Goal: Task Accomplishment & Management: Complete application form

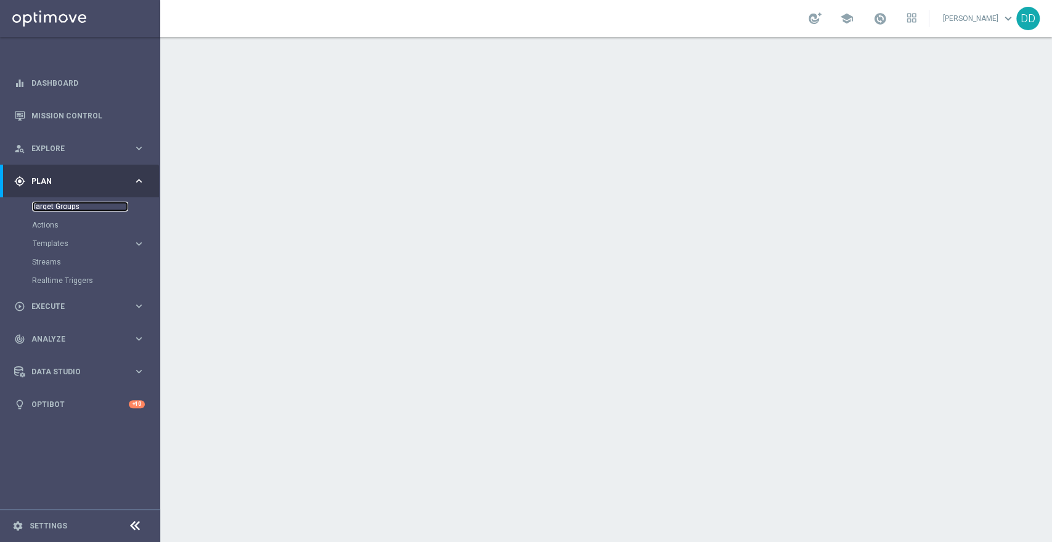
click at [71, 205] on link "Target Groups" at bounding box center [80, 207] width 96 height 10
click at [32, 226] on link "Actions" at bounding box center [80, 225] width 96 height 10
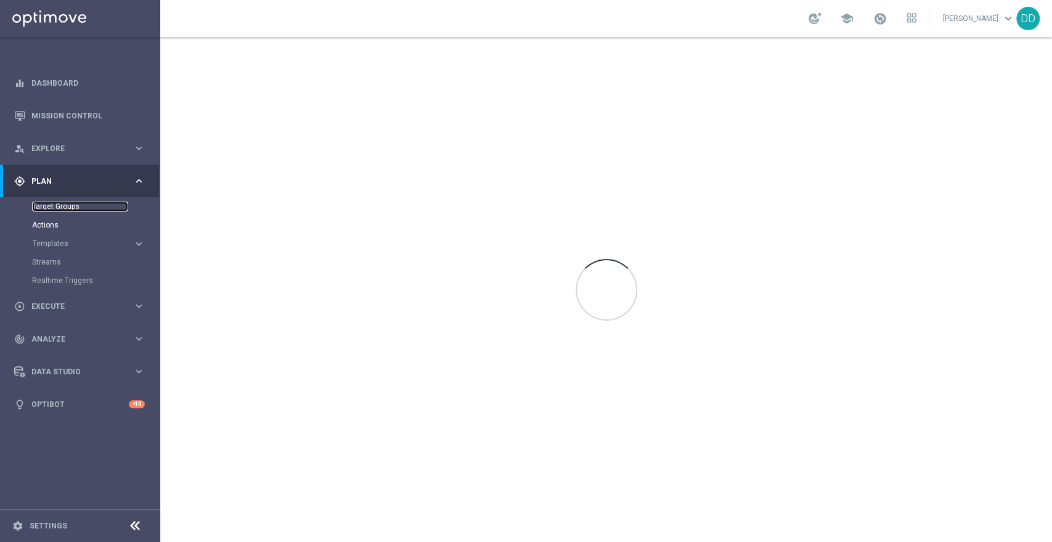
click at [55, 211] on link "Target Groups" at bounding box center [80, 207] width 96 height 10
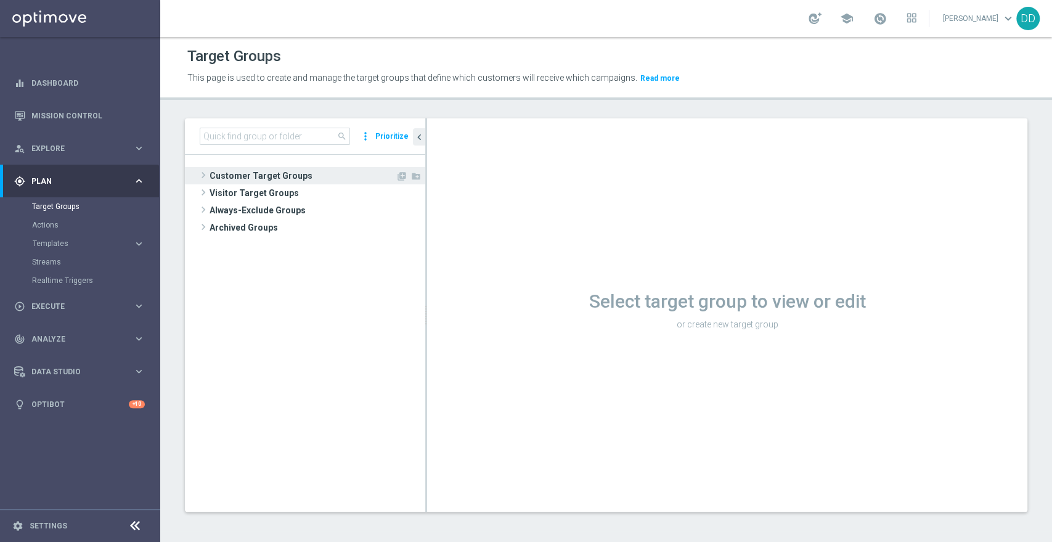
click at [243, 174] on span "Customer Target Groups" at bounding box center [303, 175] width 186 height 17
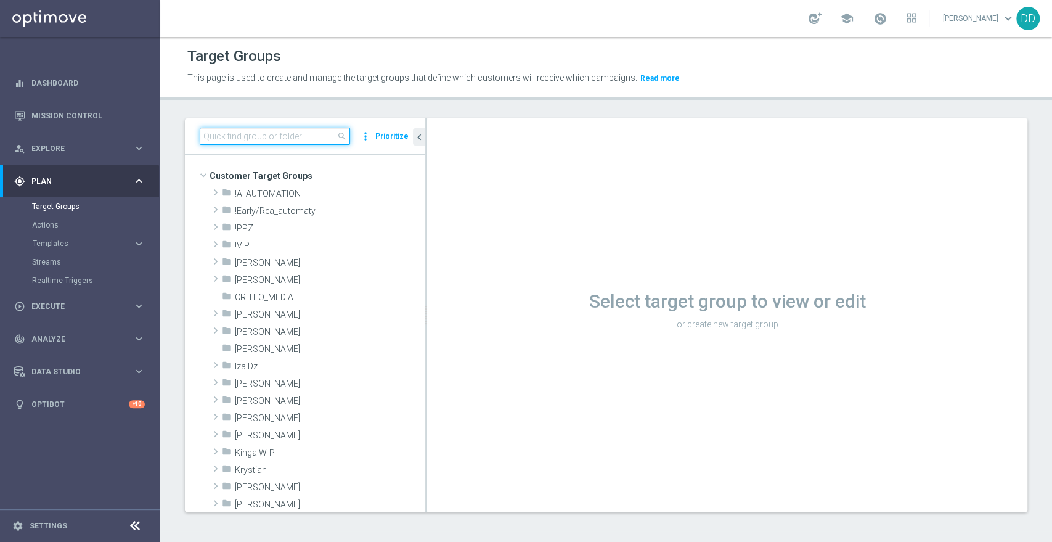
click at [247, 142] on input at bounding box center [275, 136] width 150 height 17
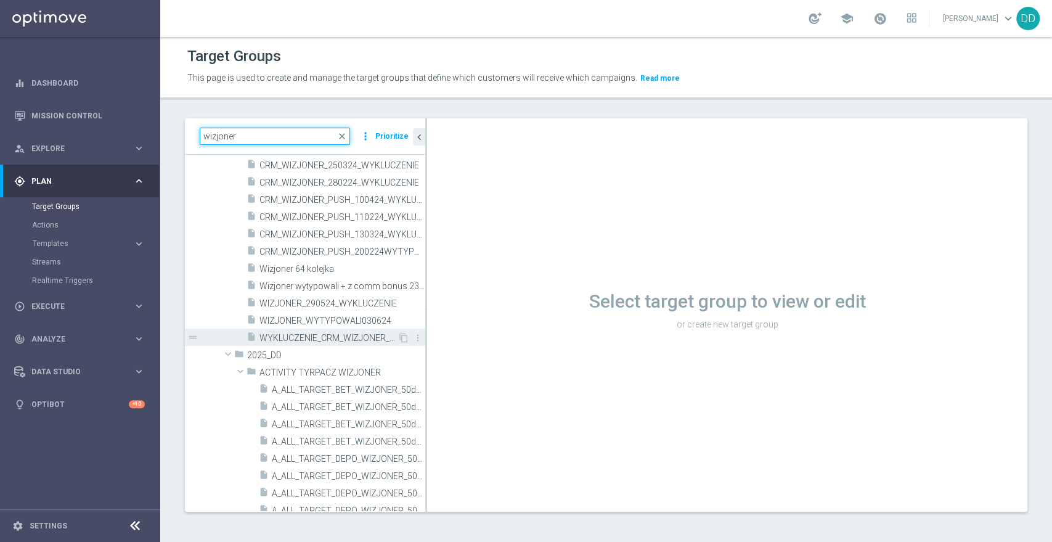
scroll to position [685, 0]
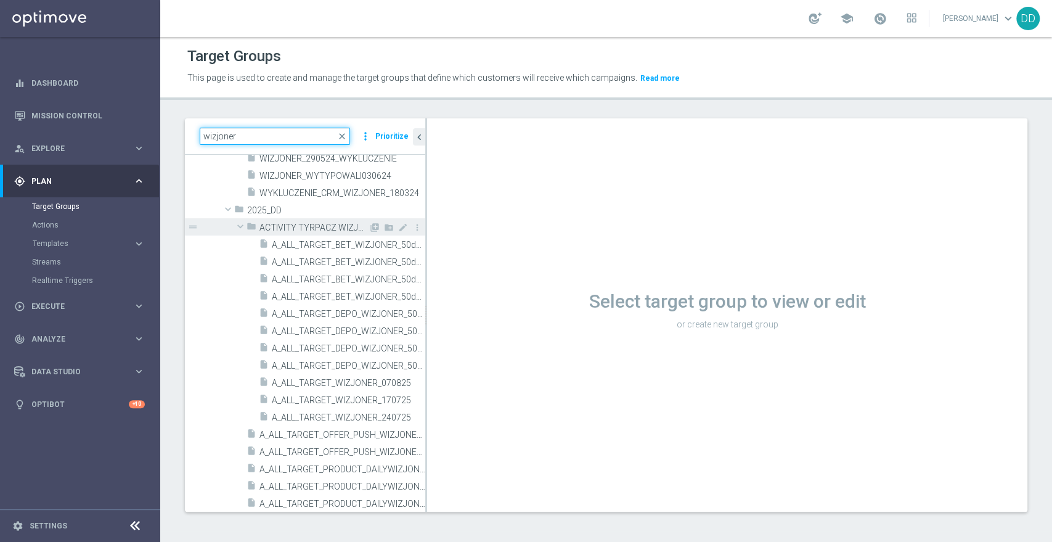
type input "wizjoner"
click at [239, 227] on span at bounding box center [240, 226] width 15 height 12
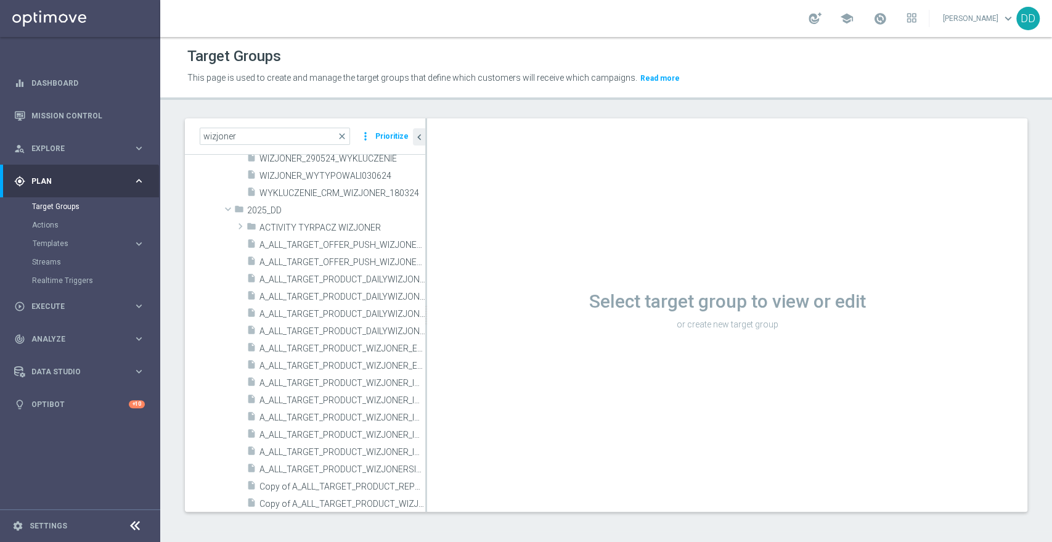
click at [427, 312] on h1 "Select target group to view or edit" at bounding box center [727, 301] width 600 height 22
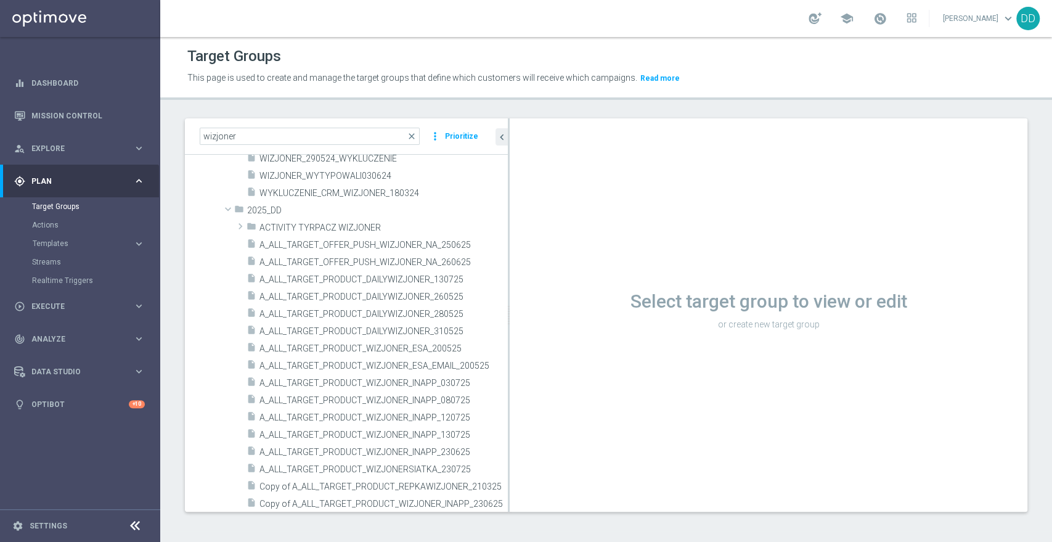
drag, startPoint x: 425, startPoint y: 315, endPoint x: 509, endPoint y: 317, distance: 83.3
click at [509, 317] on div at bounding box center [509, 314] width 2 height 393
click at [370, 309] on span "A_ALL_TARGET_PRODUCT_DAILYWIZJONER_280525" at bounding box center [369, 314] width 219 height 10
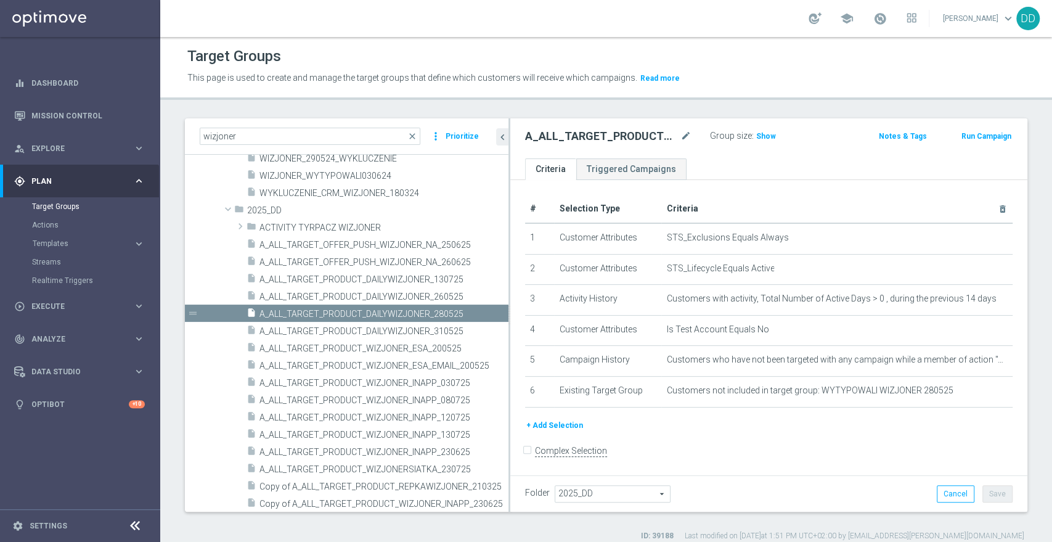
click at [504, 142] on button "chevron_left" at bounding box center [502, 136] width 12 height 17
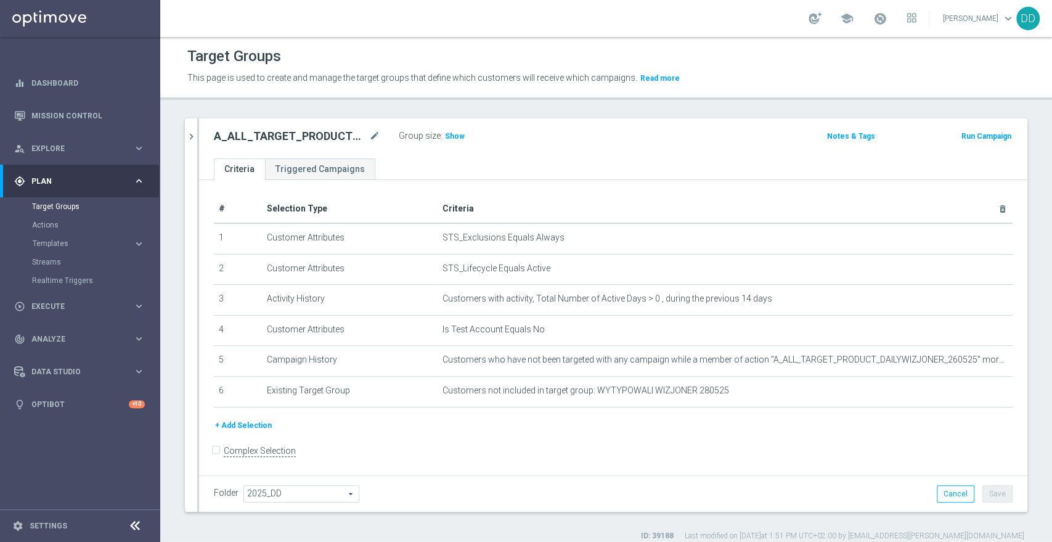
click at [381, 138] on div "A_ALL_TARGET_PRODUCT_DAILYWIZJONER_280525 mode_edit" at bounding box center [306, 136] width 185 height 17
click at [375, 137] on icon "mode_edit" at bounding box center [374, 136] width 11 height 15
paste input "WIZJONER_1308"
type input "A_ALL_TARGET_PRODUCT_WIZJONER_130825"
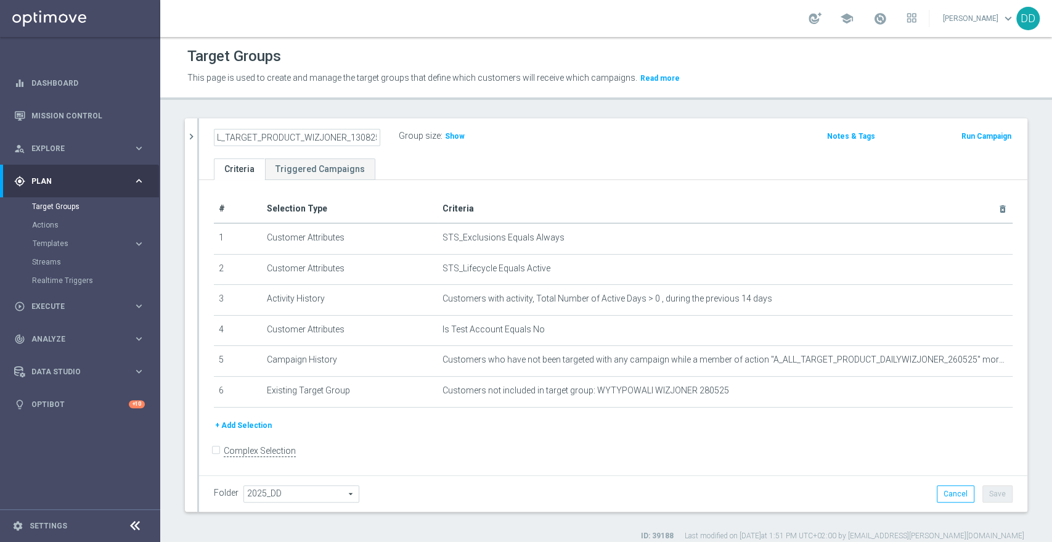
click at [503, 164] on ul "Criteria Triggered Campaigns" at bounding box center [613, 169] width 829 height 22
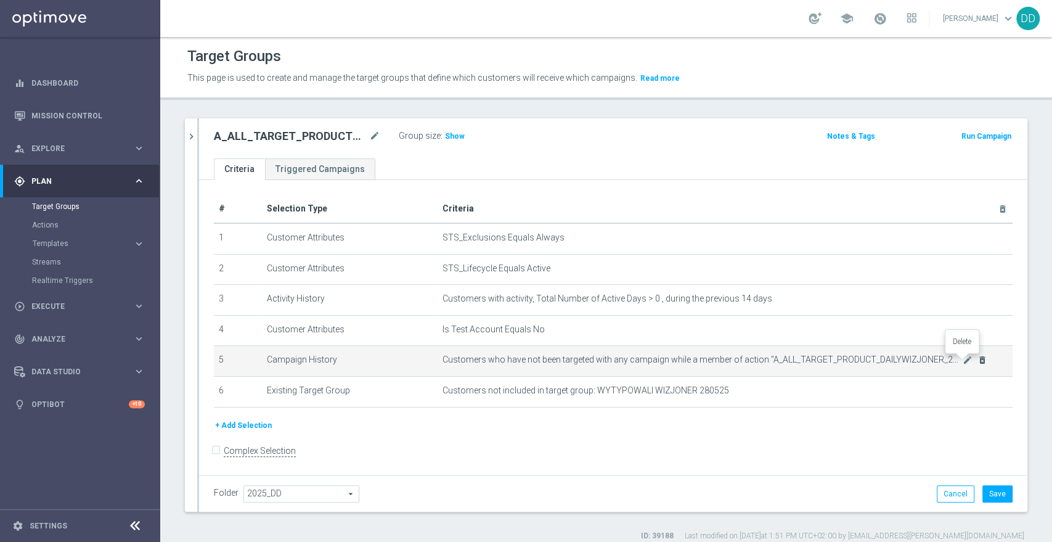
click at [978, 358] on icon "delete_forever" at bounding box center [983, 360] width 10 height 10
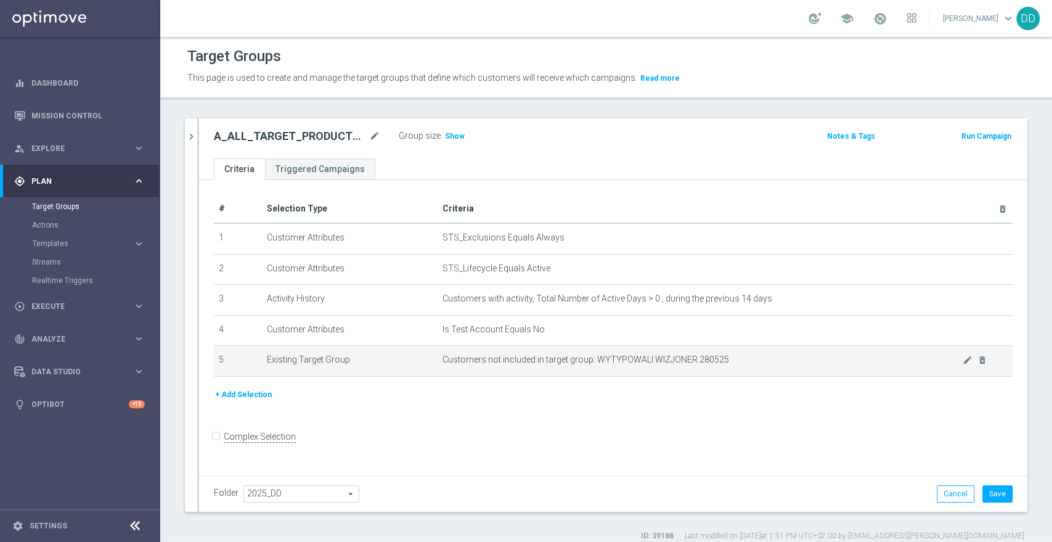
scroll to position [10, 0]
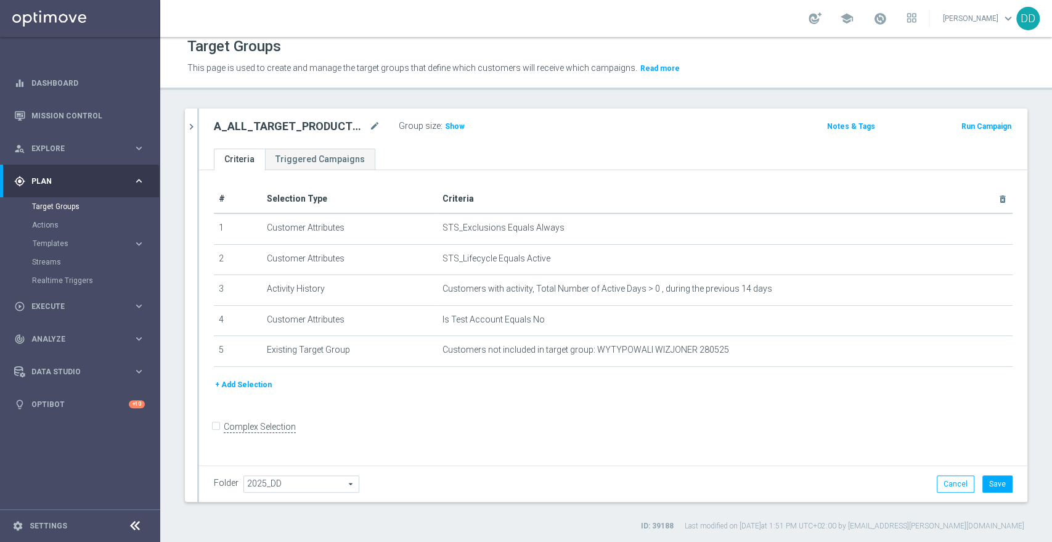
click at [227, 380] on button "+ Add Selection" at bounding box center [243, 385] width 59 height 14
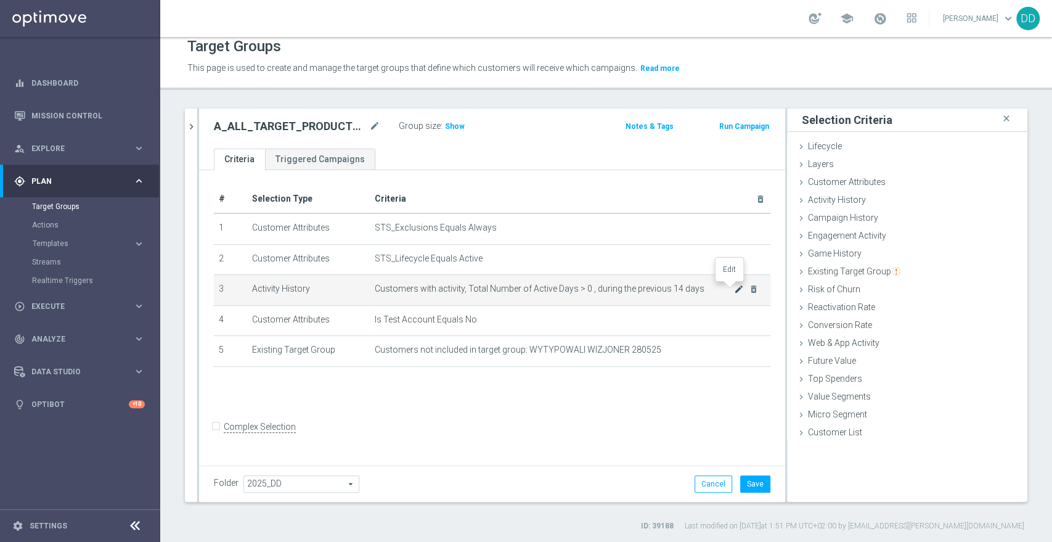
click at [734, 287] on icon "mode_edit" at bounding box center [739, 289] width 10 height 10
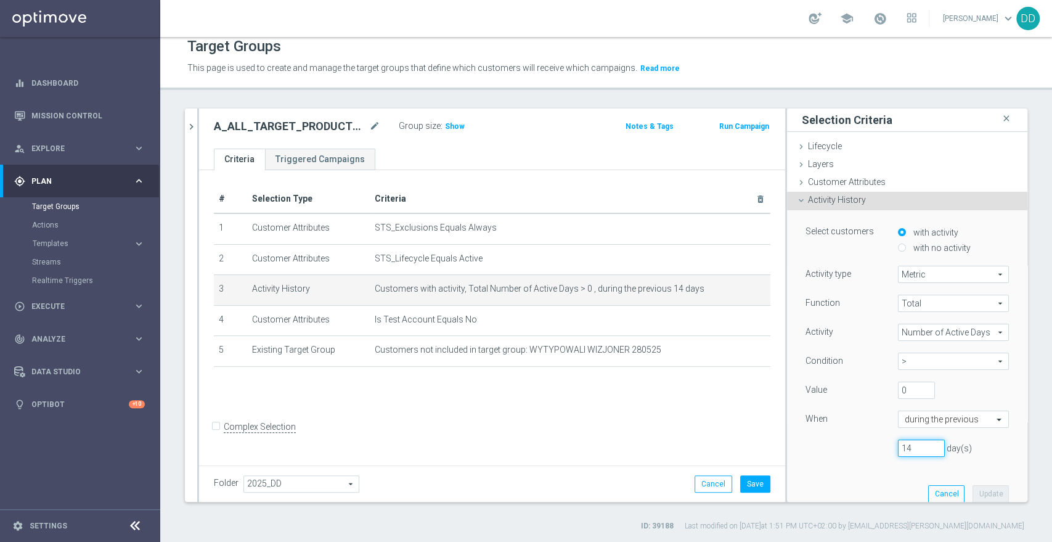
drag, startPoint x: 903, startPoint y: 451, endPoint x: 863, endPoint y: 448, distance: 40.2
click at [863, 448] on div "14 day(s)" at bounding box center [907, 448] width 222 height 17
type input "3"
click at [973, 491] on button "Update" at bounding box center [991, 493] width 36 height 17
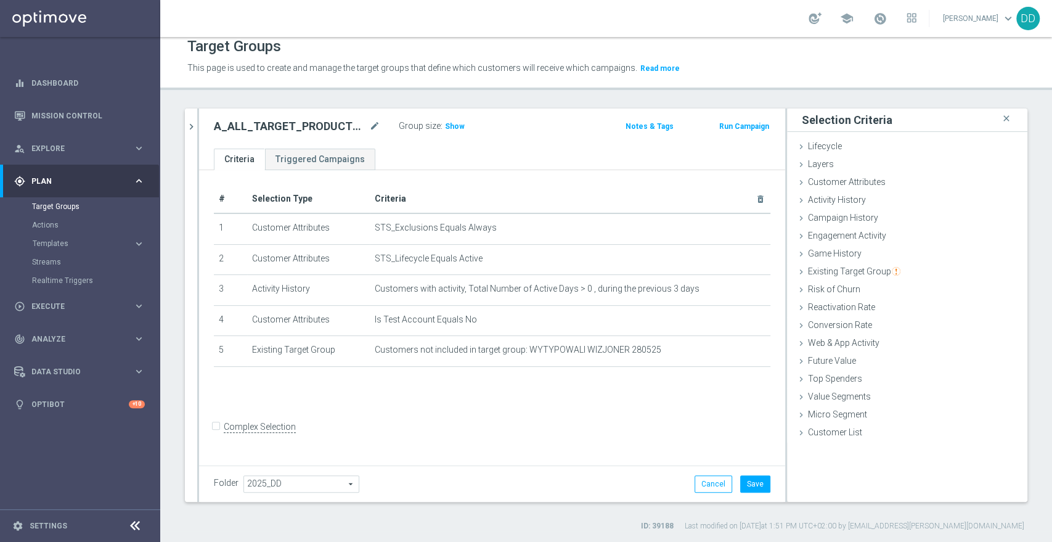
click at [705, 409] on div "# Selection Type Criteria delete_forever 1 Customer Attributes STS_Exclusions E…" at bounding box center [492, 316] width 586 height 292
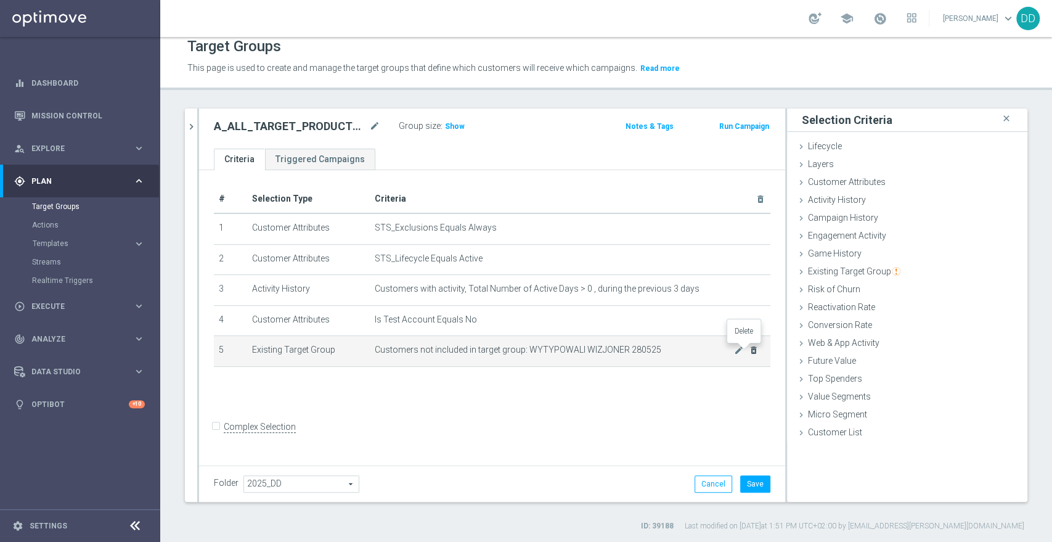
click at [749, 348] on icon "delete_forever" at bounding box center [754, 350] width 10 height 10
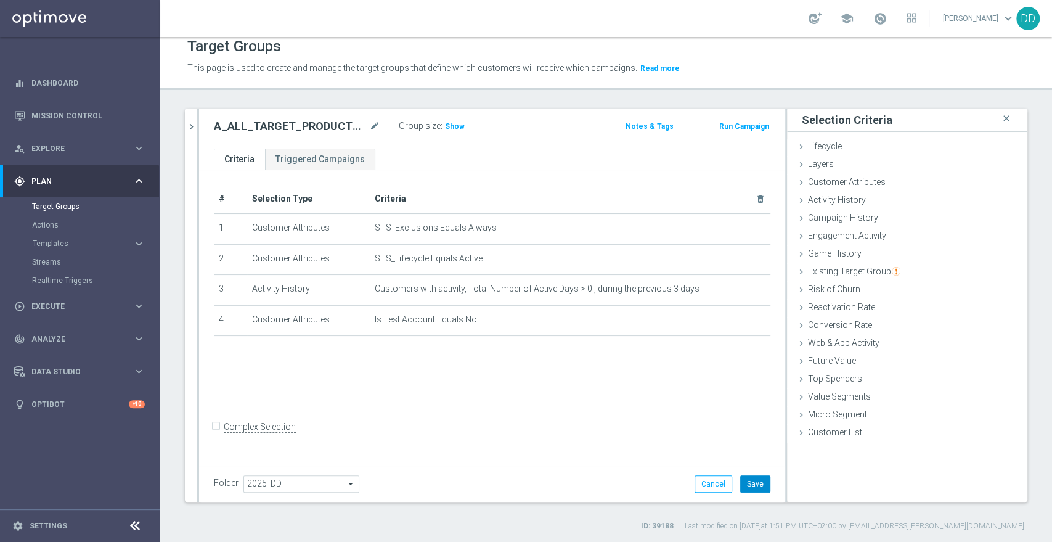
click at [746, 485] on button "Save" at bounding box center [755, 483] width 30 height 17
click at [193, 125] on body "equalizer Dashboard Mission Control" at bounding box center [526, 271] width 1052 height 542
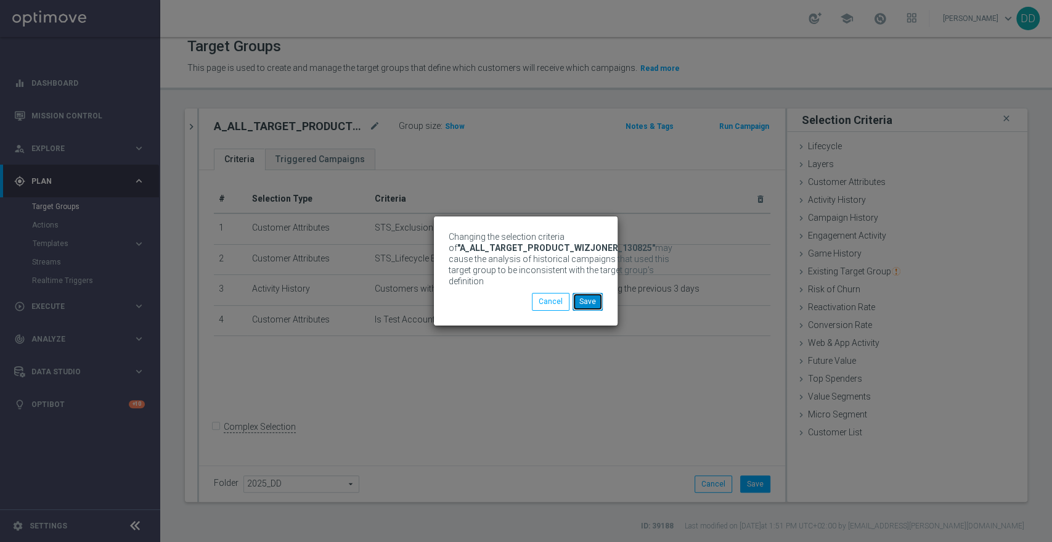
click at [576, 306] on button "Save" at bounding box center [588, 301] width 30 height 17
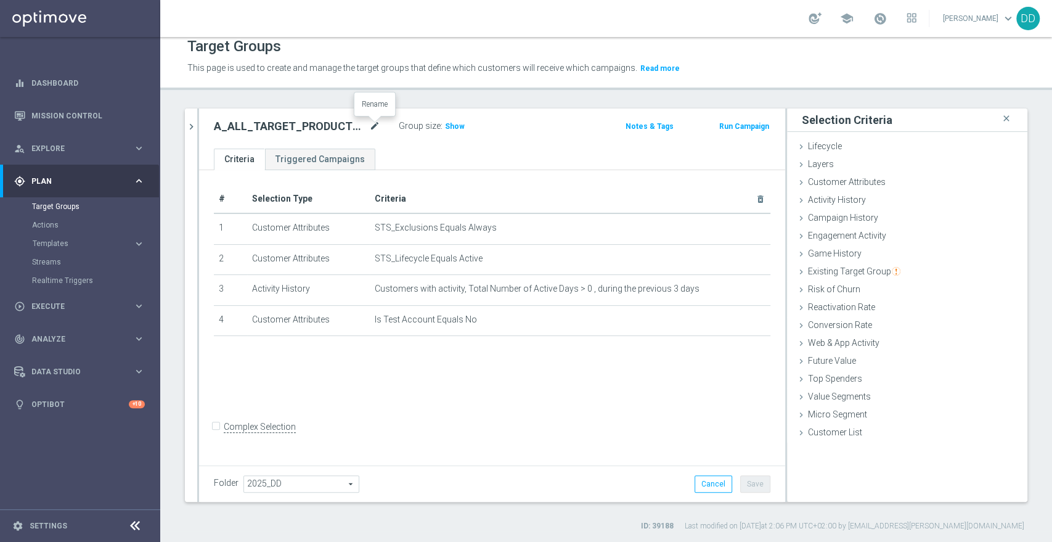
click at [369, 127] on icon "mode_edit" at bounding box center [374, 126] width 11 height 15
click at [195, 129] on icon "chevron_right" at bounding box center [192, 127] width 12 height 12
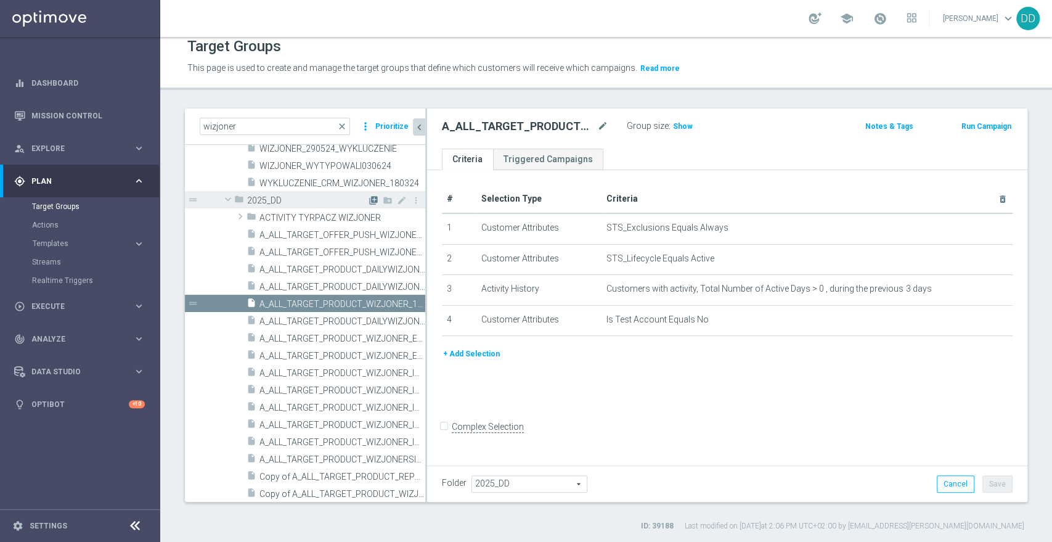
click at [369, 200] on icon "library_add" at bounding box center [374, 200] width 10 height 10
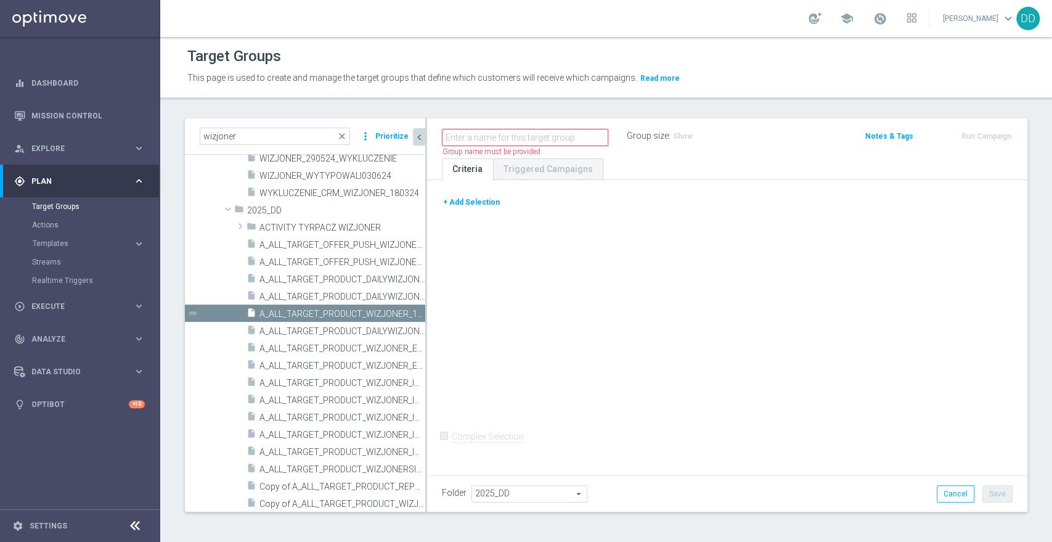
click at [473, 203] on button "+ Add Selection" at bounding box center [471, 202] width 59 height 14
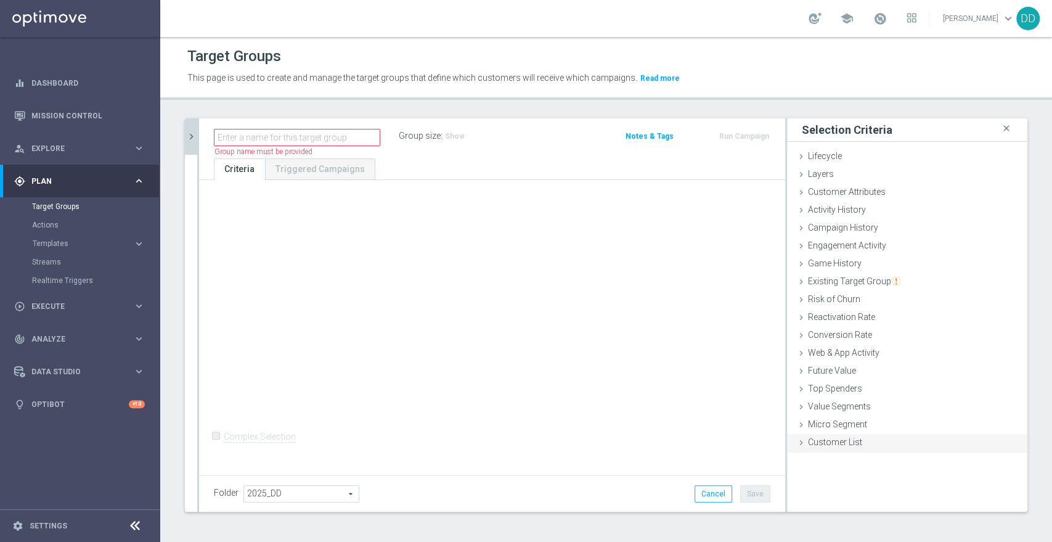
click at [838, 440] on span "Customer List" at bounding box center [835, 442] width 54 height 10
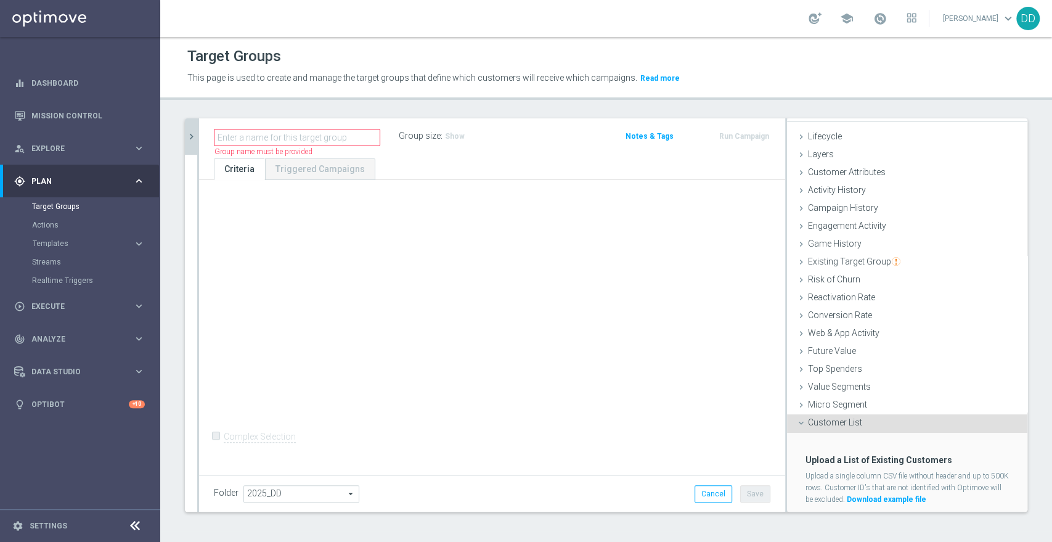
scroll to position [51, 0]
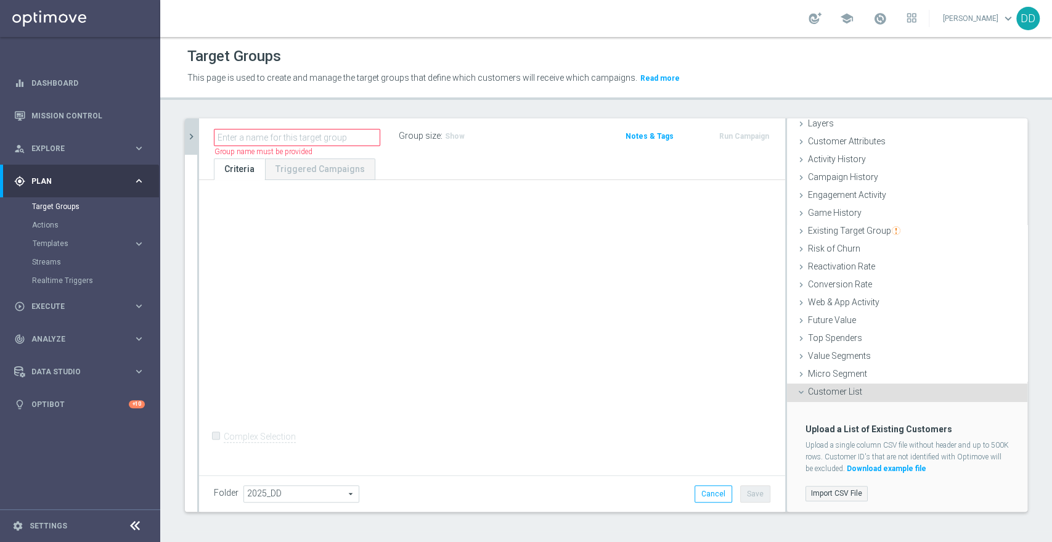
click at [841, 493] on label "Import CSV File" at bounding box center [837, 493] width 62 height 15
click at [0, 0] on input "Import CSV File" at bounding box center [0, 0] width 0 height 0
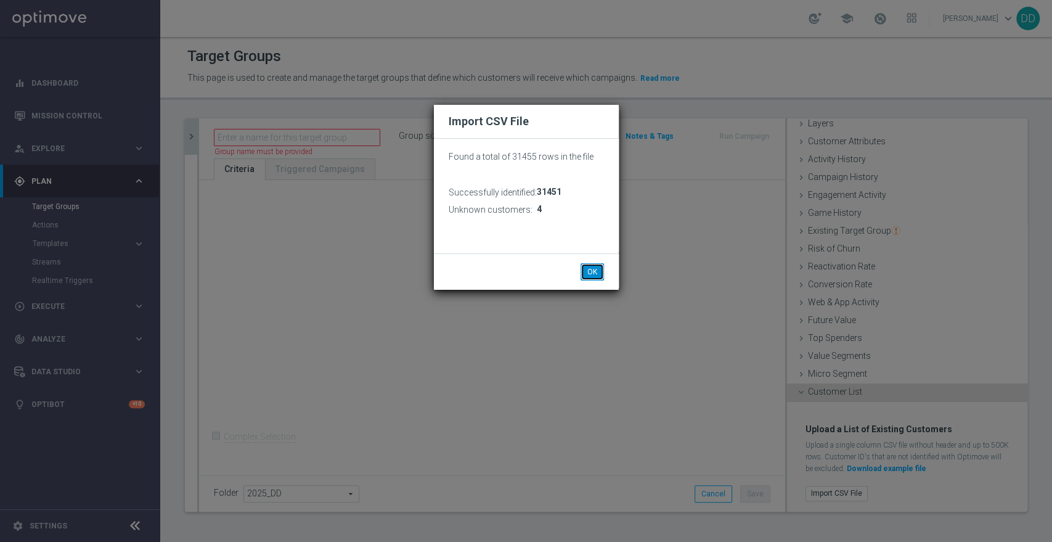
click at [586, 273] on button "OK" at bounding box center [592, 271] width 23 height 17
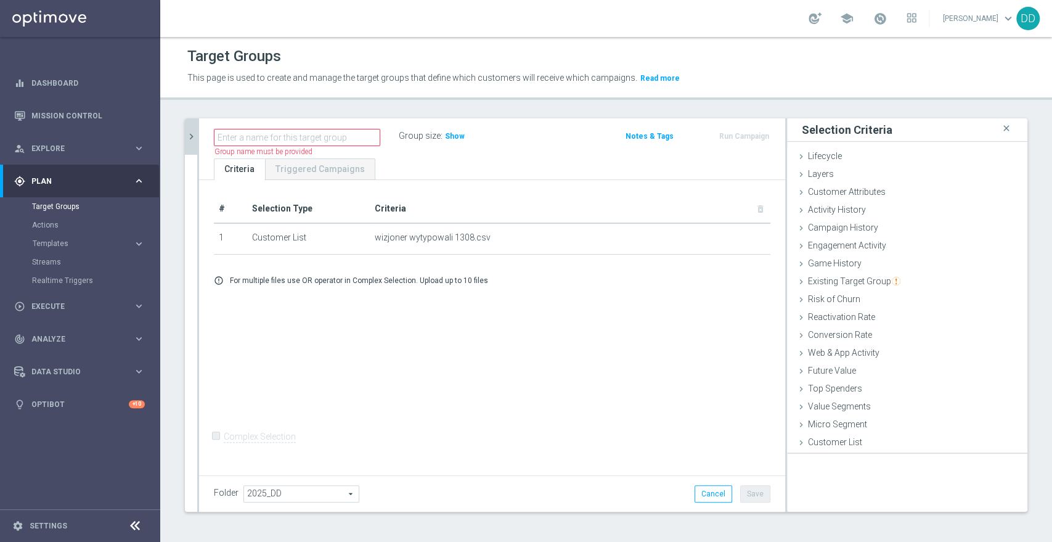
scroll to position [0, 0]
click at [282, 138] on input "text" at bounding box center [297, 137] width 166 height 17
type input "WIZJONER WYTYPOWALI 130825"
click at [412, 331] on div "# Selection Type Criteria delete_forever 1 Customer List wizjoner wytypowali 13…" at bounding box center [492, 326] width 586 height 292
click at [747, 498] on button "Save" at bounding box center [755, 493] width 30 height 17
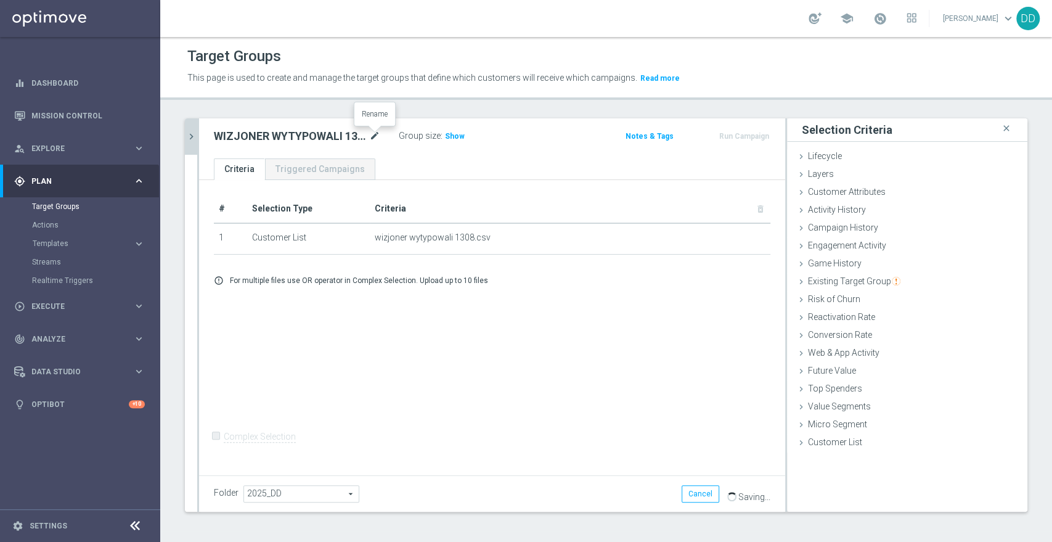
click at [379, 140] on icon "mode_edit" at bounding box center [374, 136] width 11 height 15
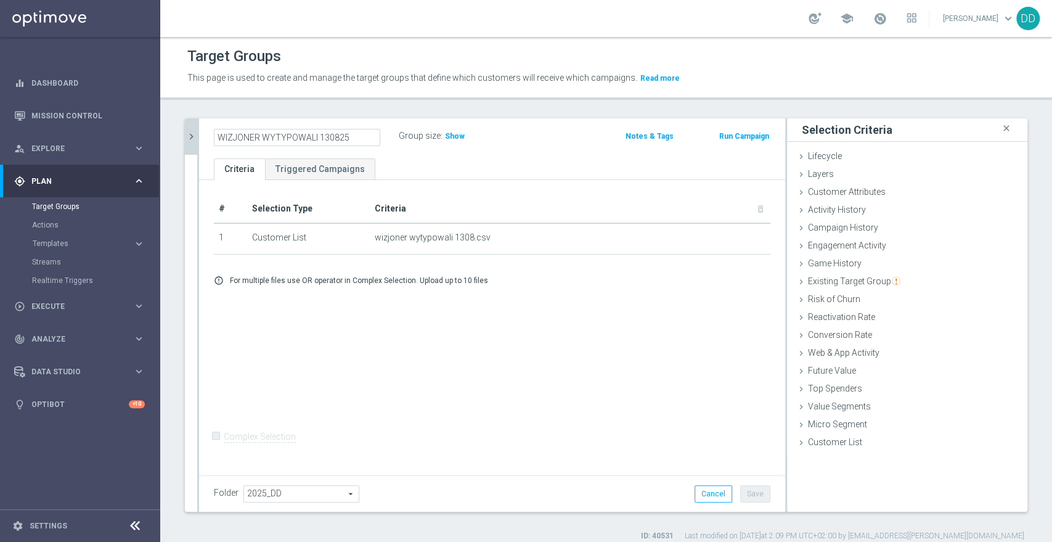
click at [195, 144] on button "chevron_right" at bounding box center [191, 136] width 12 height 36
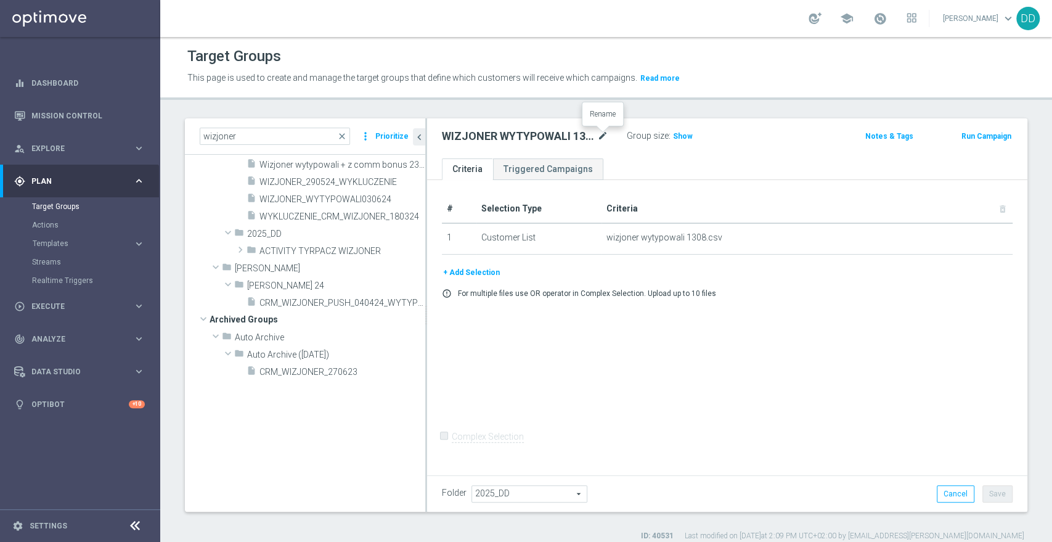
click at [607, 134] on icon "mode_edit" at bounding box center [602, 136] width 11 height 15
click at [422, 140] on icon "chevron_left" at bounding box center [420, 137] width 12 height 12
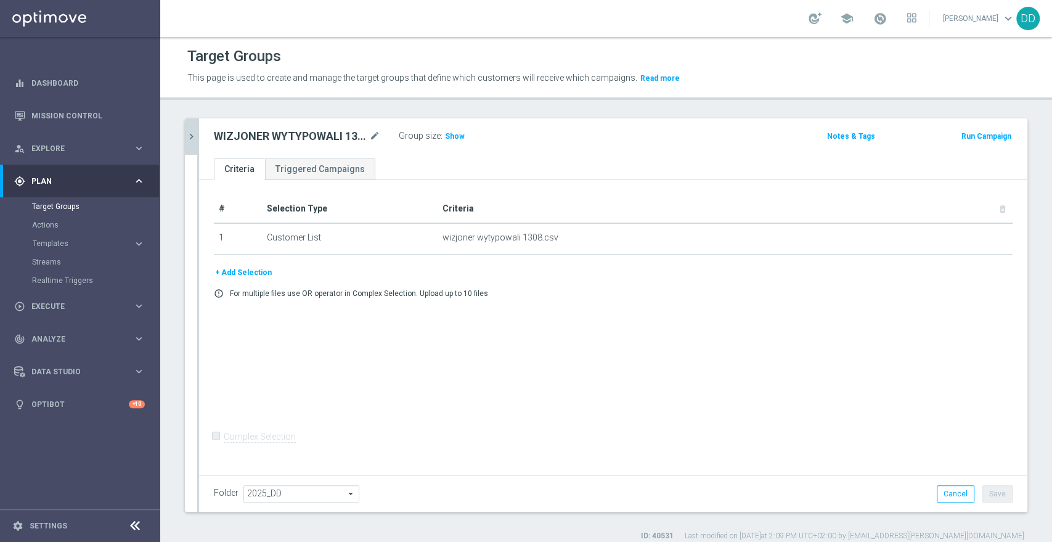
click at [143, 522] on div at bounding box center [134, 526] width 23 height 19
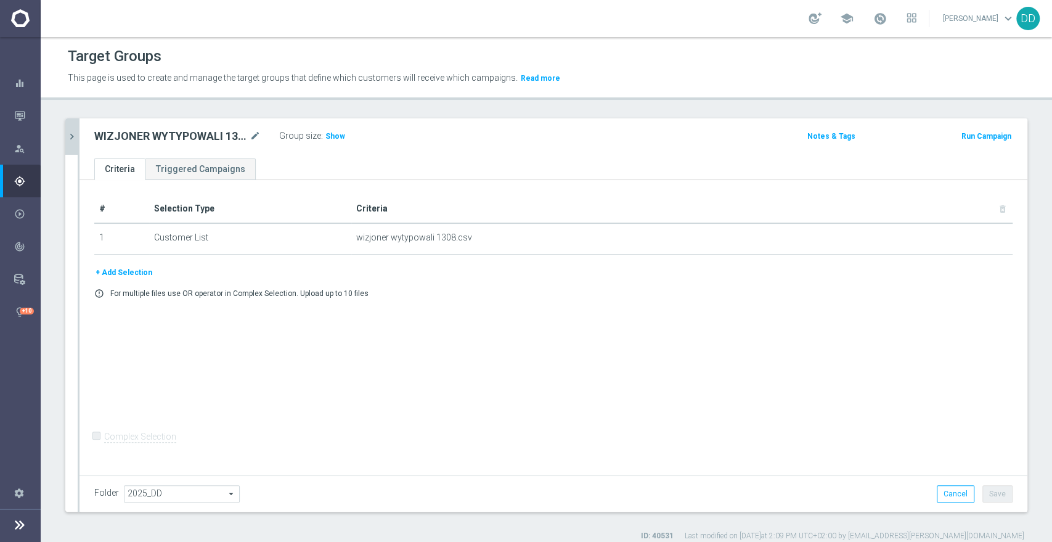
click at [72, 141] on icon "chevron_right" at bounding box center [72, 137] width 12 height 12
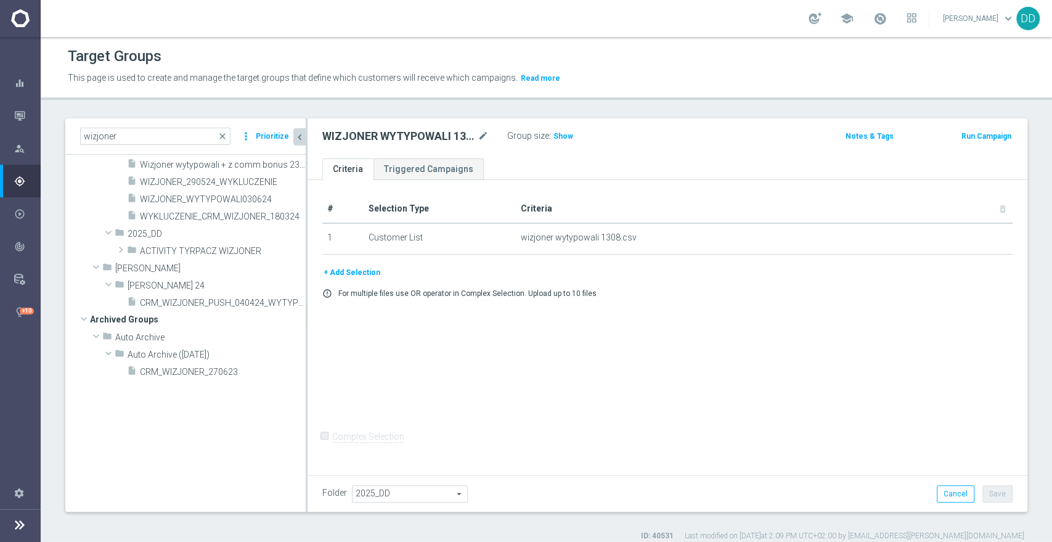
click at [294, 133] on icon "chevron_left" at bounding box center [300, 137] width 12 height 12
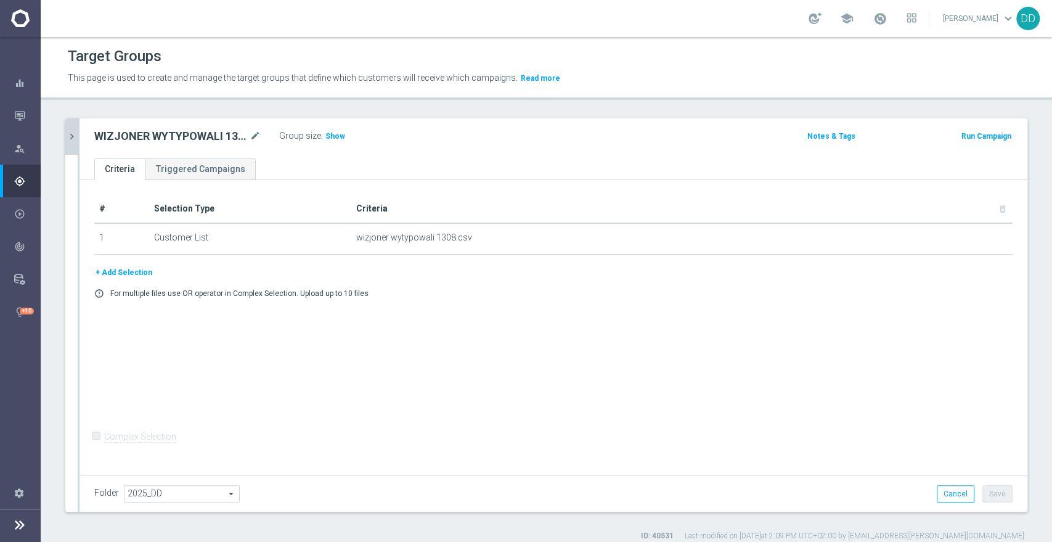
click at [67, 138] on icon "chevron_right" at bounding box center [72, 137] width 12 height 12
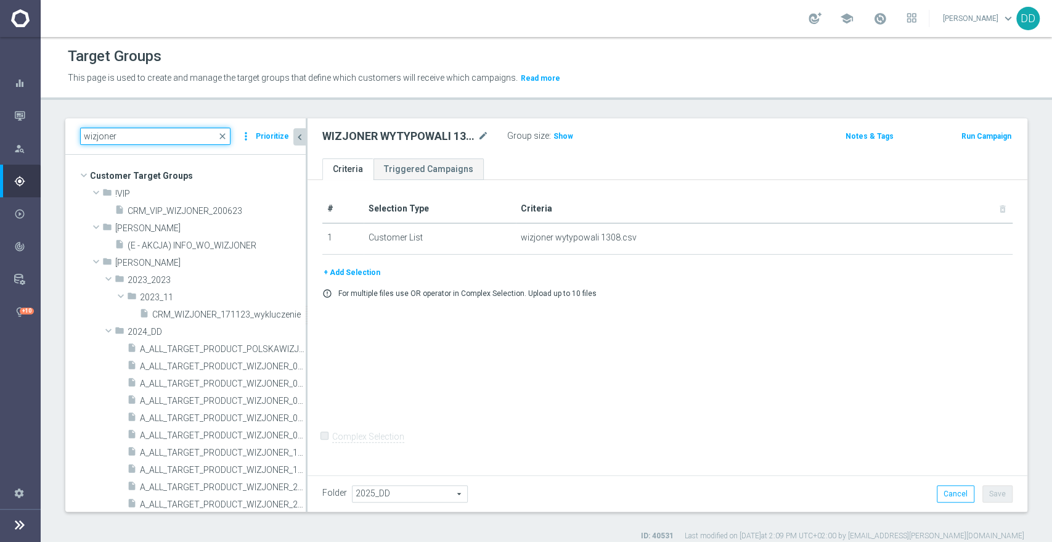
drag, startPoint x: 86, startPoint y: 136, endPoint x: 45, endPoint y: 136, distance: 40.7
click at [45, 136] on div "wizjoner close more_vert Prioritize Customer Target Groups library_add create_n…" at bounding box center [547, 329] width 1012 height 423
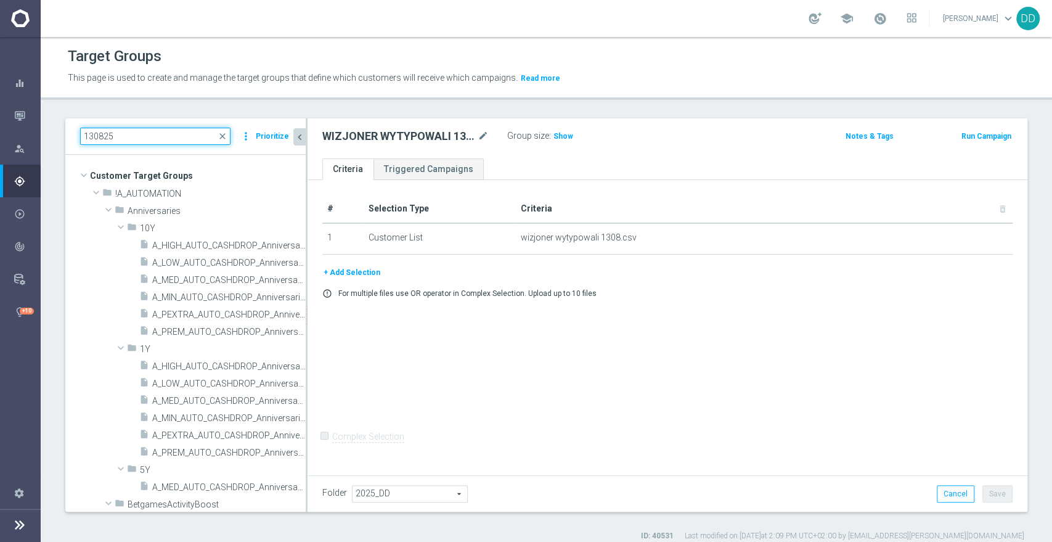
click at [153, 138] on input "130825" at bounding box center [155, 136] width 150 height 17
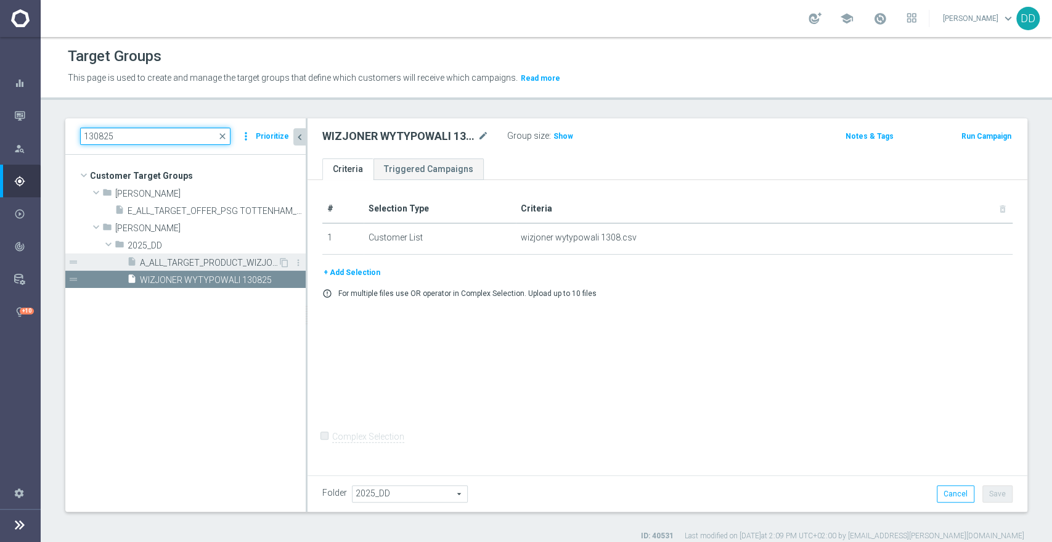
type input "130825"
click at [204, 260] on span "A_ALL_TARGET_PRODUCT_WIZJONER_130825" at bounding box center [209, 263] width 138 height 10
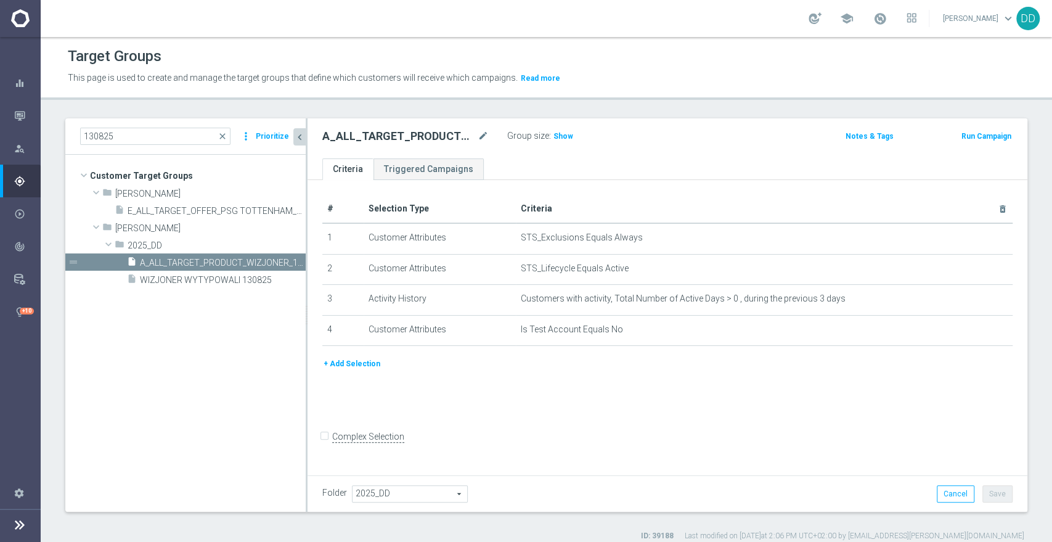
click at [376, 366] on button "+ Add Selection" at bounding box center [351, 364] width 59 height 14
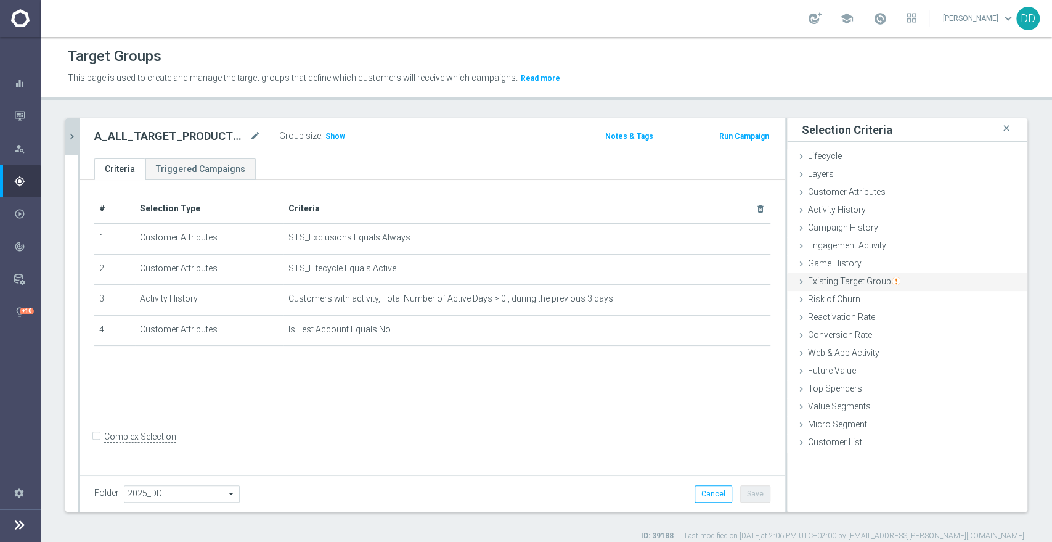
click at [833, 280] on span "Existing Target Group" at bounding box center [854, 281] width 92 height 10
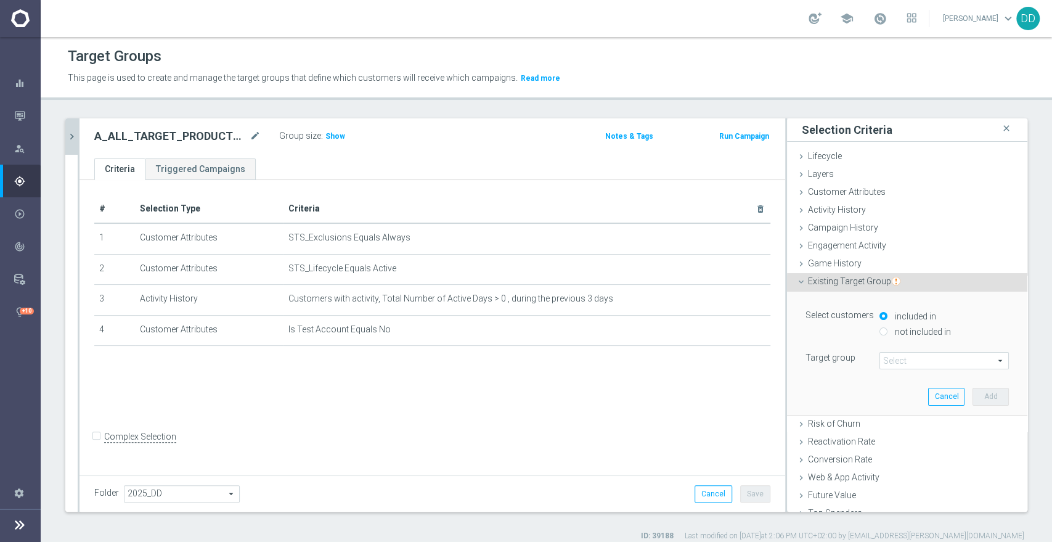
click at [899, 326] on label "not included in" at bounding box center [921, 331] width 59 height 11
click at [888, 327] on input "not included in" at bounding box center [884, 331] width 8 height 8
radio input "true"
click at [903, 366] on span at bounding box center [944, 361] width 128 height 16
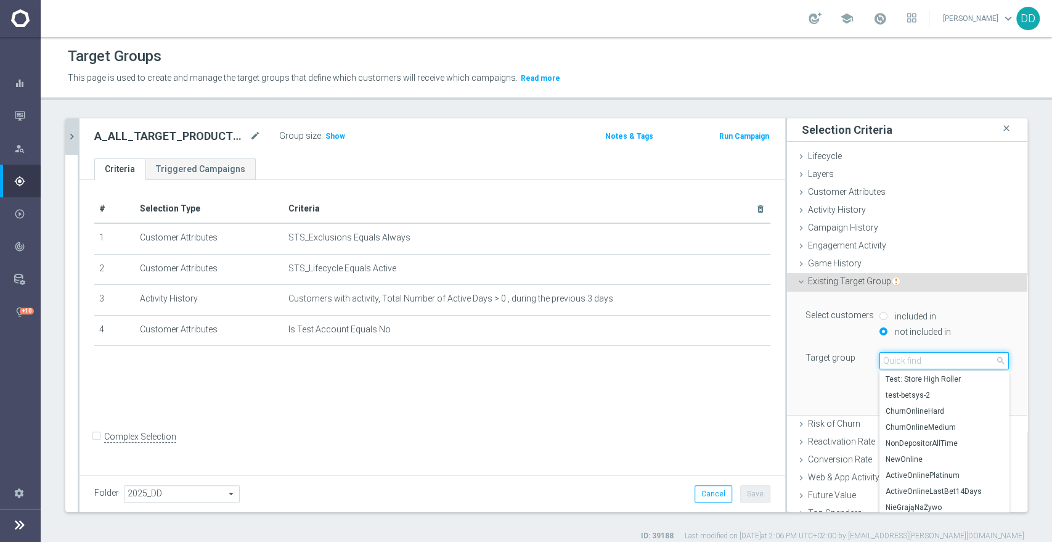
click at [899, 362] on input "search" at bounding box center [944, 360] width 129 height 17
paste input "WIZJONER WYTYPOWALI 130825"
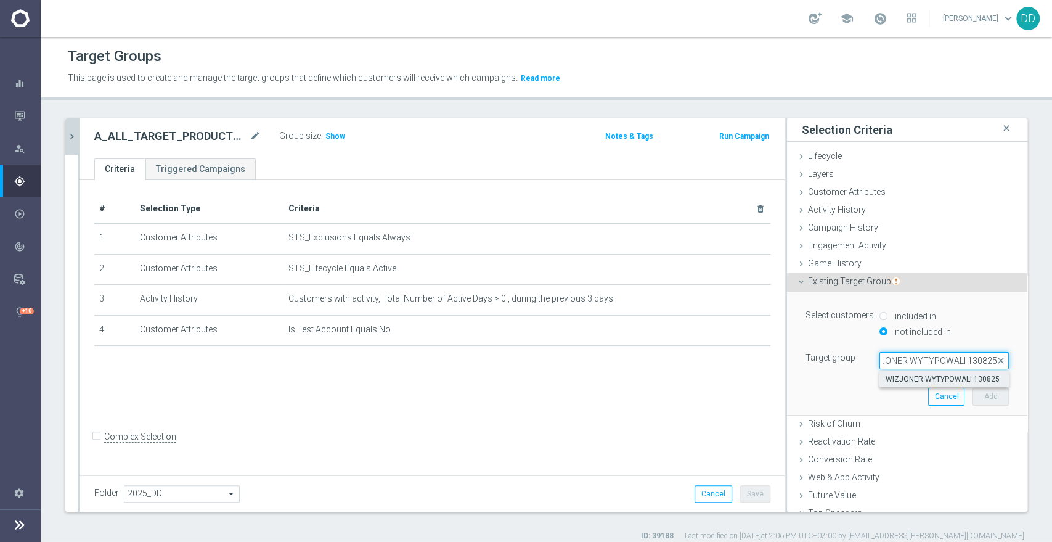
type input "WIZJONER WYTYPOWALI 130825"
click at [902, 375] on span "WIZJONER WYTYPOWALI 130825" at bounding box center [944, 379] width 117 height 10
type input "WIZJONER WYTYPOWALI 130825"
click at [983, 390] on button "Add" at bounding box center [991, 396] width 36 height 17
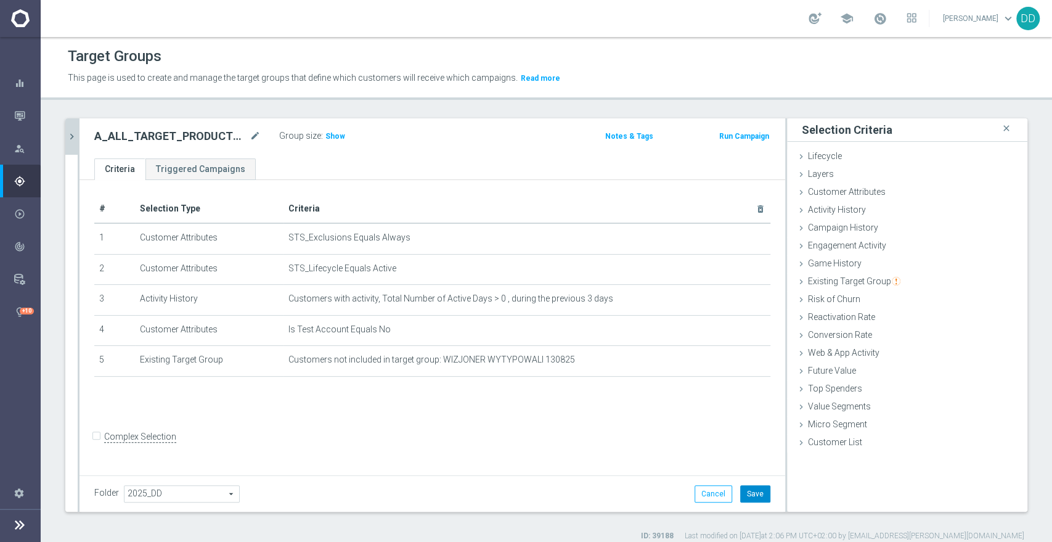
click at [751, 487] on button "Save" at bounding box center [755, 493] width 30 height 17
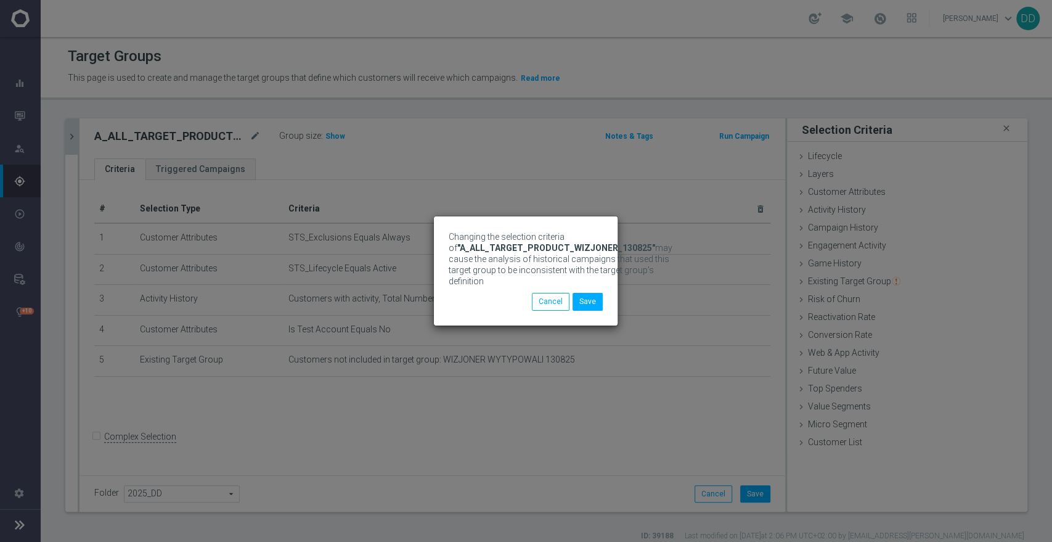
click at [325, 135] on div "Changing the selection criteria of "A_ALL_TARGET_PRODUCT_WIZJONER_130825" may c…" at bounding box center [526, 271] width 1052 height 542
click at [591, 300] on button "Save" at bounding box center [588, 301] width 30 height 17
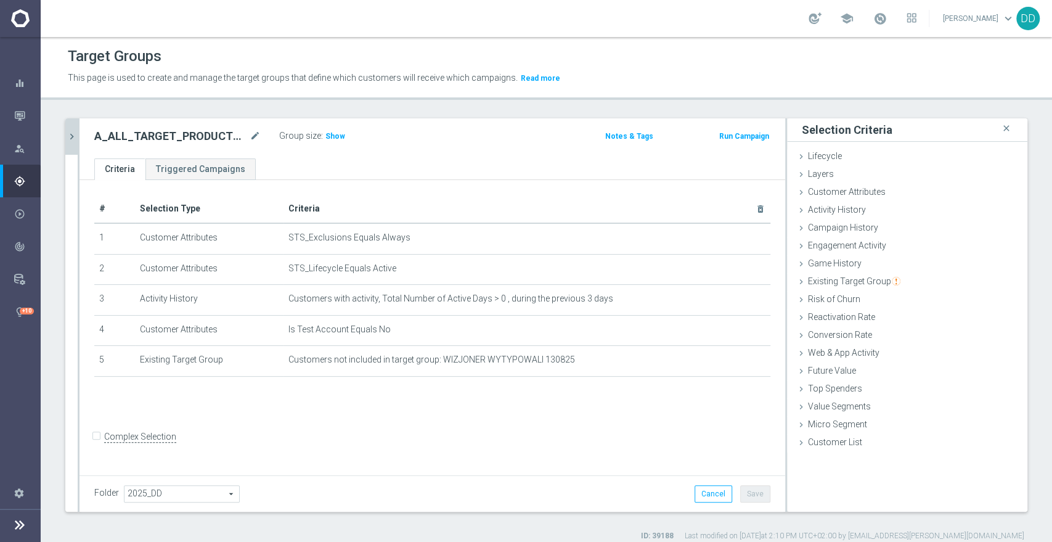
click at [321, 134] on label ":" at bounding box center [322, 136] width 2 height 10
click at [330, 137] on span "Show" at bounding box center [335, 136] width 20 height 9
click at [256, 136] on icon "mode_edit" at bounding box center [255, 136] width 11 height 15
click at [416, 154] on div "A_ALL_TARGET_PRODUCT_WIZJONER_130825 Group size : Show Calculating… Notes & Tag…" at bounding box center [433, 138] width 706 height 40
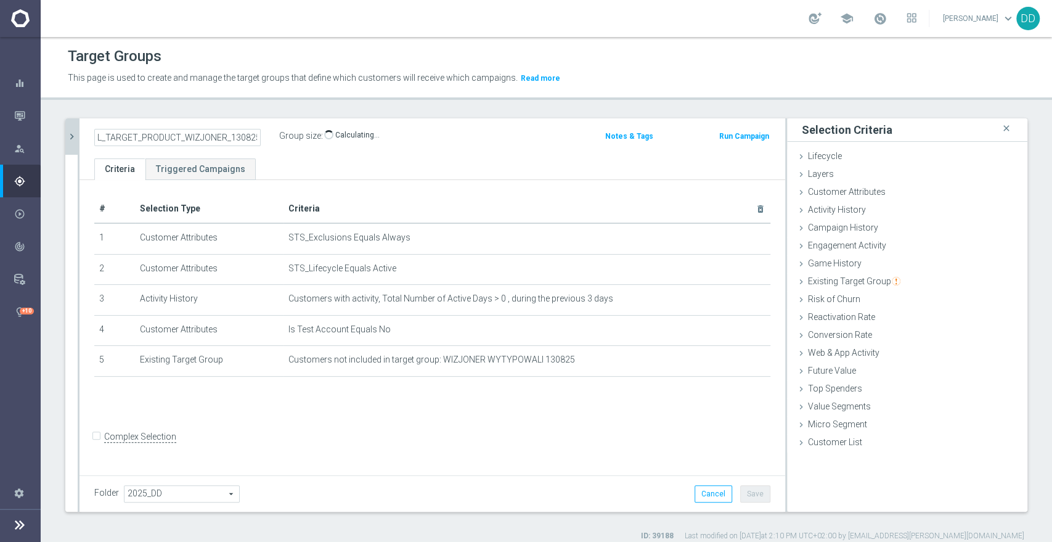
scroll to position [0, 0]
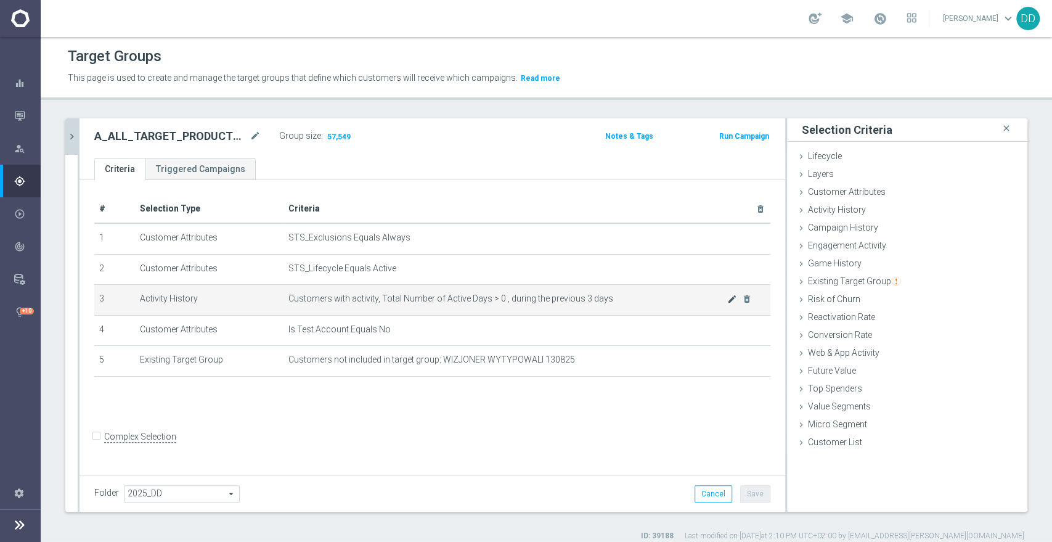
click at [727, 300] on icon "mode_edit" at bounding box center [732, 299] width 10 height 10
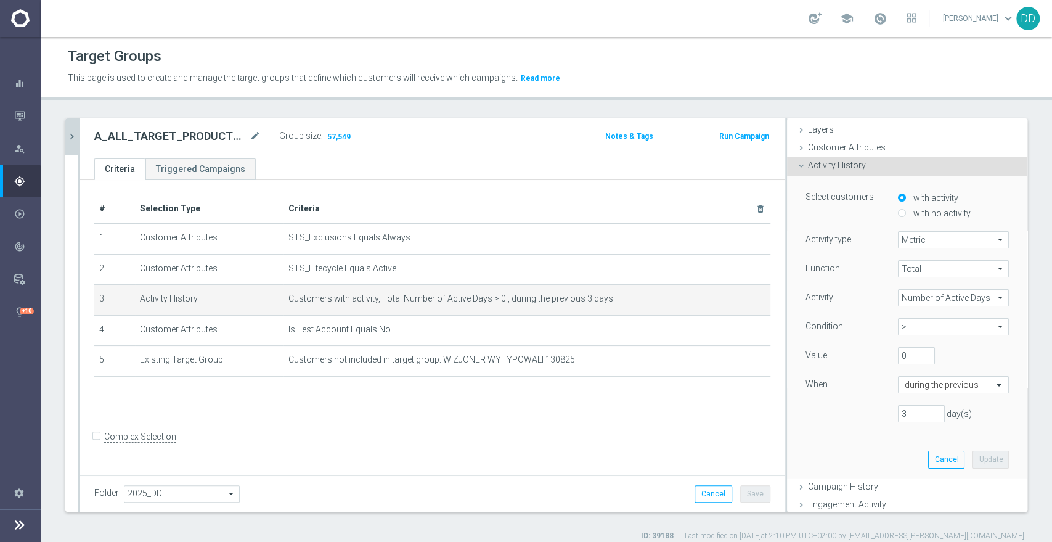
scroll to position [68, 0]
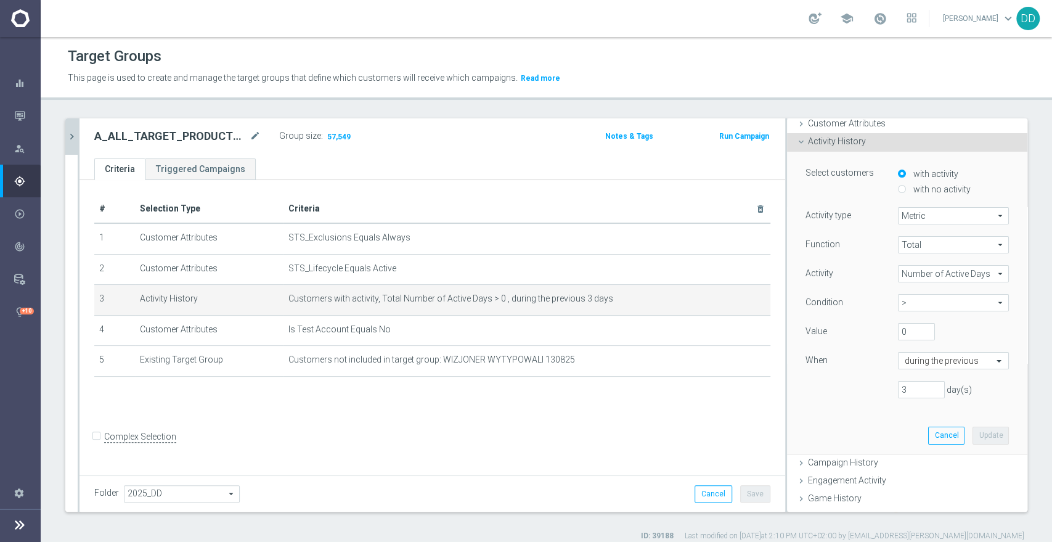
click at [949, 279] on span "Number of Active Days" at bounding box center [954, 274] width 110 height 16
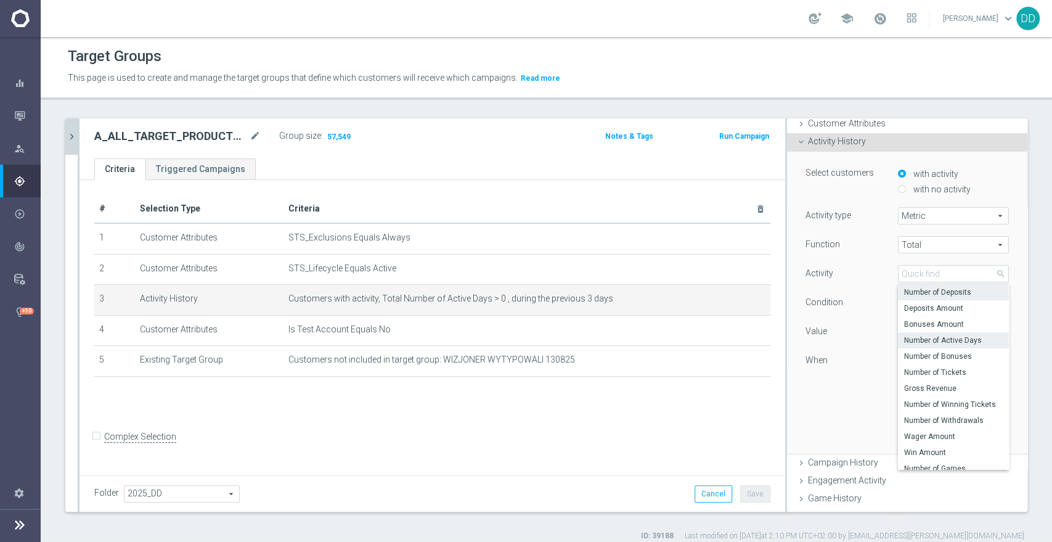
click at [952, 293] on span "Number of Deposits" at bounding box center [953, 292] width 99 height 10
type input "Number of Deposits"
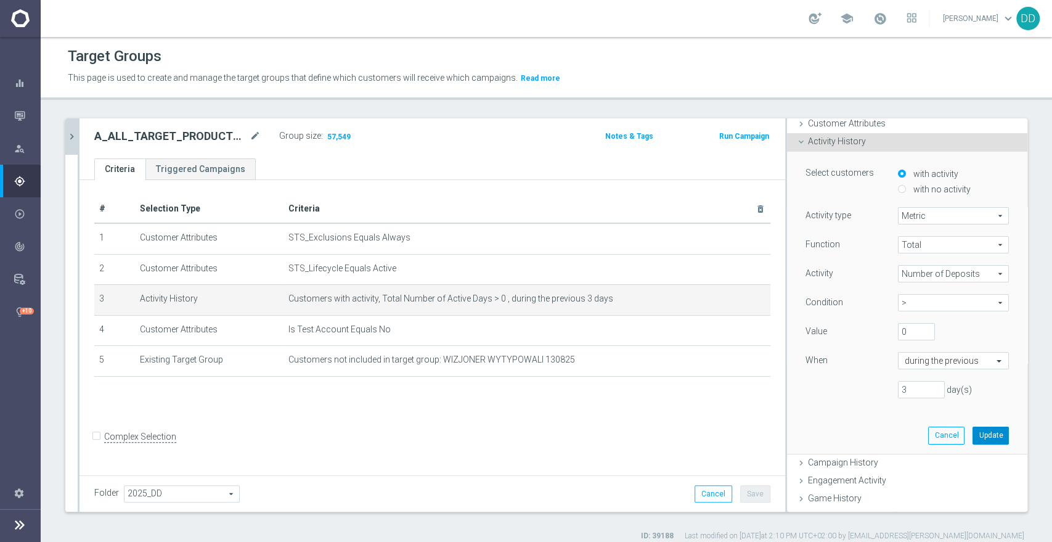
click at [973, 432] on button "Update" at bounding box center [991, 435] width 36 height 17
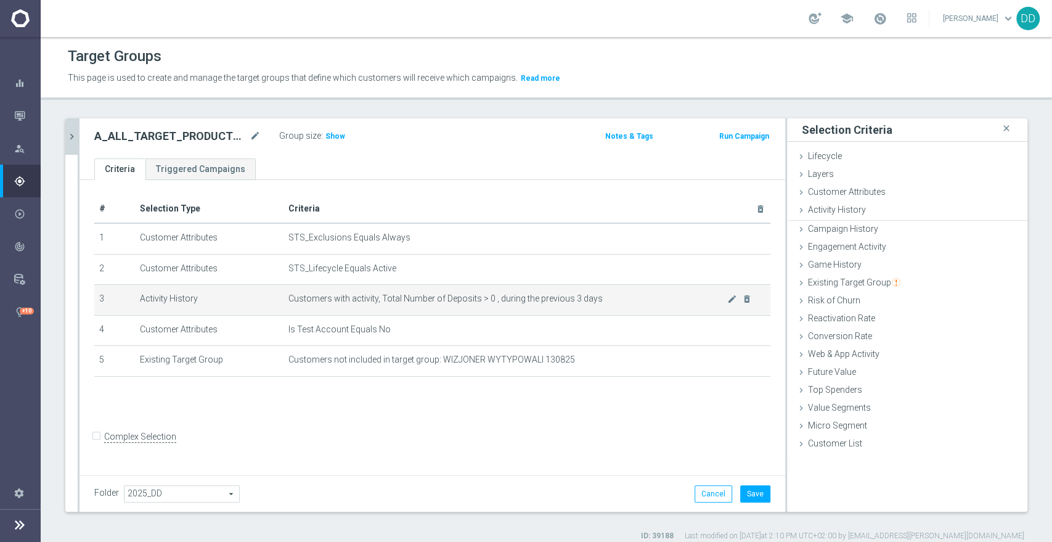
scroll to position [0, 0]
click at [74, 142] on button "chevron_right" at bounding box center [71, 136] width 12 height 36
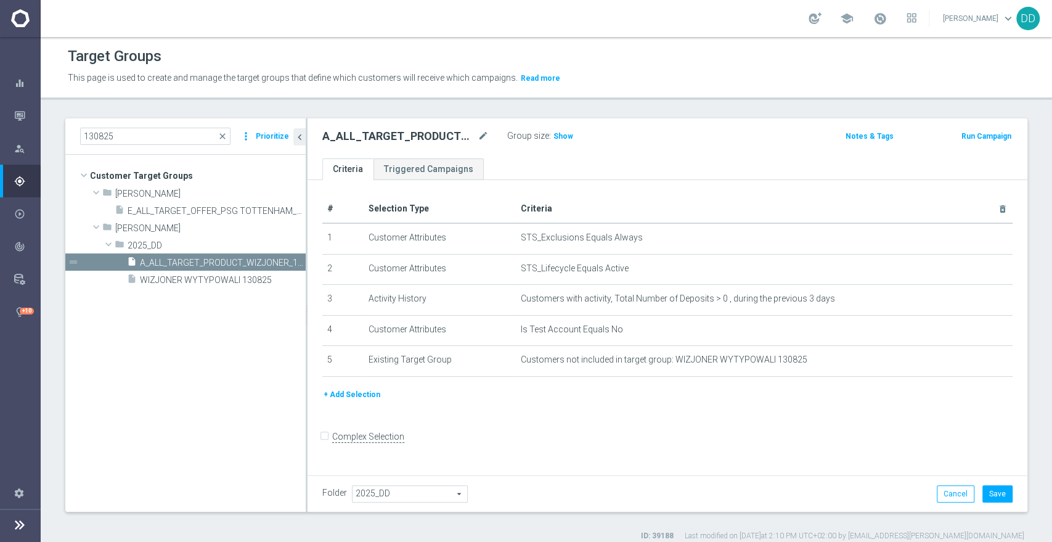
click at [342, 393] on button "+ Add Selection" at bounding box center [351, 395] width 59 height 14
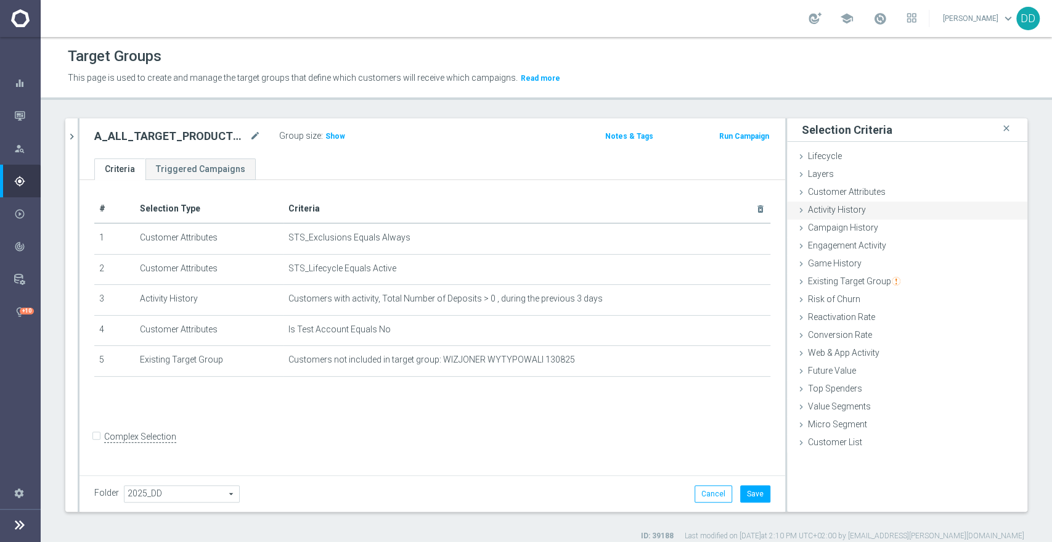
click at [812, 208] on span "Activity History" at bounding box center [837, 210] width 58 height 10
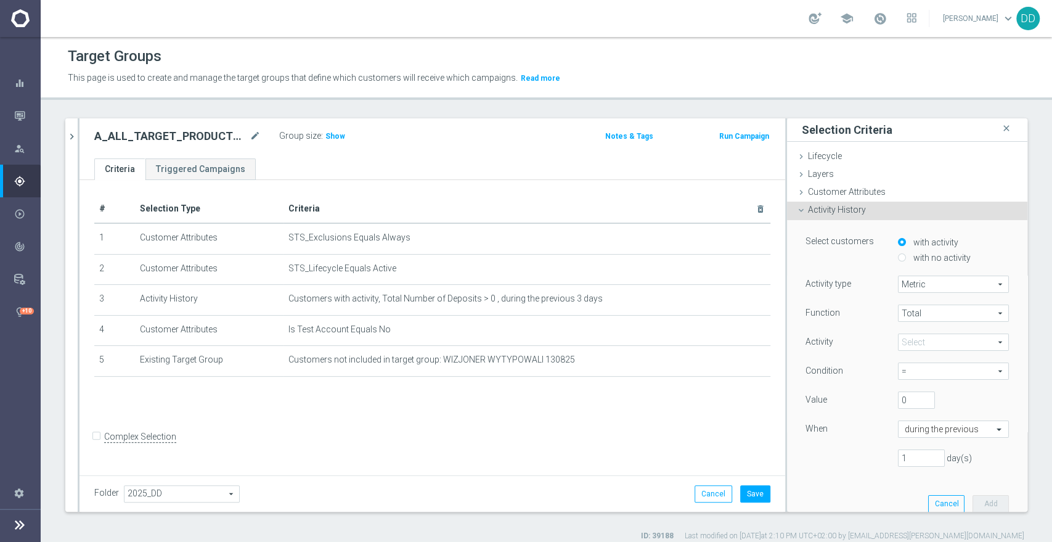
click at [939, 350] on div "Activity Select arrow_drop_down search" at bounding box center [907, 344] width 222 height 20
click at [938, 344] on span at bounding box center [954, 342] width 110 height 16
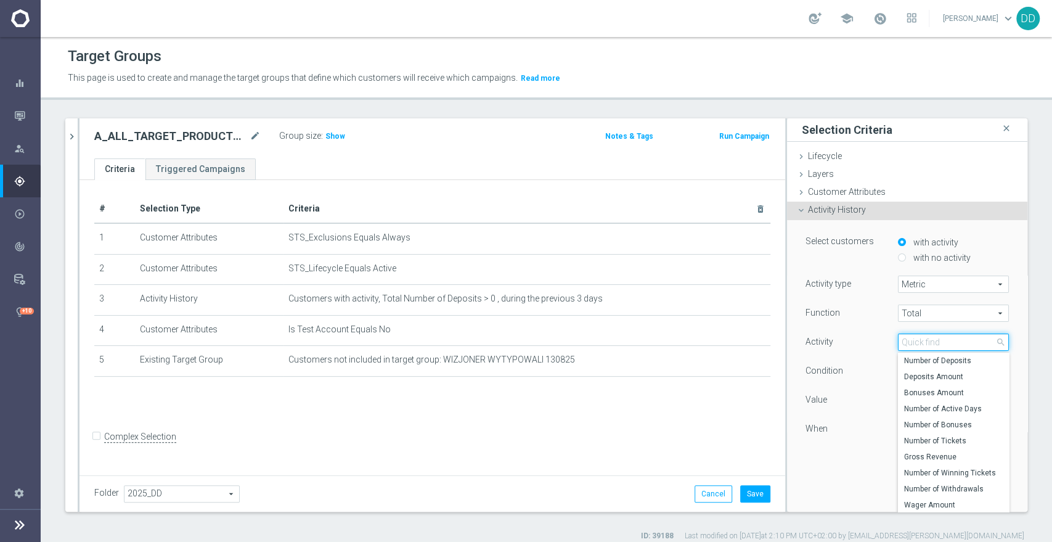
click at [938, 344] on input "search" at bounding box center [953, 342] width 111 height 17
type input "b"
type input "tic"
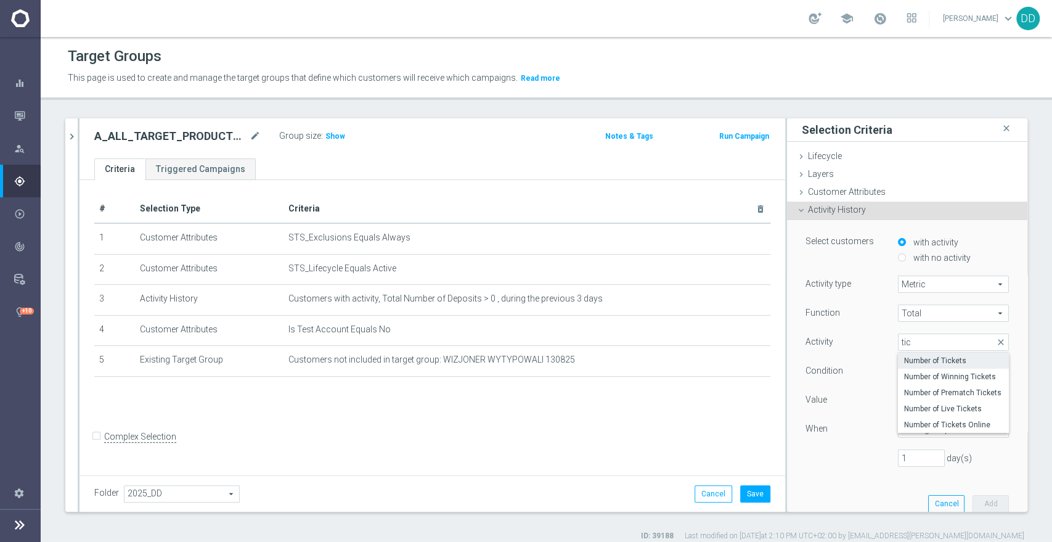
click at [942, 361] on span "Number of Tickets" at bounding box center [953, 361] width 99 height 10
type input "Number of Tickets"
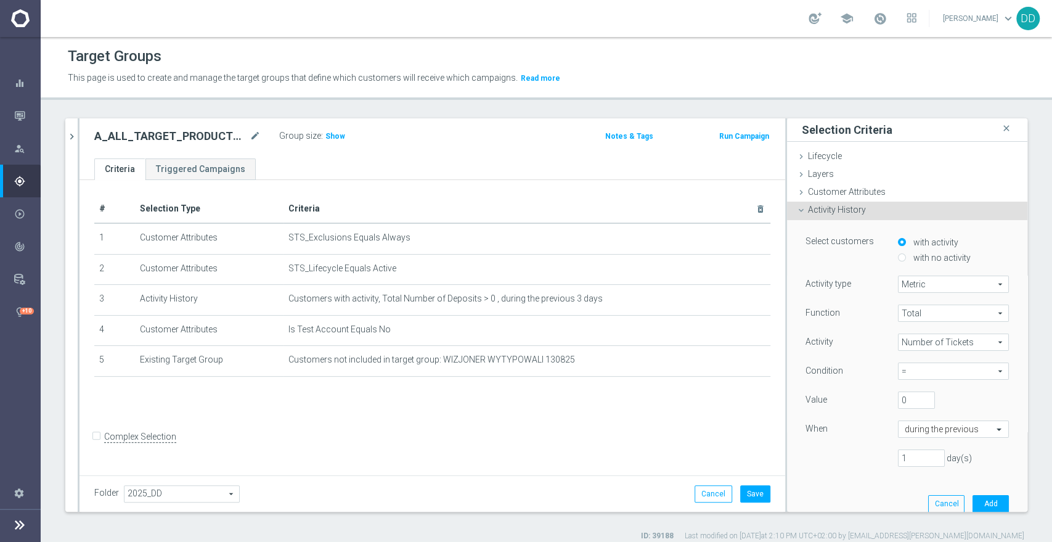
click at [899, 369] on span "=" at bounding box center [954, 371] width 110 height 16
click at [910, 423] on span ">" at bounding box center [953, 422] width 99 height 10
type input ">"
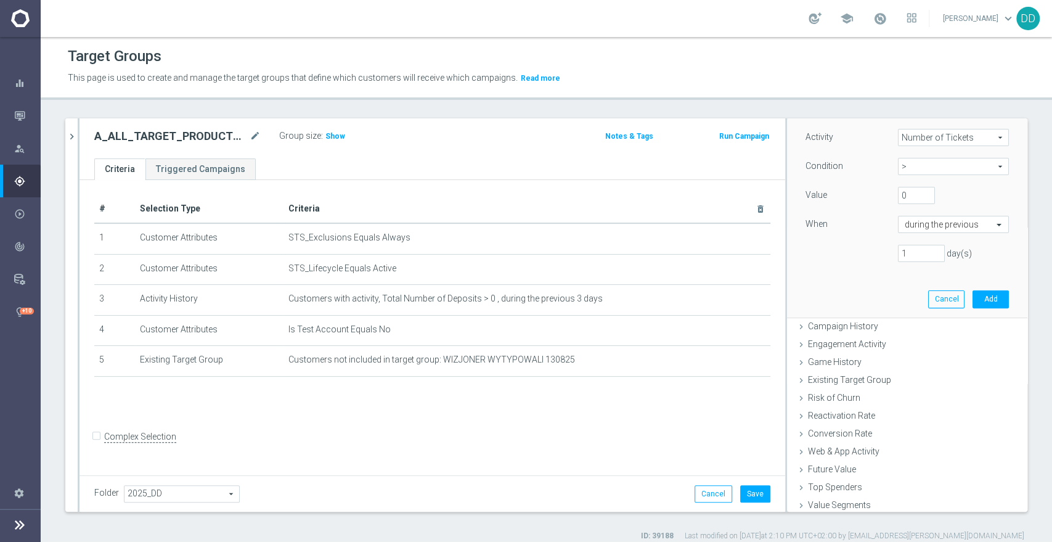
scroll to position [205, 0]
drag, startPoint x: 901, startPoint y: 255, endPoint x: 848, endPoint y: 250, distance: 52.6
click at [851, 250] on div "1 day(s)" at bounding box center [907, 252] width 222 height 17
type input "3"
click at [988, 302] on div "Select customers with activity with no activity Activity type Metric Metric arr…" at bounding box center [907, 165] width 222 height 301
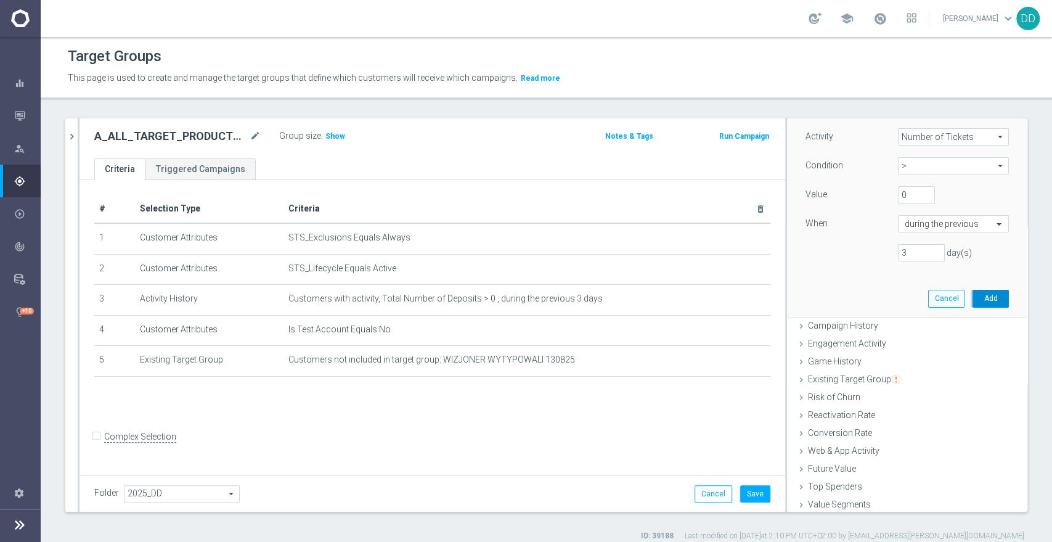
click at [984, 300] on button "Add" at bounding box center [991, 298] width 36 height 17
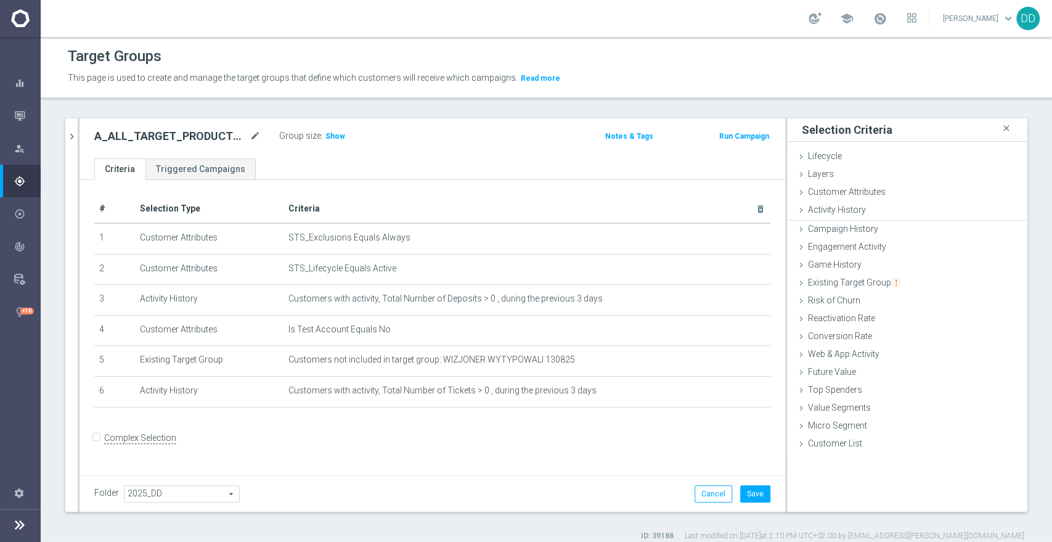
scroll to position [0, 0]
click at [119, 457] on form "Complex Selection Invalid Expression" at bounding box center [432, 451] width 676 height 46
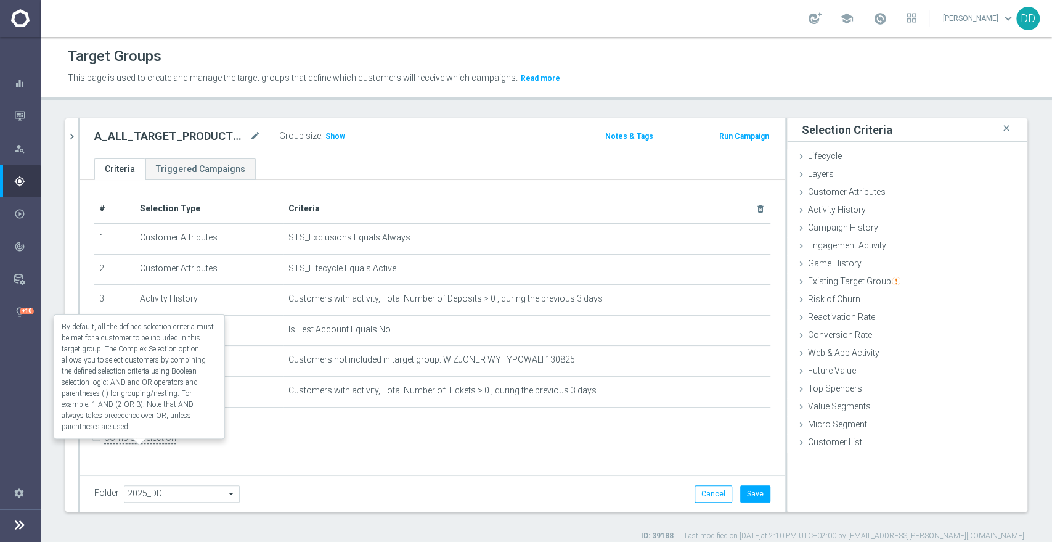
click at [120, 444] on label "Complex Selection" at bounding box center [140, 438] width 72 height 12
click at [102, 445] on input "Complex Selection" at bounding box center [98, 439] width 8 height 17
checkbox input "true"
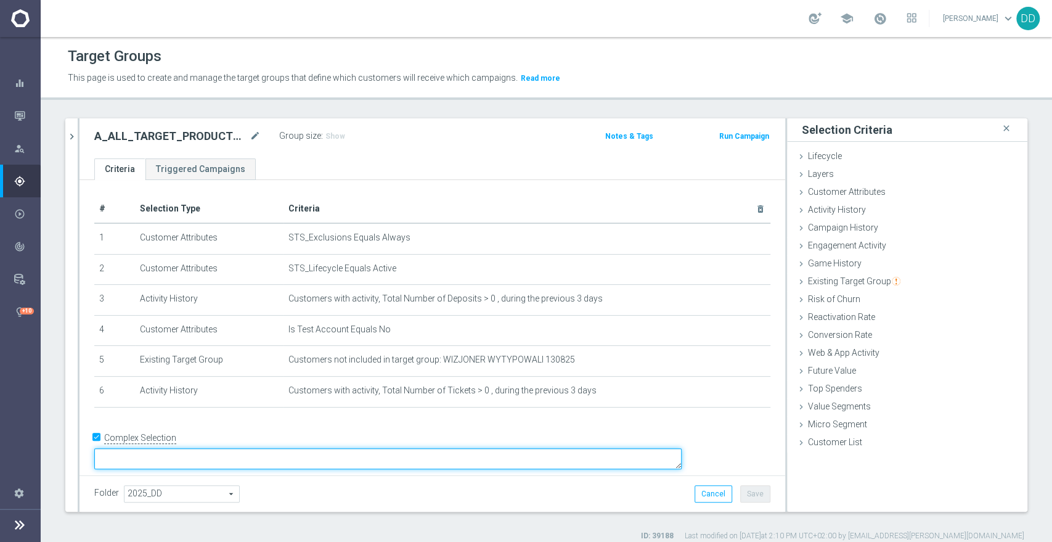
click at [223, 450] on textarea at bounding box center [387, 459] width 587 height 22
type textarea "a"
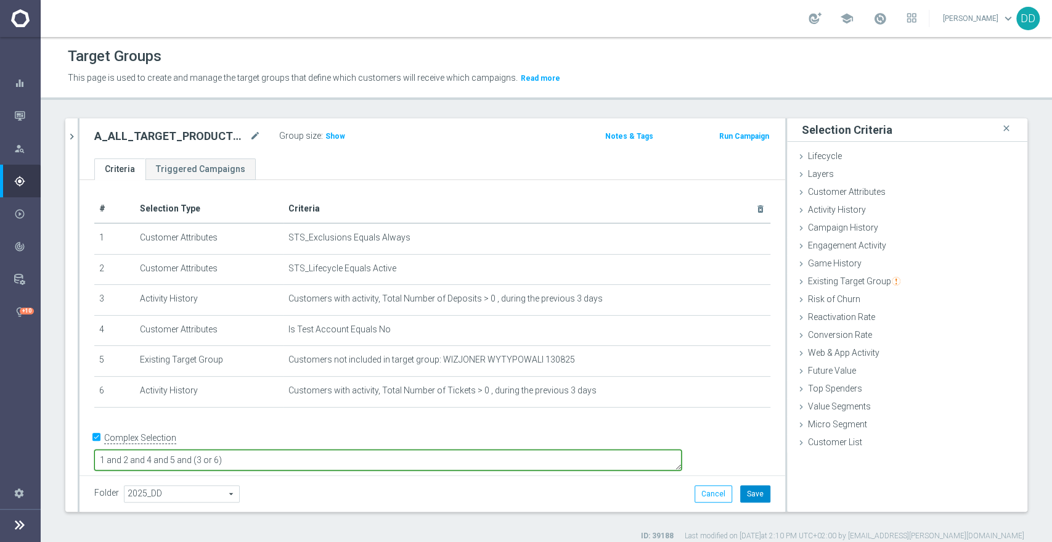
type textarea "1 and 2 and 4 and 5 and (3 or 6)"
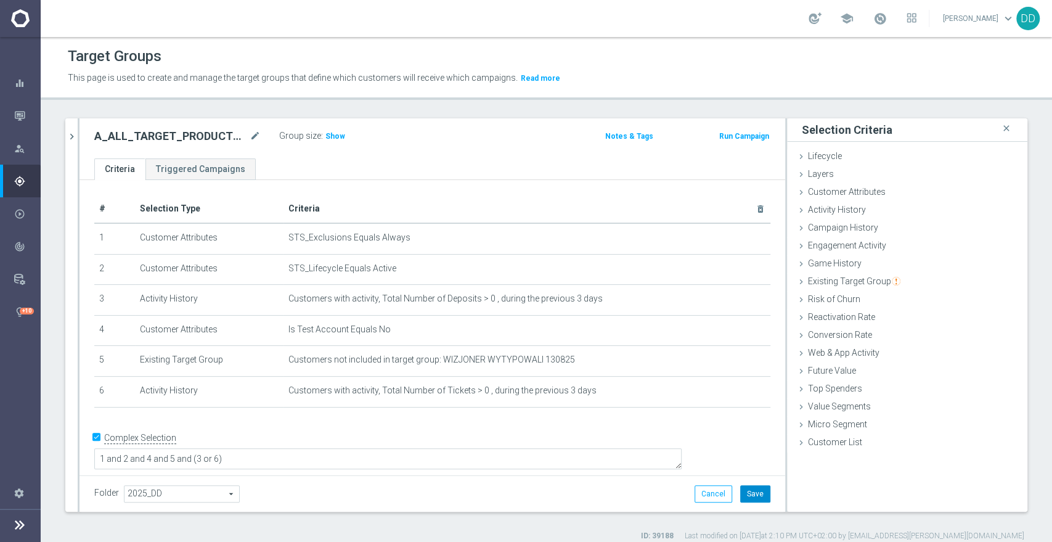
click at [747, 488] on button "Save" at bounding box center [755, 493] width 30 height 17
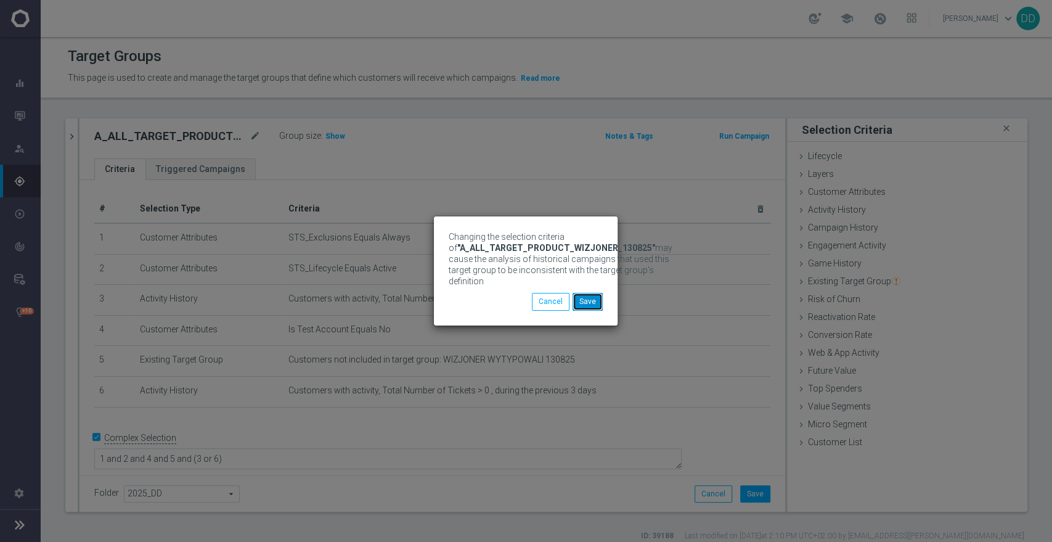
click at [583, 305] on button "Save" at bounding box center [588, 301] width 30 height 17
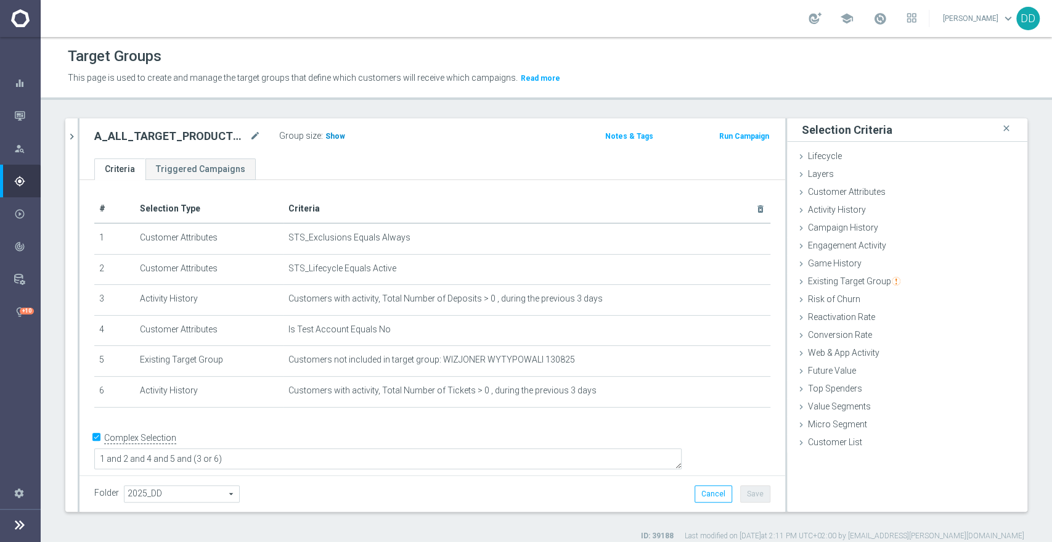
click at [330, 136] on span "Show" at bounding box center [335, 136] width 20 height 9
click at [252, 140] on icon "mode_edit" at bounding box center [255, 136] width 11 height 15
click at [256, 137] on icon "mode_edit" at bounding box center [255, 136] width 11 height 15
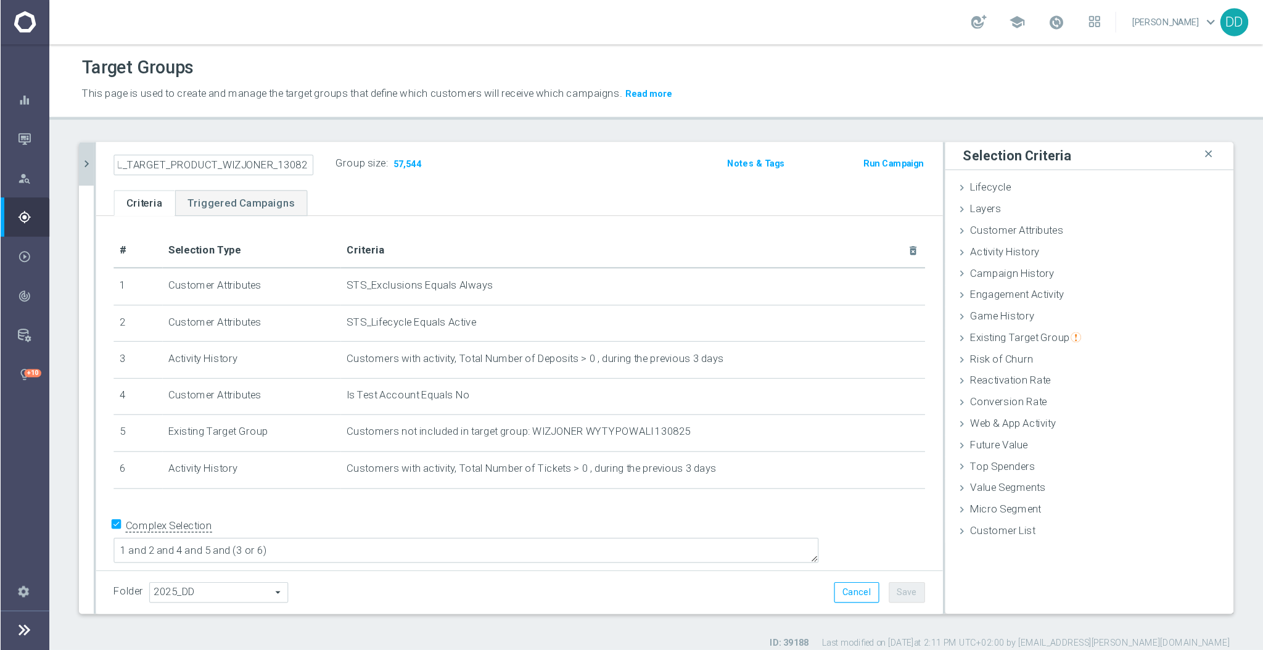
scroll to position [0, 0]
click at [73, 138] on icon "chevron_right" at bounding box center [72, 137] width 12 height 12
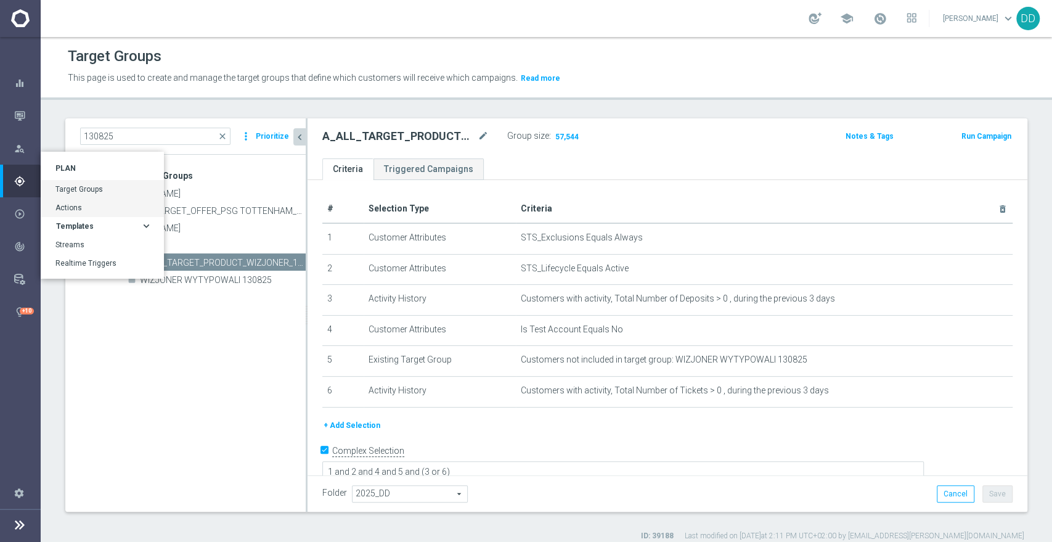
click at [67, 201] on div "Actions" at bounding box center [102, 208] width 123 height 18
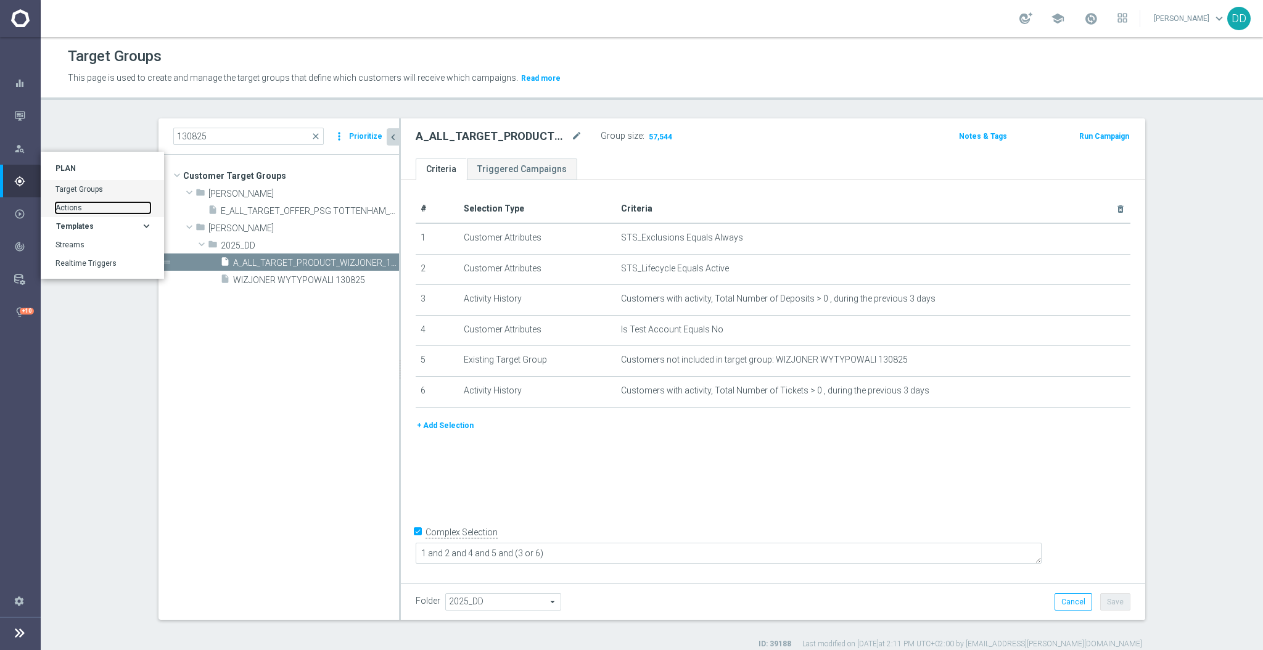
click at [69, 208] on link "Actions" at bounding box center [102, 207] width 95 height 11
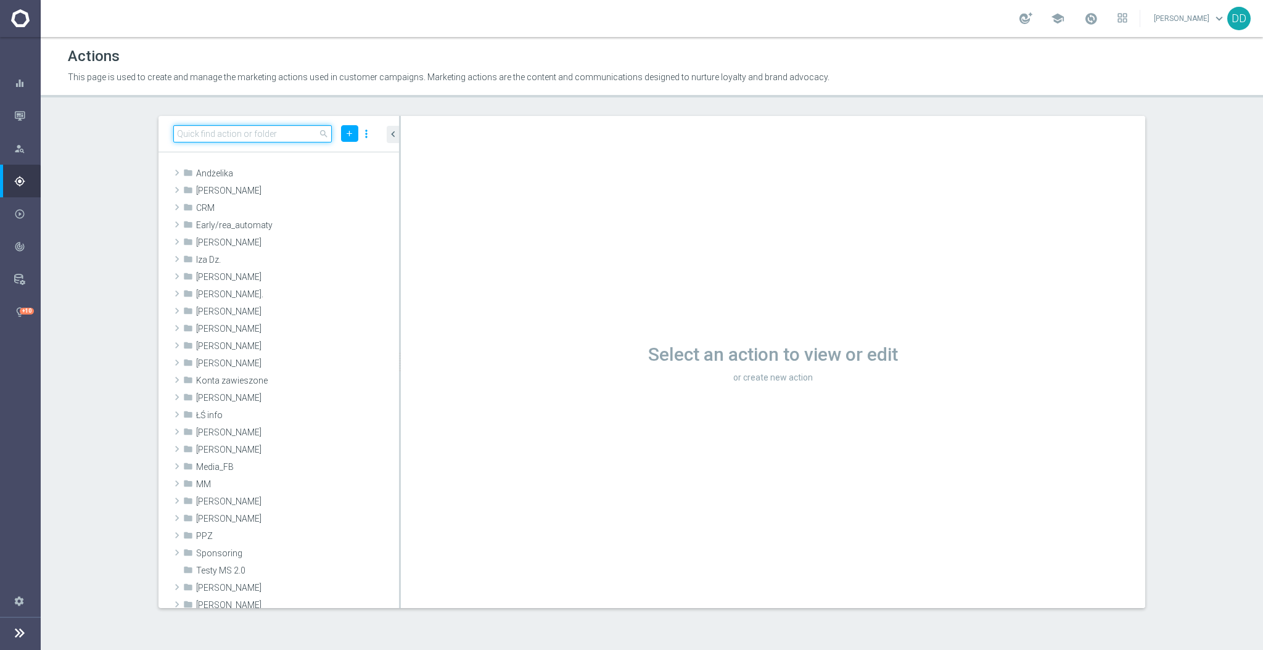
click at [222, 131] on input at bounding box center [252, 133] width 158 height 17
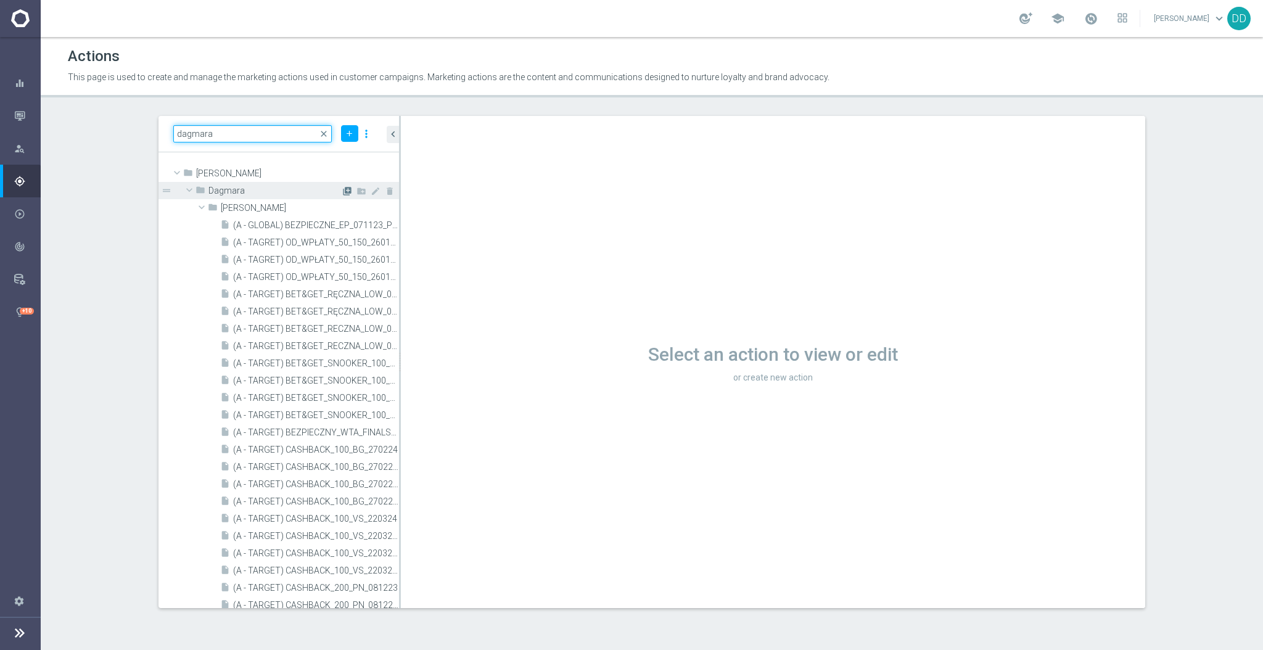
type input "dagmara"
click at [342, 190] on icon "library_add" at bounding box center [347, 191] width 10 height 10
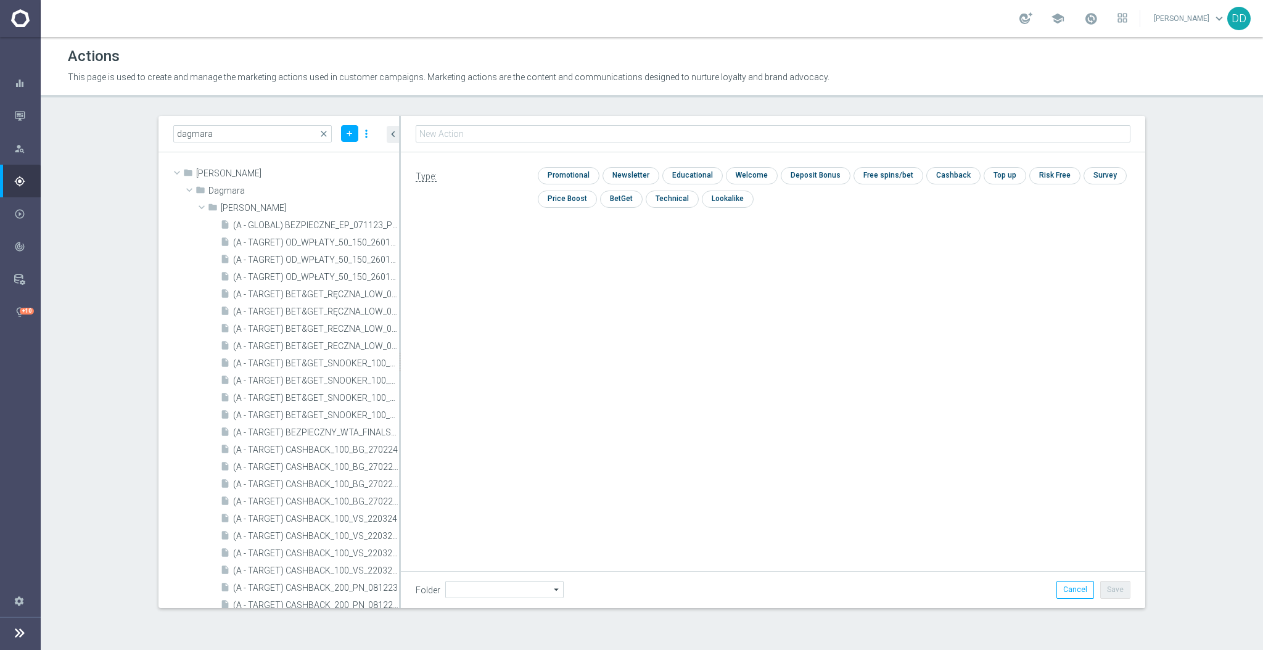
type input "Dagmara"
type input "A_ALL_TARGET_PRODUCT_WIZJONER_130825"
click at [635, 171] on input "checkbox" at bounding box center [629, 176] width 54 height 17
checkbox input "true"
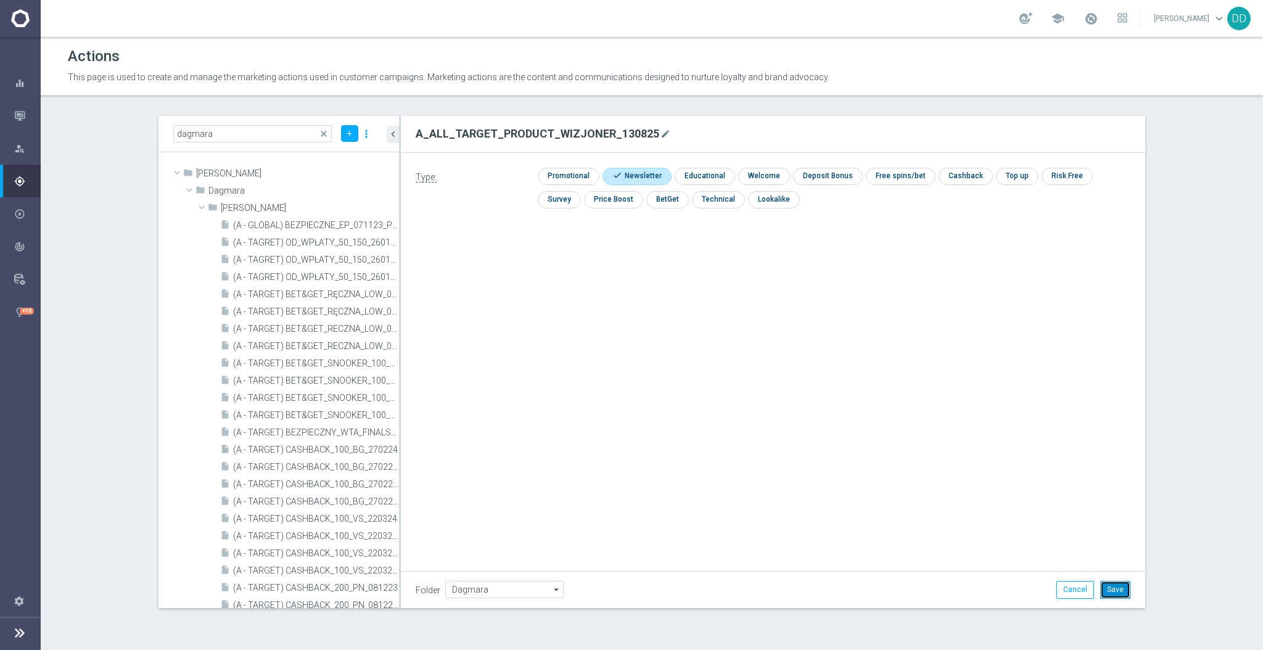
click at [1052, 541] on button "Save" at bounding box center [1115, 589] width 30 height 17
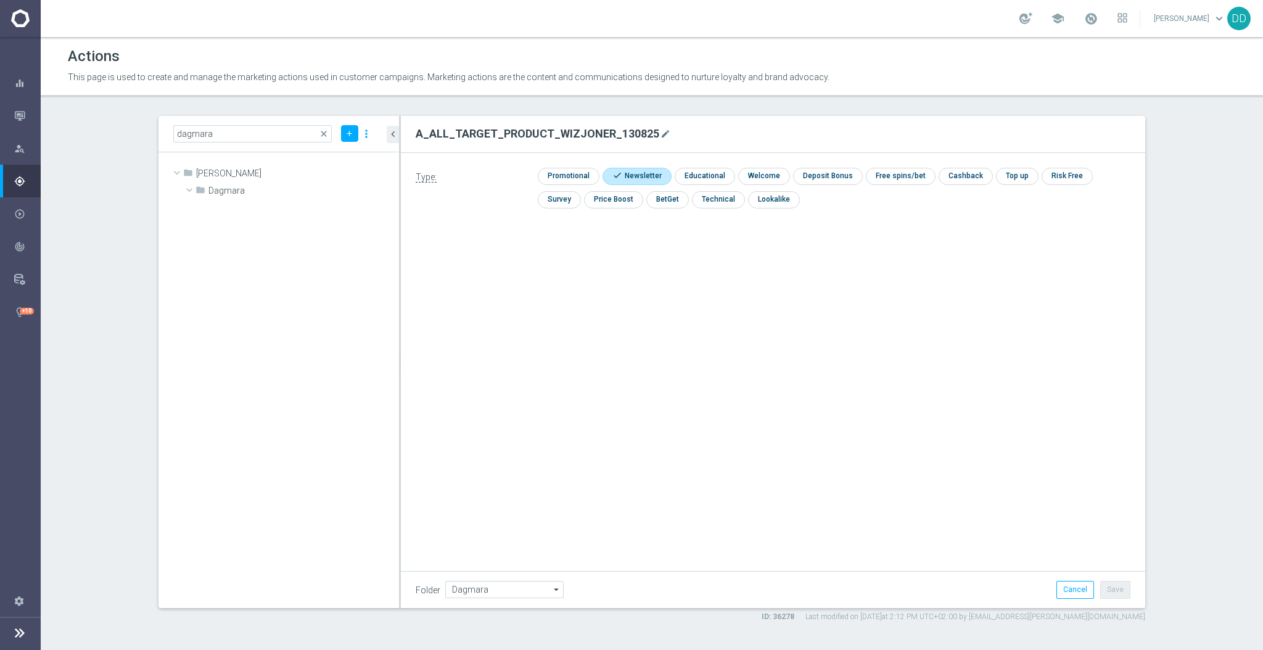
scroll to position [23045, 0]
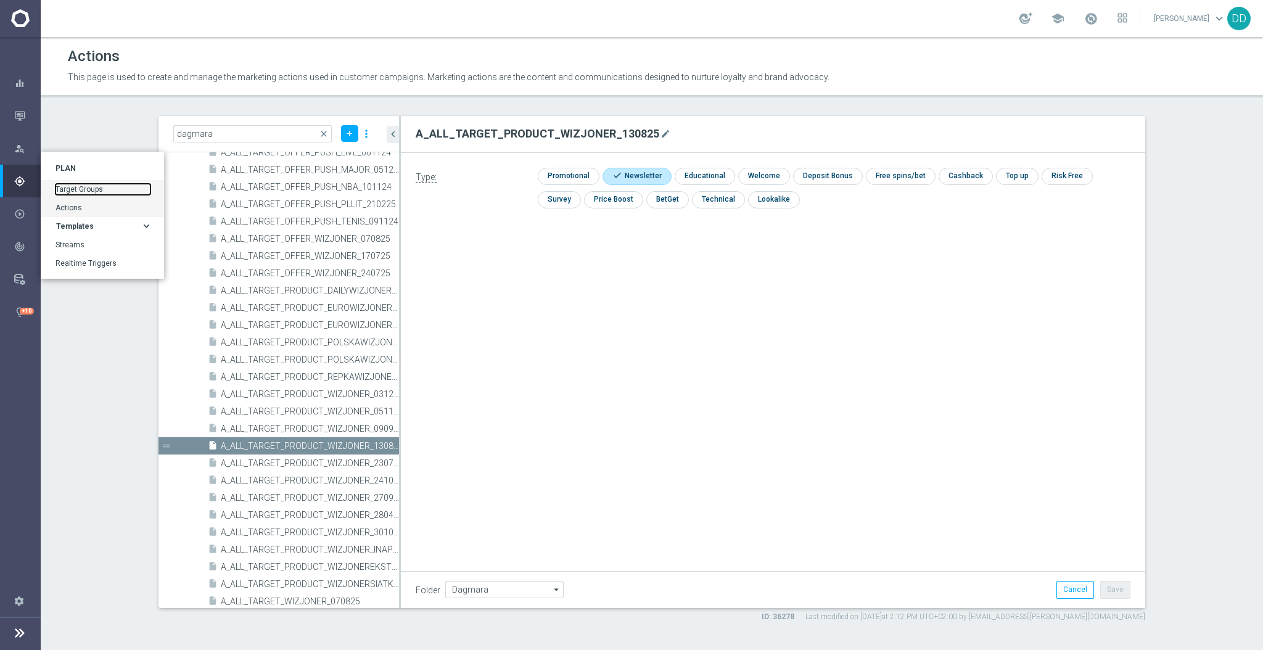
drag, startPoint x: 71, startPoint y: 187, endPoint x: 84, endPoint y: 190, distance: 13.5
click at [71, 187] on link "Target Groups" at bounding box center [102, 189] width 95 height 11
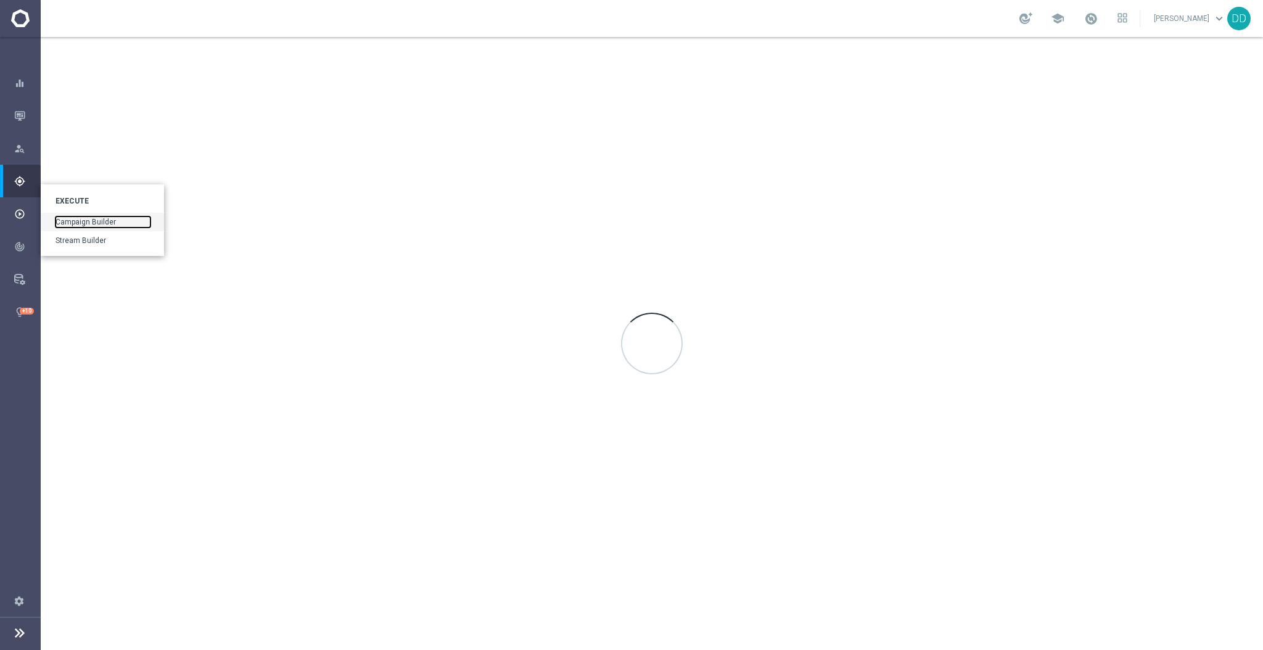
click at [68, 219] on link "Campaign Builder" at bounding box center [102, 221] width 95 height 11
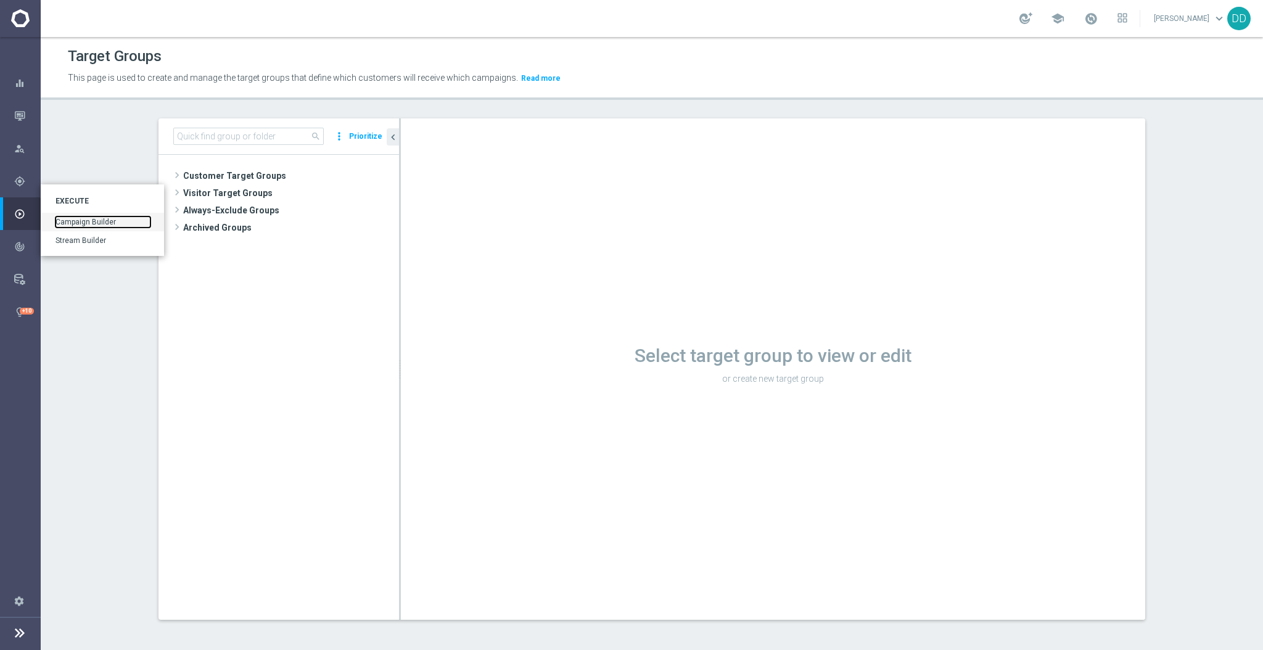
click at [81, 223] on link "Campaign Builder" at bounding box center [102, 221] width 95 height 11
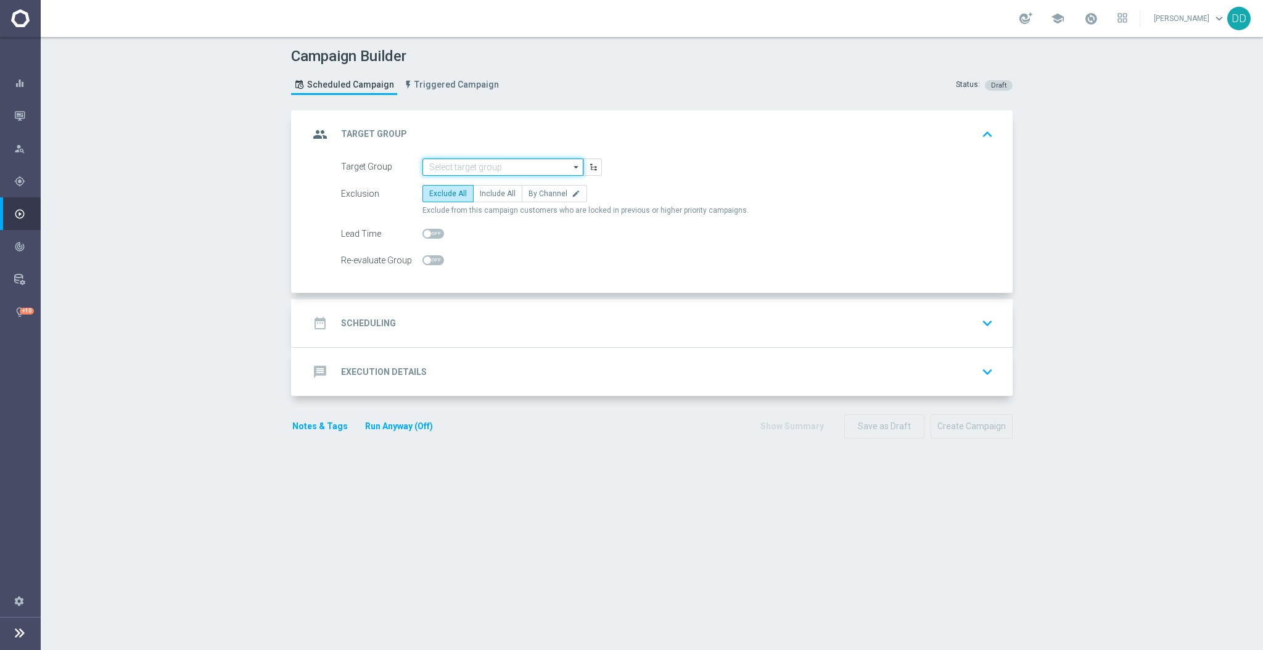
click at [478, 166] on input at bounding box center [502, 166] width 161 height 17
paste input "A_ALL_TARGET_PRODUCT_WIZJONER_130825"
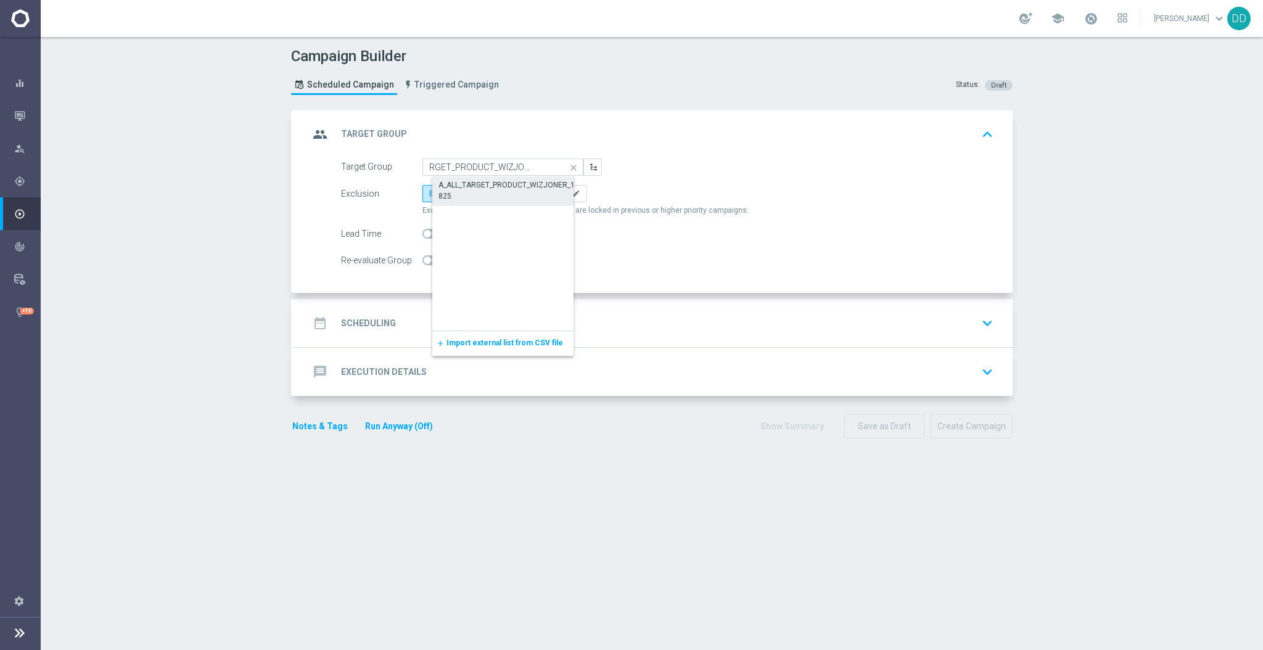
click at [481, 179] on div "A_ALL_TARGET_PRODUCT_WIZJONER_130825" at bounding box center [512, 190] width 149 height 22
type input "A_ALL_TARGET_PRODUCT_WIZJONER_130825"
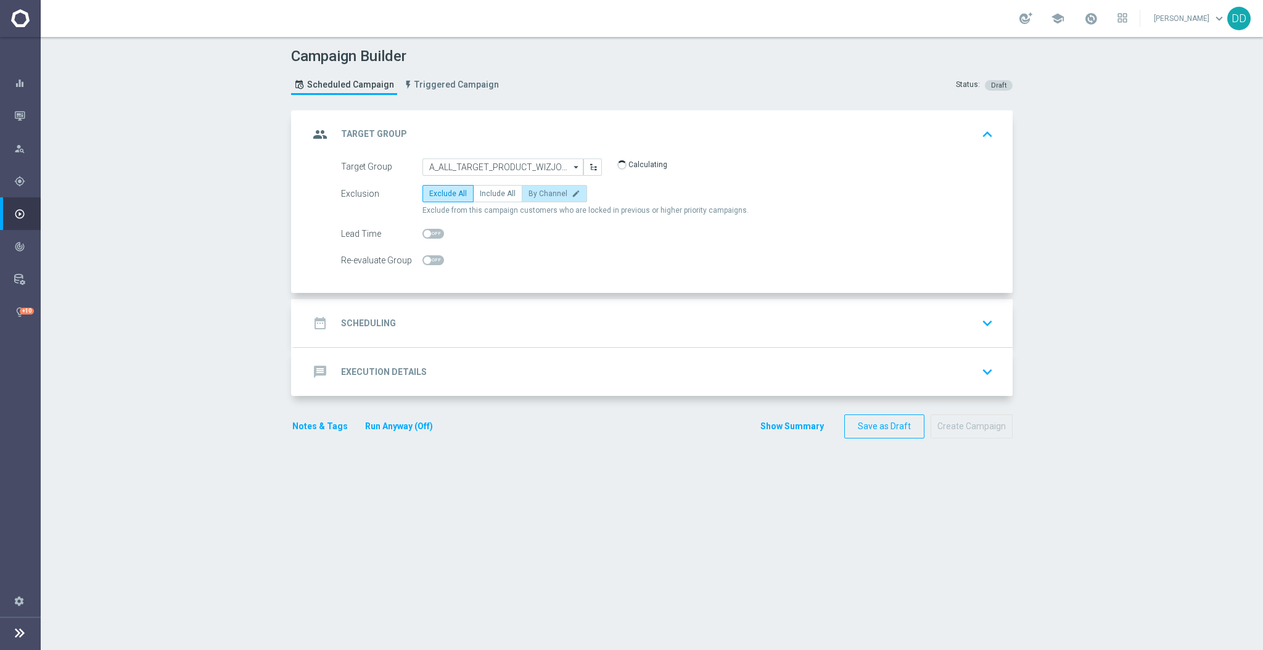
click at [528, 197] on span "By Channel" at bounding box center [547, 193] width 39 height 9
click at [528, 197] on input "By Channel edit" at bounding box center [532, 196] width 8 height 8
radio input "true"
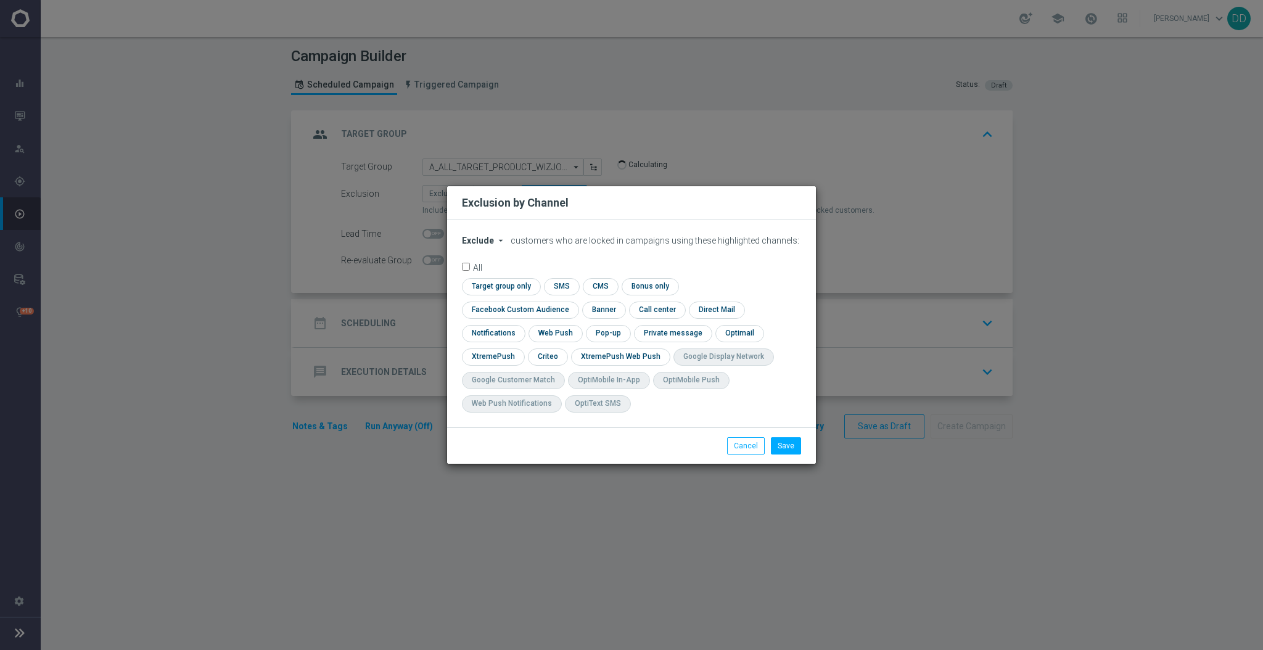
click at [478, 261] on form "Exclude arrow_drop_down × Exclude customers who are locked in campaigns using t…" at bounding box center [631, 326] width 339 height 183
click at [481, 245] on span "Exclude" at bounding box center [478, 240] width 32 height 10
click at [486, 276] on div "Include" at bounding box center [485, 268] width 46 height 15
click at [494, 295] on input "checkbox" at bounding box center [499, 286] width 75 height 17
checkbox input "true"
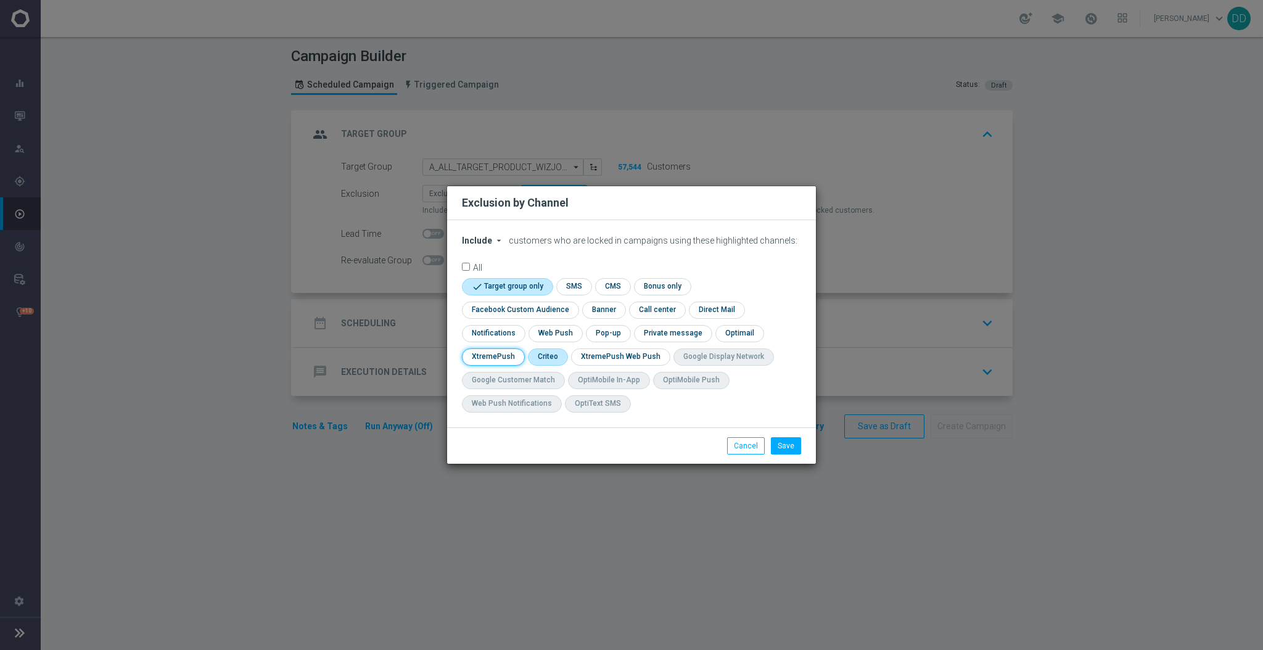
drag, startPoint x: 497, startPoint y: 359, endPoint x: 539, endPoint y: 358, distance: 42.6
click at [497, 359] on input "checkbox" at bounding box center [492, 356] width 60 height 17
checkbox input "true"
click at [555, 358] on input "checkbox" at bounding box center [559, 356] width 38 height 17
checkbox input "true"
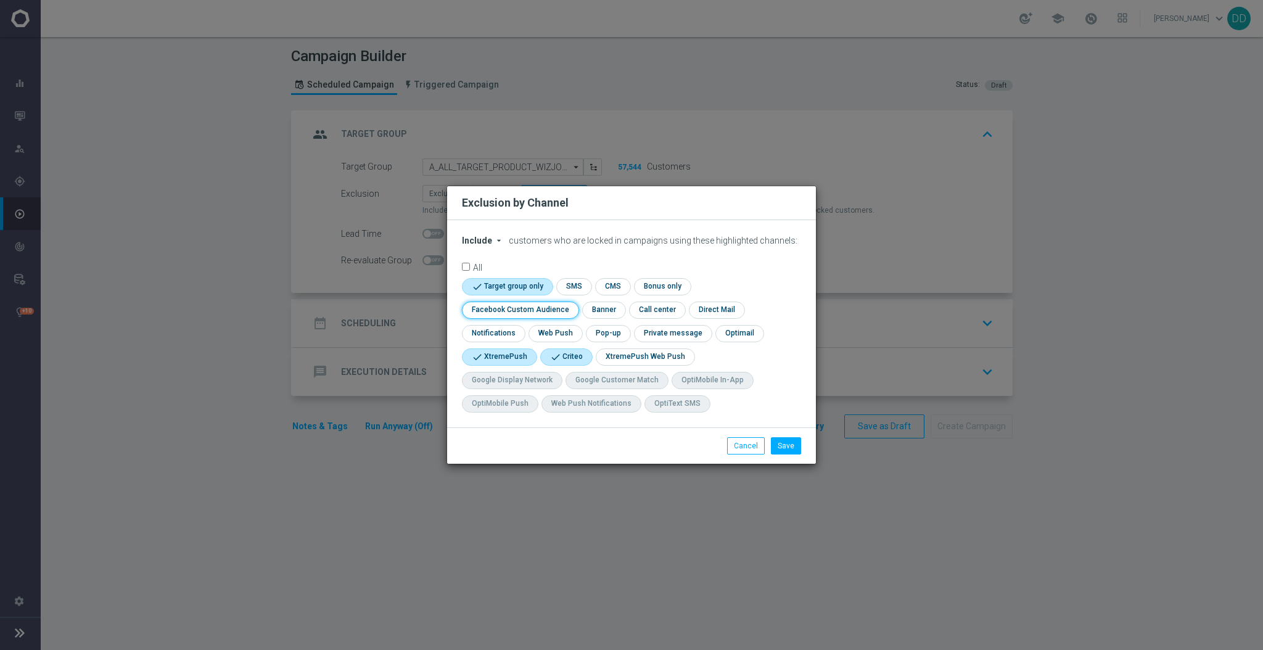
drag, startPoint x: 541, startPoint y: 309, endPoint x: 634, endPoint y: 345, distance: 100.1
click at [541, 309] on input "checkbox" at bounding box center [518, 309] width 112 height 17
checkbox input "true"
drag, startPoint x: 781, startPoint y: 443, endPoint x: 635, endPoint y: 342, distance: 177.7
click at [782, 443] on button "Save" at bounding box center [786, 445] width 30 height 17
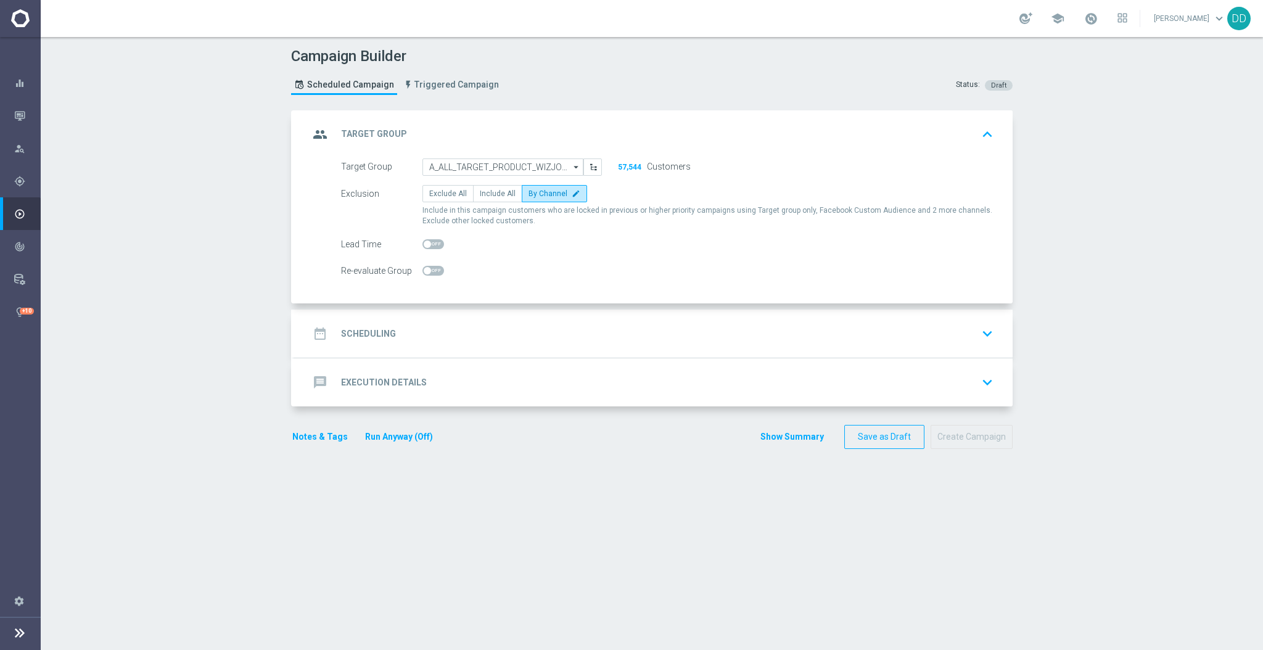
click at [507, 329] on div "date_range Scheduling keyboard_arrow_down" at bounding box center [653, 333] width 689 height 23
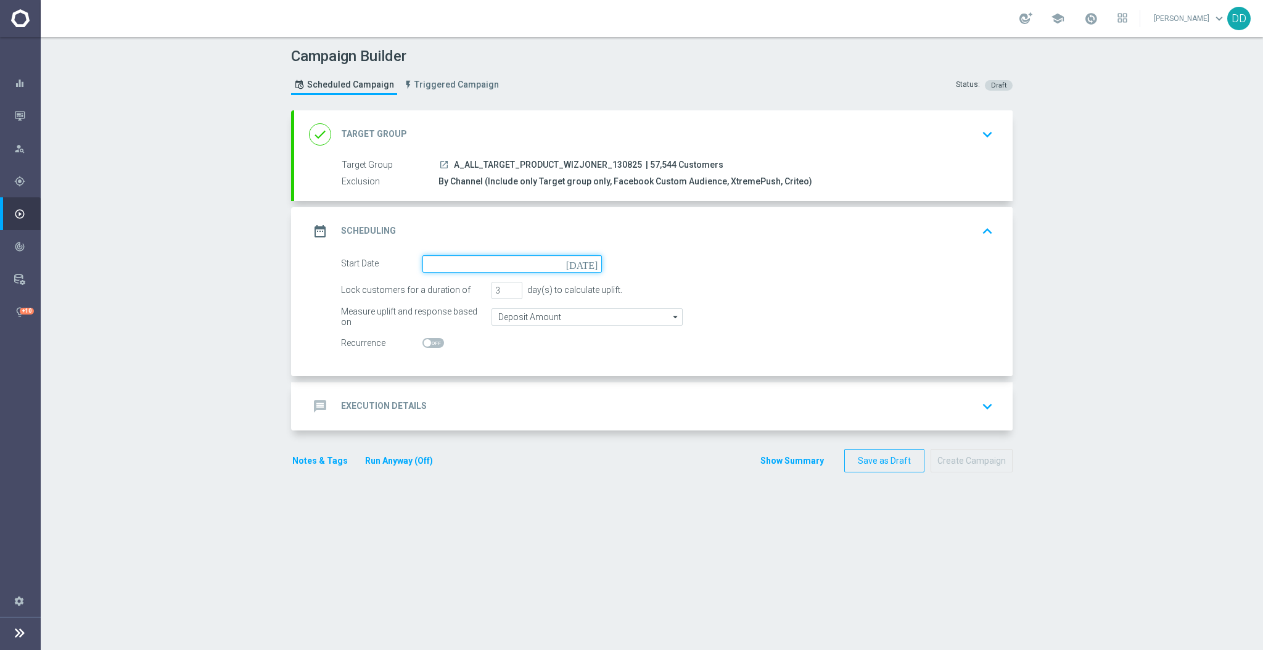
click at [467, 266] on input at bounding box center [511, 263] width 179 height 17
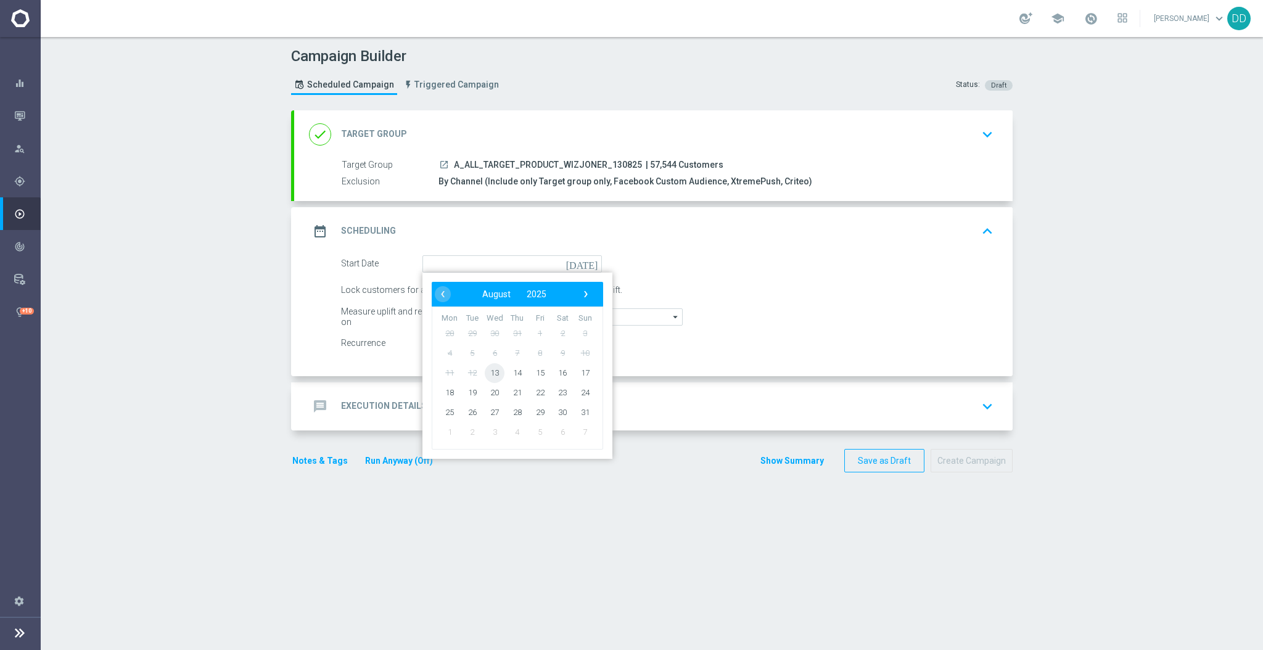
click at [492, 371] on span "13" at bounding box center [495, 372] width 20 height 20
type input "[DATE]"
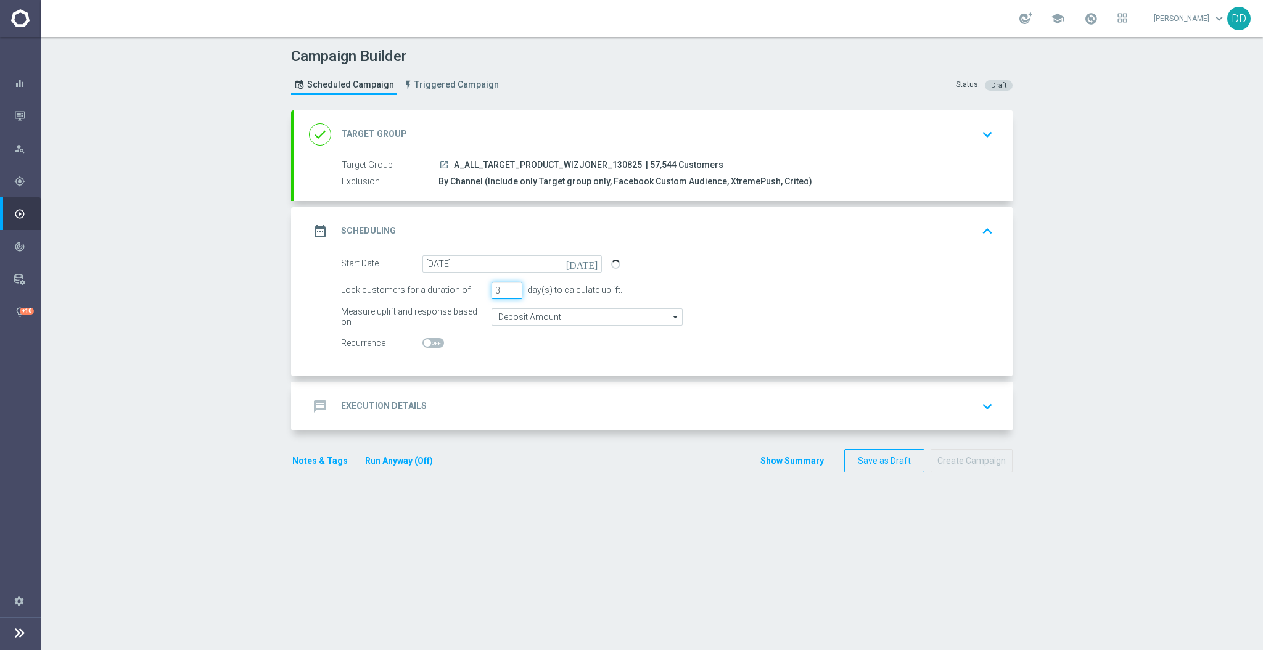
drag, startPoint x: 496, startPoint y: 290, endPoint x: 473, endPoint y: 292, distance: 22.2
click at [473, 292] on div "Lock customers for a duration of 3 day(s) to calculate uplift." at bounding box center [667, 290] width 671 height 17
type input "1"
click at [502, 314] on input "Deposit Amount" at bounding box center [586, 316] width 191 height 17
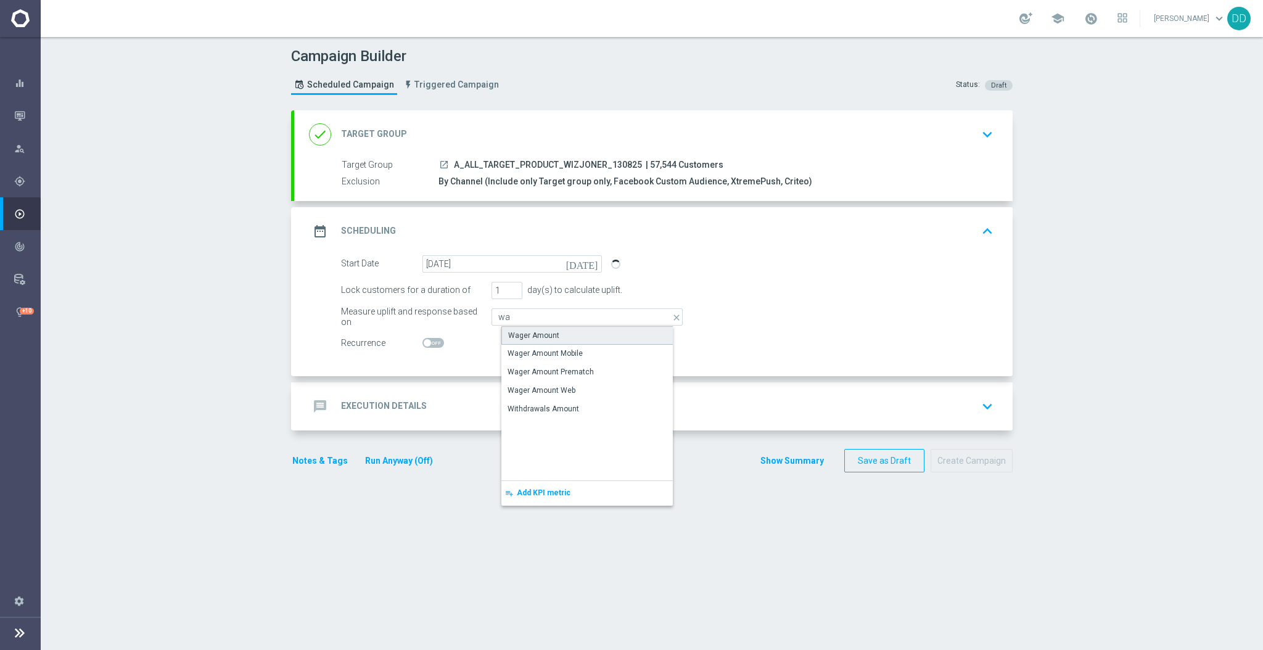
click at [521, 327] on div "Wager Amount" at bounding box center [596, 335] width 191 height 18
type input "Wager Amount"
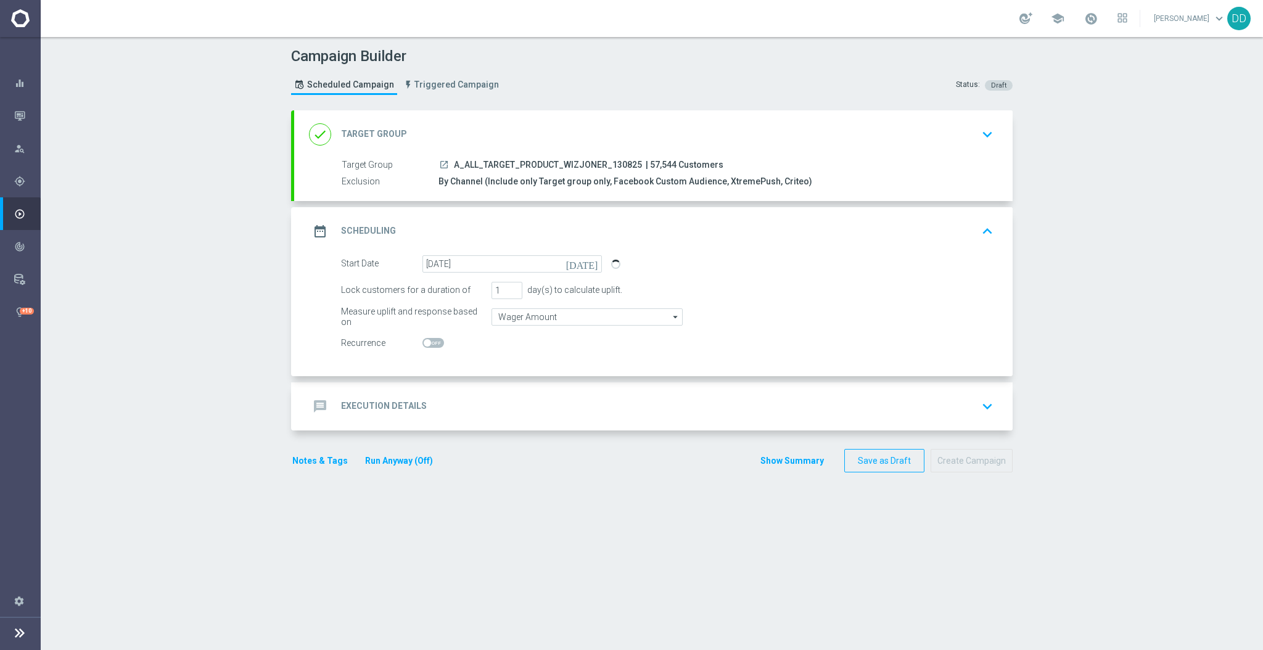
click at [522, 388] on div "message Execution Details keyboard_arrow_down" at bounding box center [653, 406] width 718 height 48
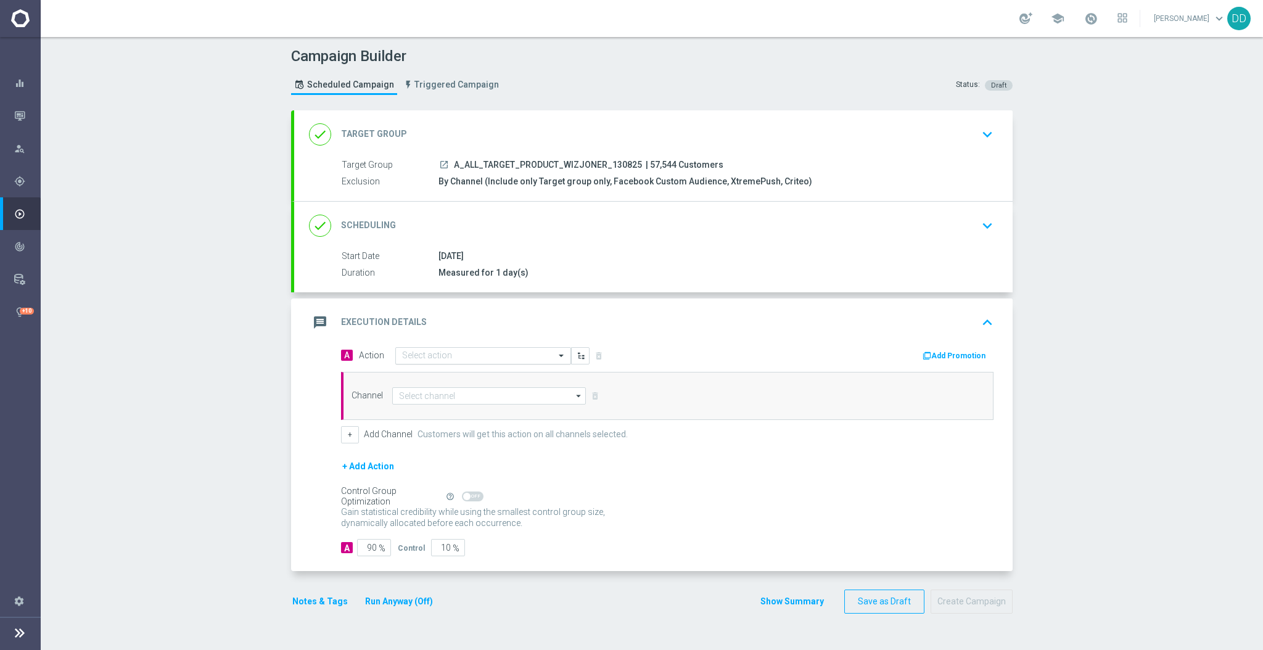
click at [505, 351] on input "text" at bounding box center [470, 356] width 137 height 10
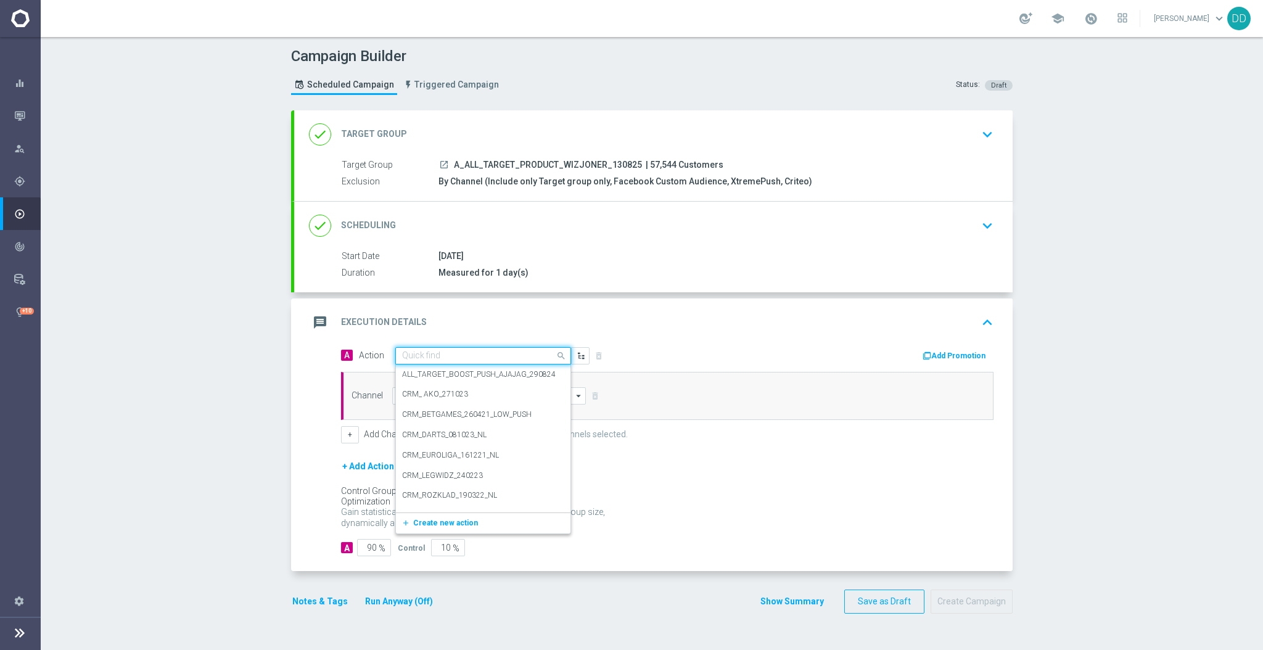
paste input "A_ALL_TARGET_PRODUCT_WIZJONER_130825"
type input "A_ALL_TARGET_PRODUCT_WIZJONER_130825"
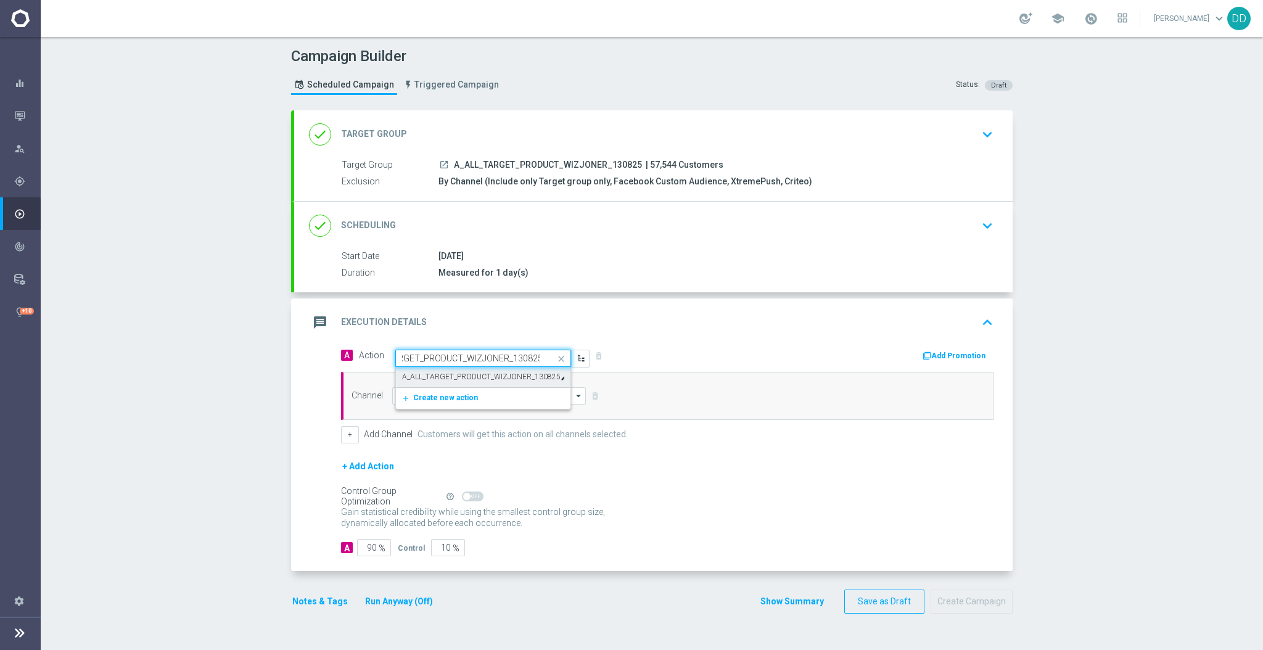
click at [513, 377] on label "A_ALL_TARGET_PRODUCT_WIZJONER_130825" at bounding box center [481, 377] width 158 height 10
click at [504, 398] on input at bounding box center [489, 395] width 194 height 17
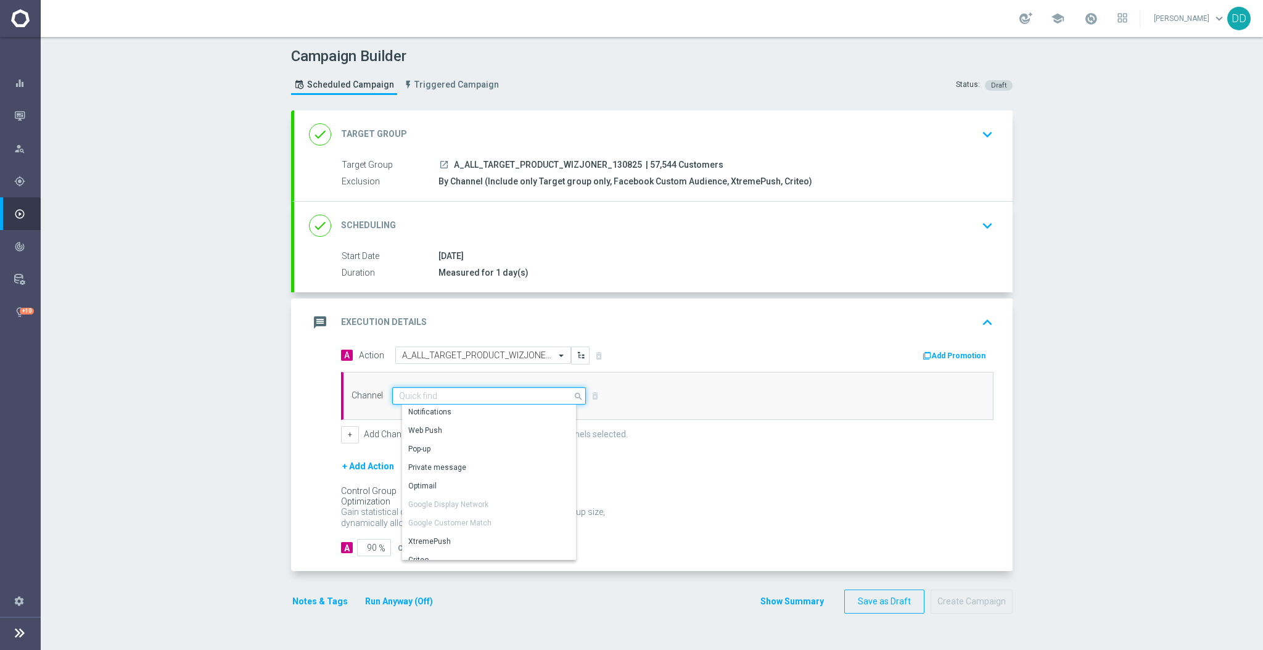
scroll to position [164, 0]
click at [476, 449] on div "Private message" at bounding box center [494, 452] width 184 height 17
type input "Private message"
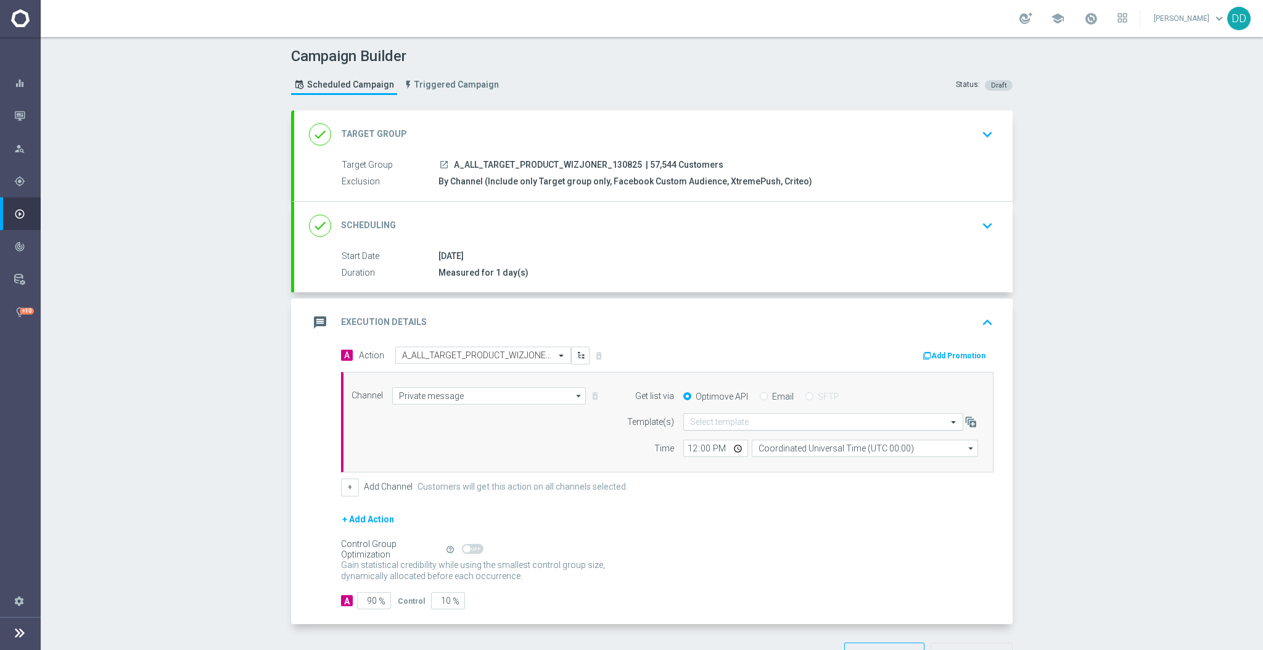
click at [690, 417] on input "text" at bounding box center [811, 422] width 242 height 10
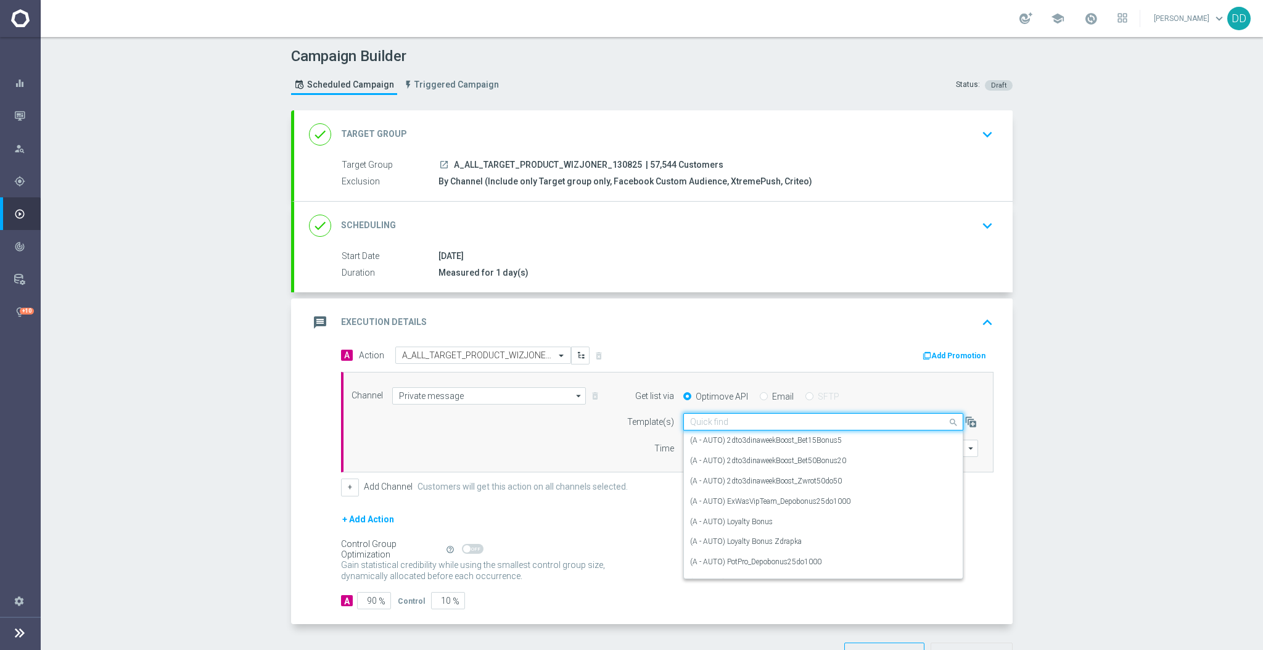
paste input "A_ALL_TARGET_PRODUCT_WIZJONER_130825"
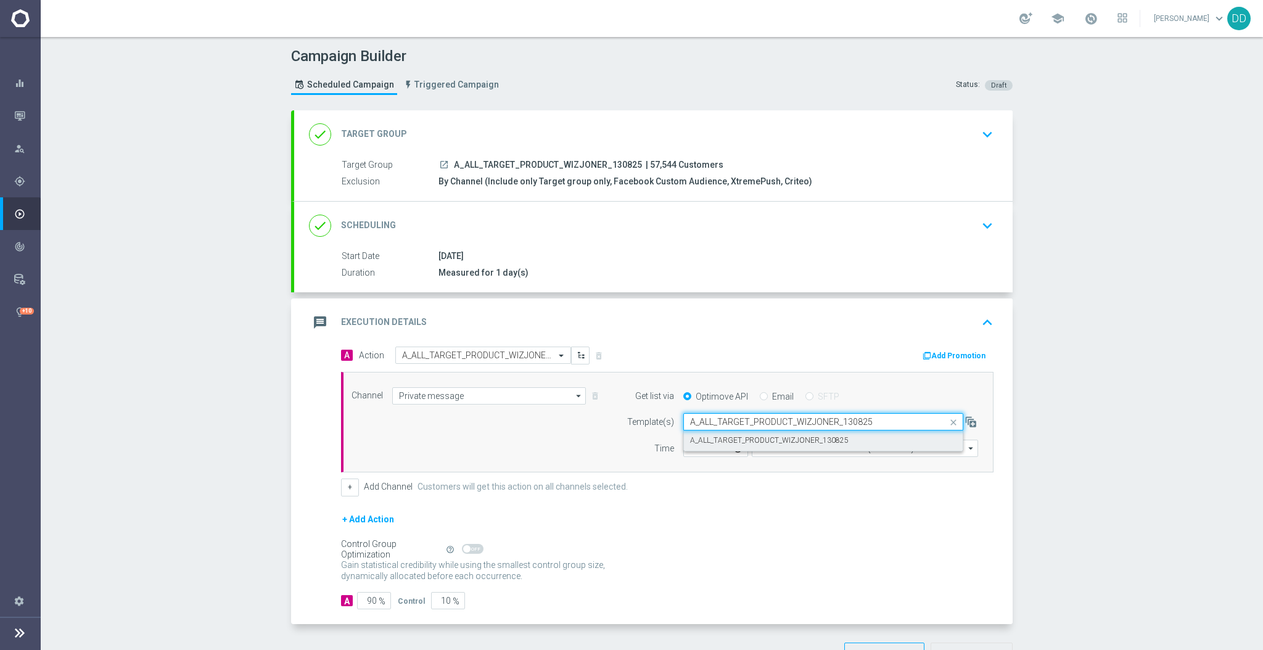
click at [703, 441] on label "A_ALL_TARGET_PRODUCT_WIZJONER_130825" at bounding box center [769, 440] width 158 height 10
type input "A_ALL_TARGET_PRODUCT_WIZJONER_130825"
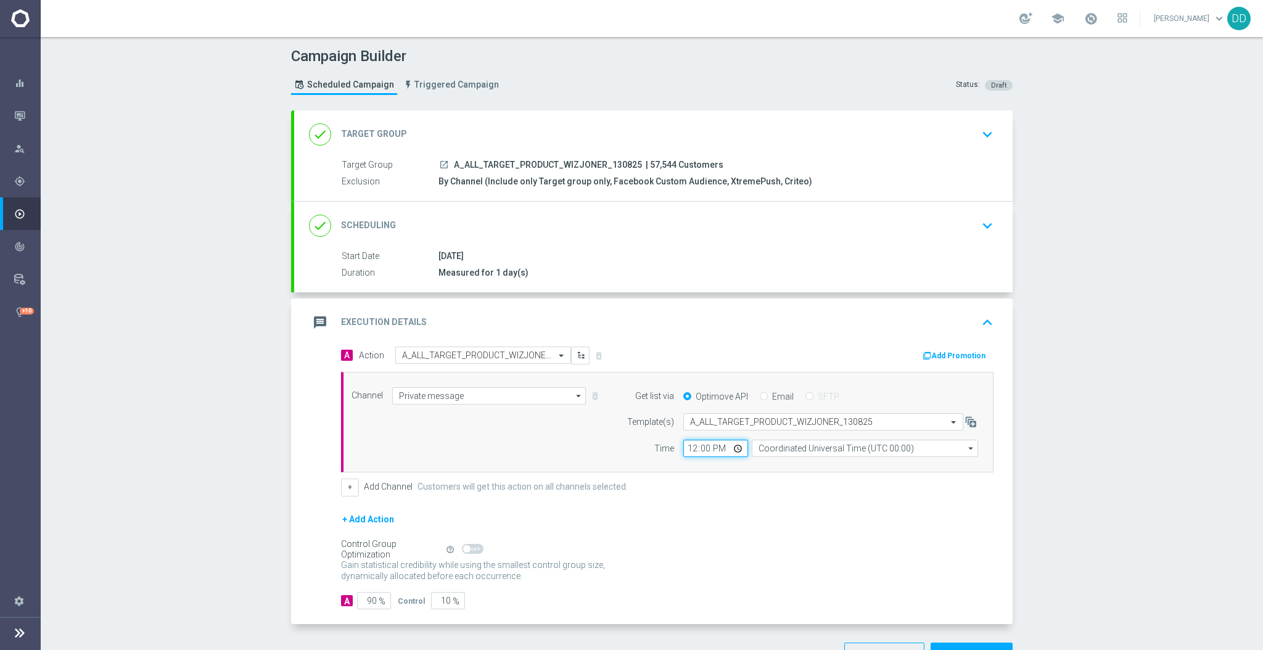
click at [683, 449] on input "12:00" at bounding box center [715, 448] width 65 height 17
type input "14:26"
click at [789, 445] on input "Coordinated Universal Time (UTC 00:00)" at bounding box center [864, 448] width 226 height 17
click at [794, 461] on div "Central European Time ([GEOGRAPHIC_DATA]) (UTC +02:00)" at bounding box center [869, 466] width 202 height 11
type input "Central European Time ([GEOGRAPHIC_DATA]) (UTC +02:00)"
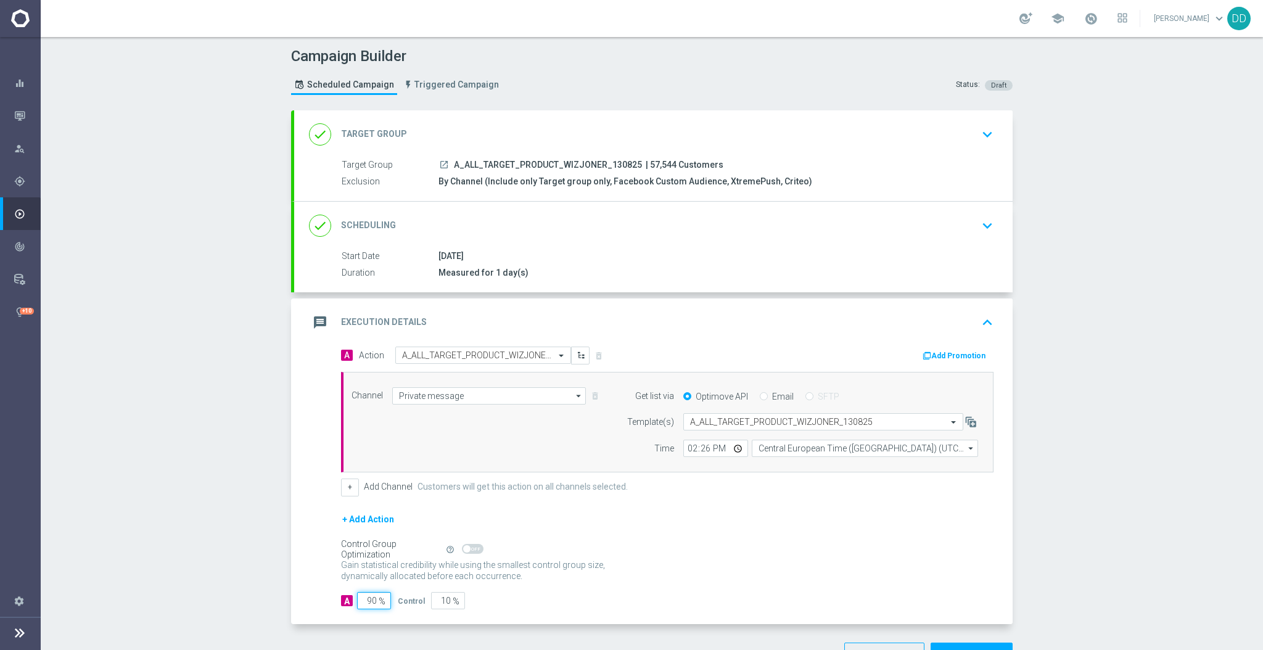
drag, startPoint x: 365, startPoint y: 600, endPoint x: 345, endPoint y: 602, distance: 19.8
click at [345, 541] on div "A 90 %" at bounding box center [364, 600] width 47 height 17
type input "10"
type input "90"
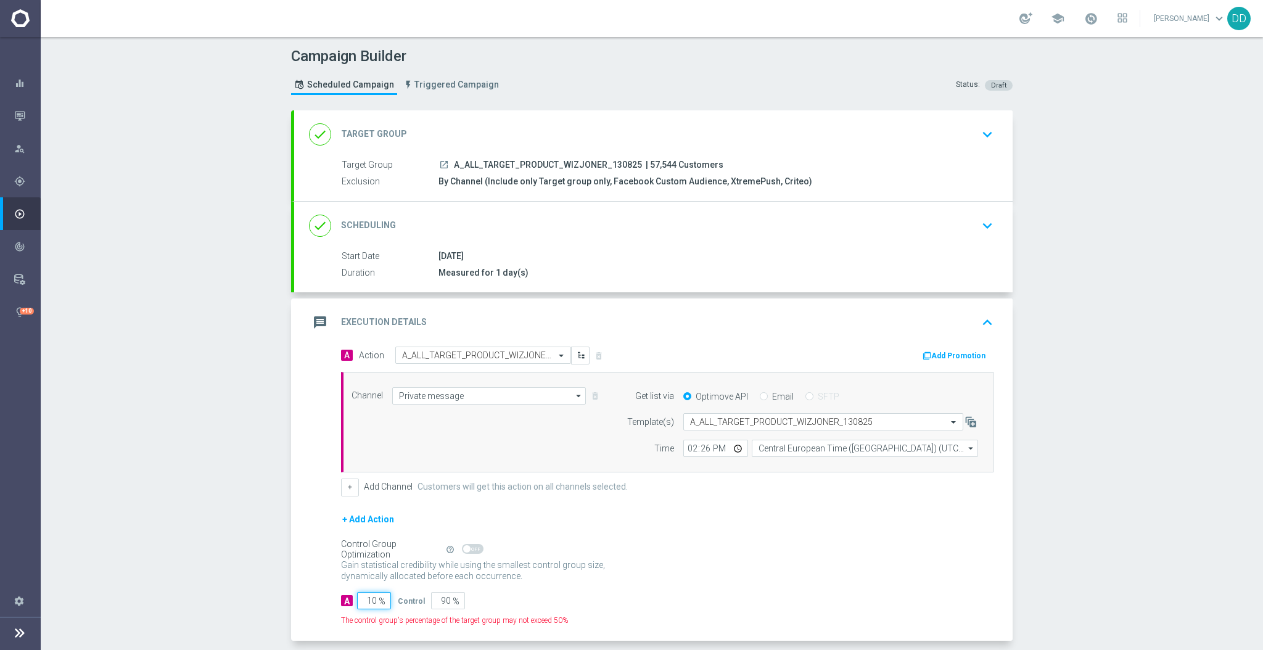
type input "100"
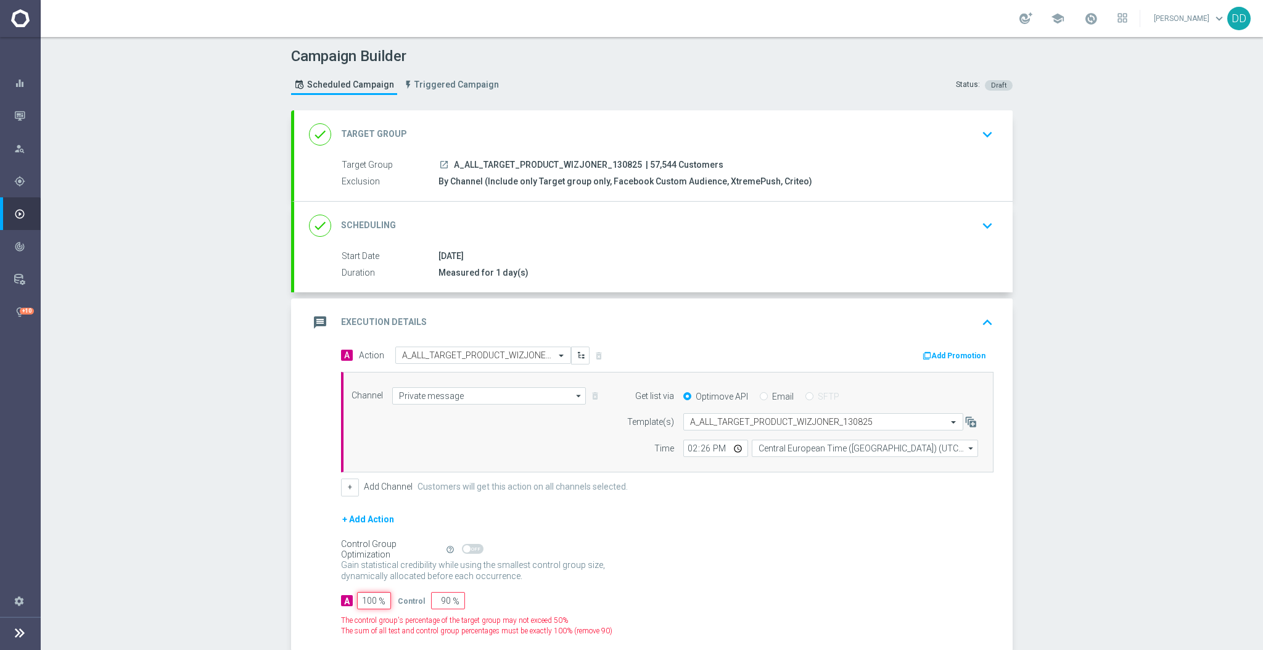
type input "0"
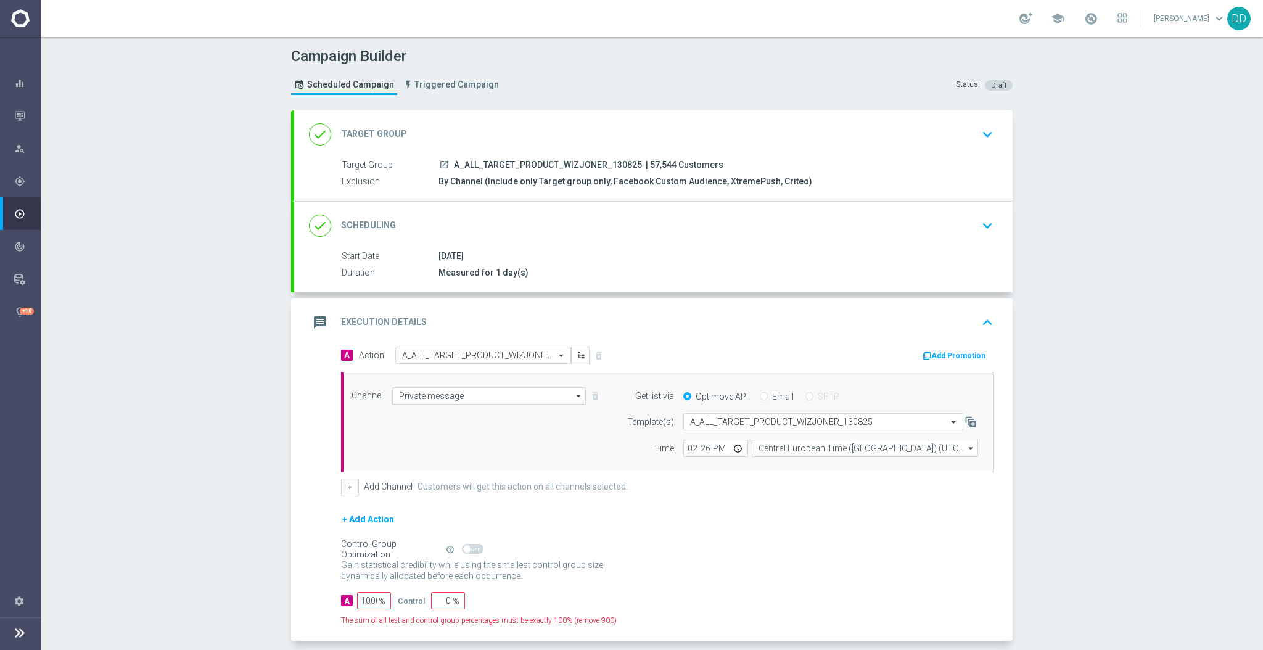
click at [755, 541] on div "Gain statistical credibility while using the smallest control group size, dynam…" at bounding box center [667, 571] width 652 height 30
click at [367, 541] on input "1000" at bounding box center [374, 600] width 34 height 17
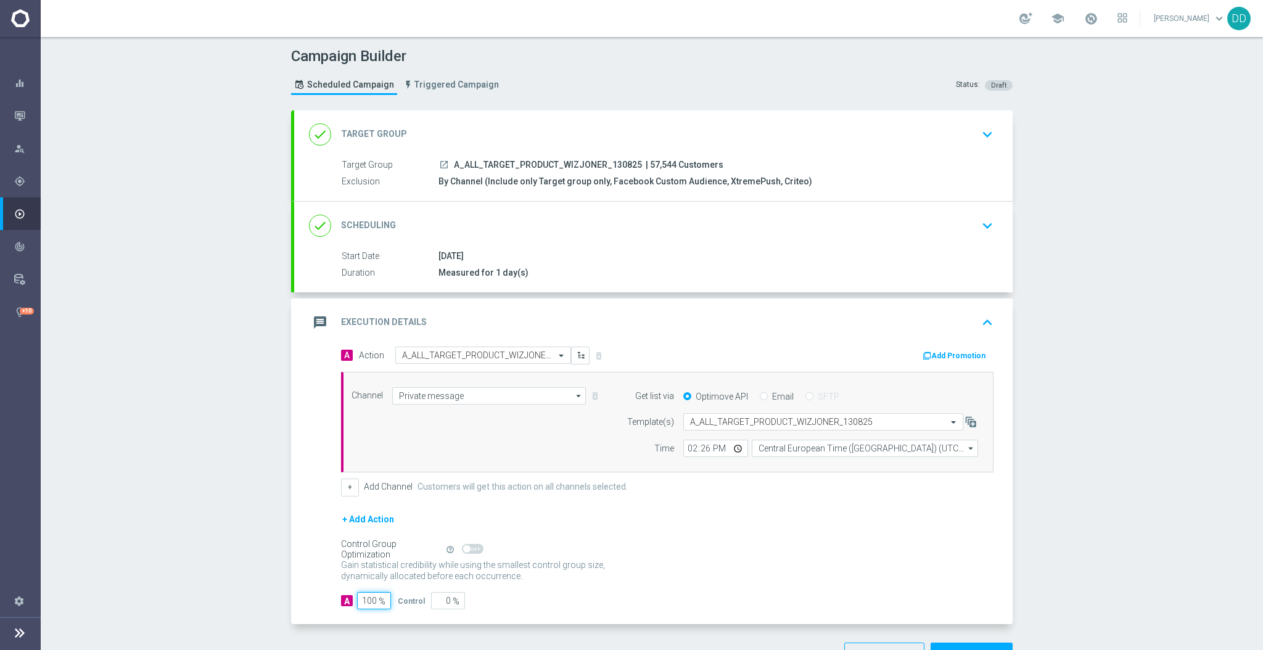
type input "100"
click at [762, 541] on div "Gain statistical credibility while using the smallest control group size, dynam…" at bounding box center [667, 571] width 652 height 30
click at [599, 231] on div "done Scheduling keyboard_arrow_down" at bounding box center [653, 225] width 689 height 23
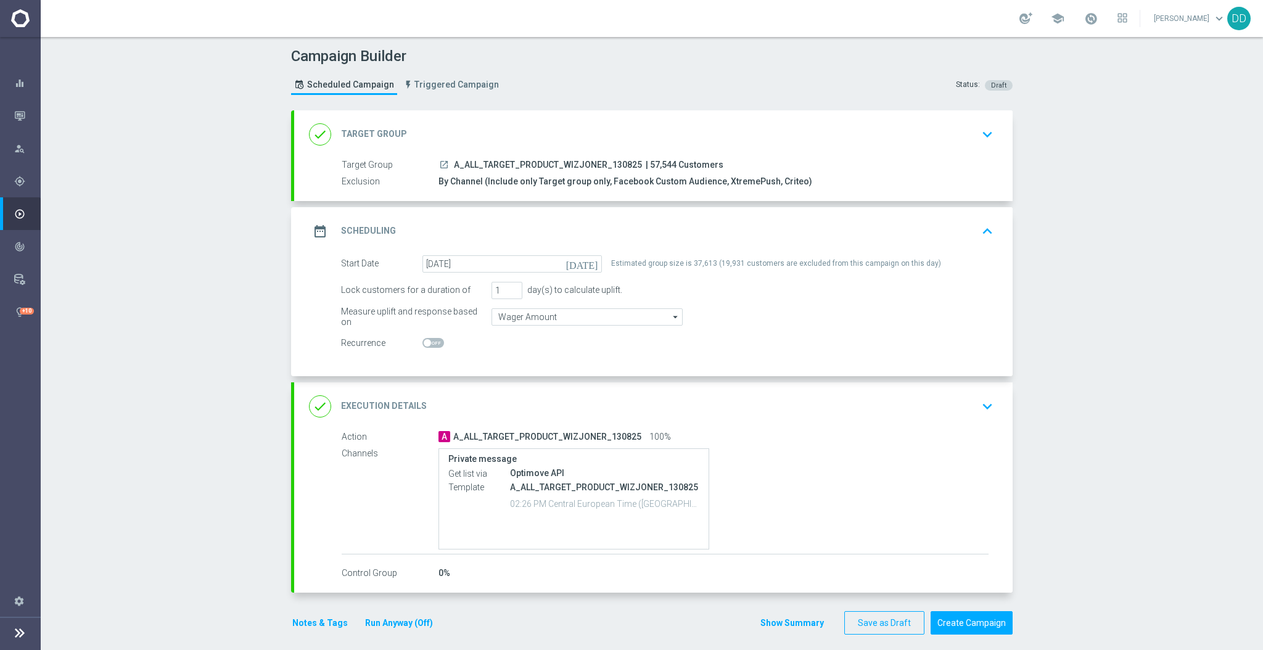
click at [763, 419] on div "done Execution Details keyboard_arrow_down" at bounding box center [653, 406] width 718 height 48
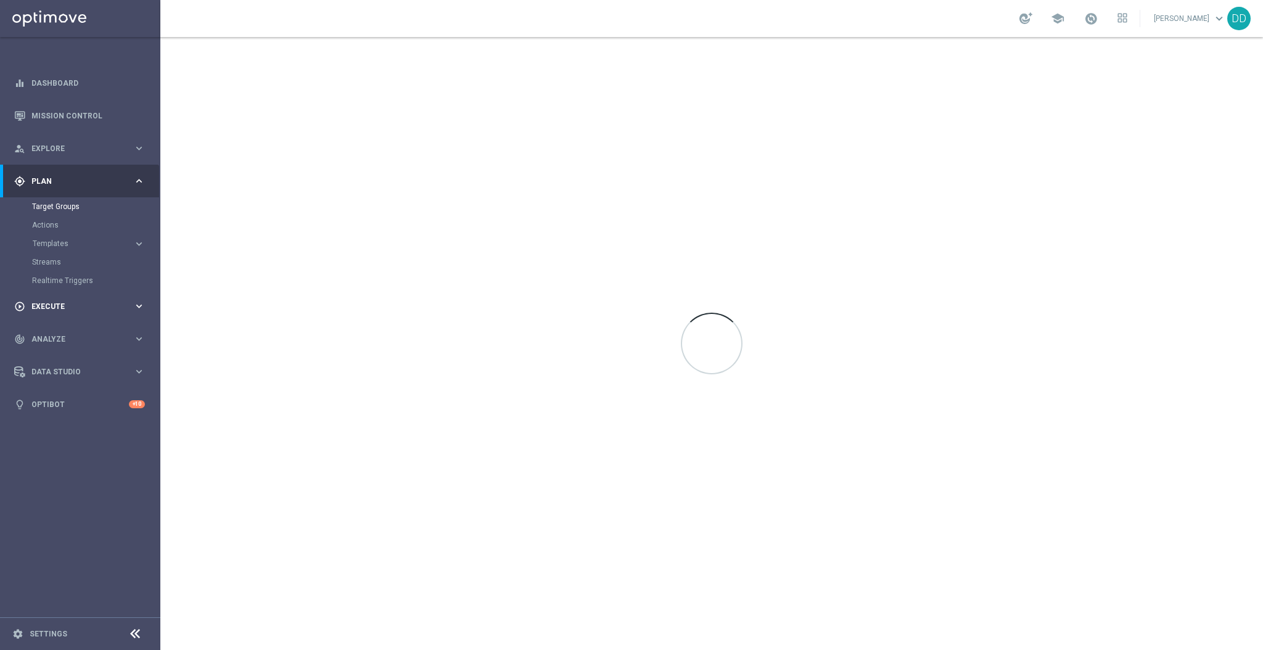
click at [96, 312] on div "play_circle_outline Execute keyboard_arrow_right" at bounding box center [79, 306] width 159 height 33
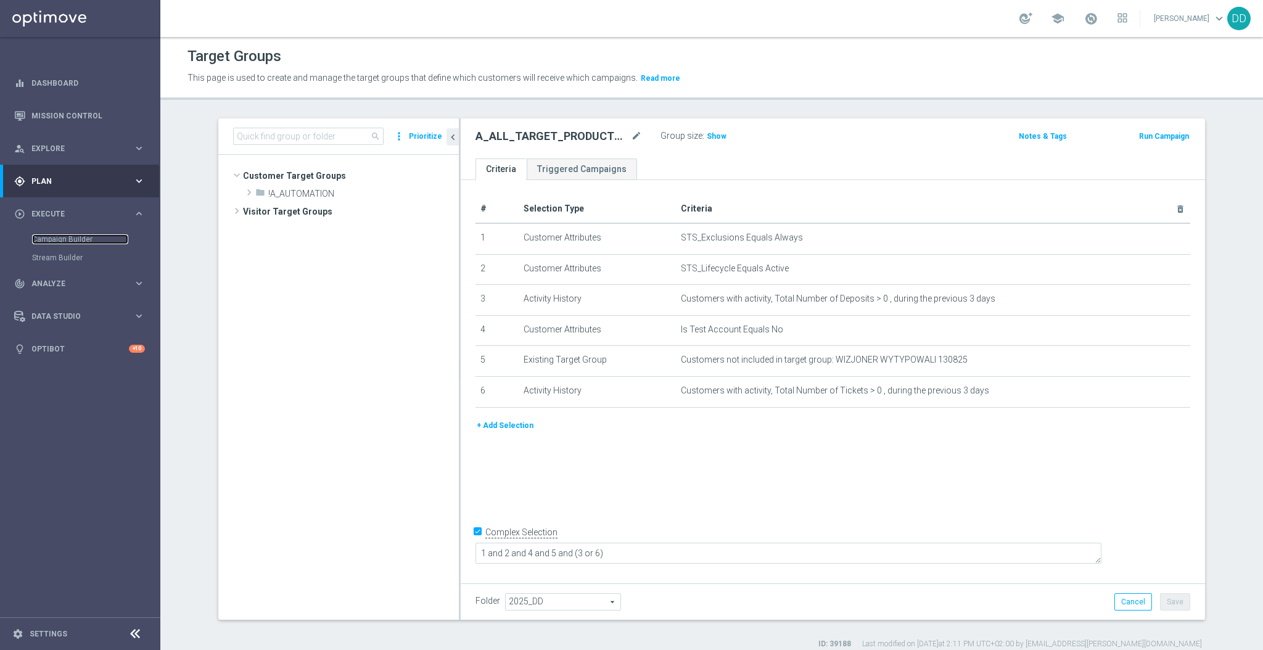
scroll to position [297, 0]
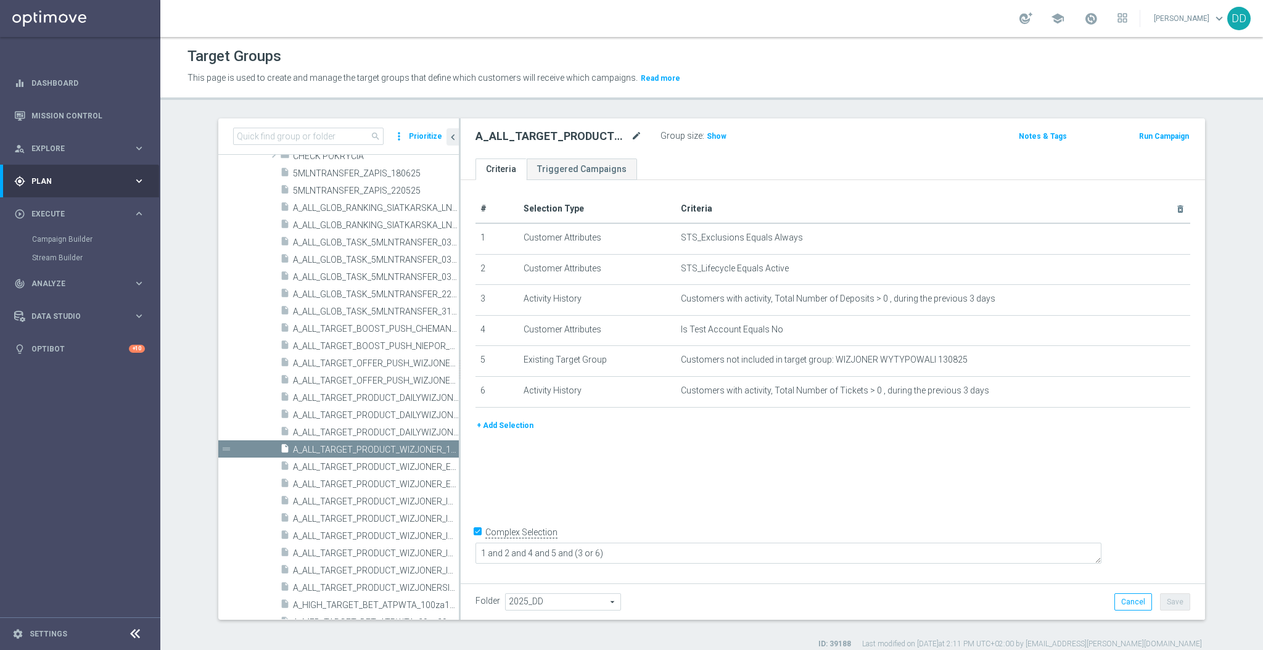
click at [617, 135] on h2 "A_ALL_TARGET_PRODUCT_WIZJONER_130825" at bounding box center [551, 136] width 153 height 15
click at [631, 142] on icon "mode_edit" at bounding box center [636, 136] width 11 height 15
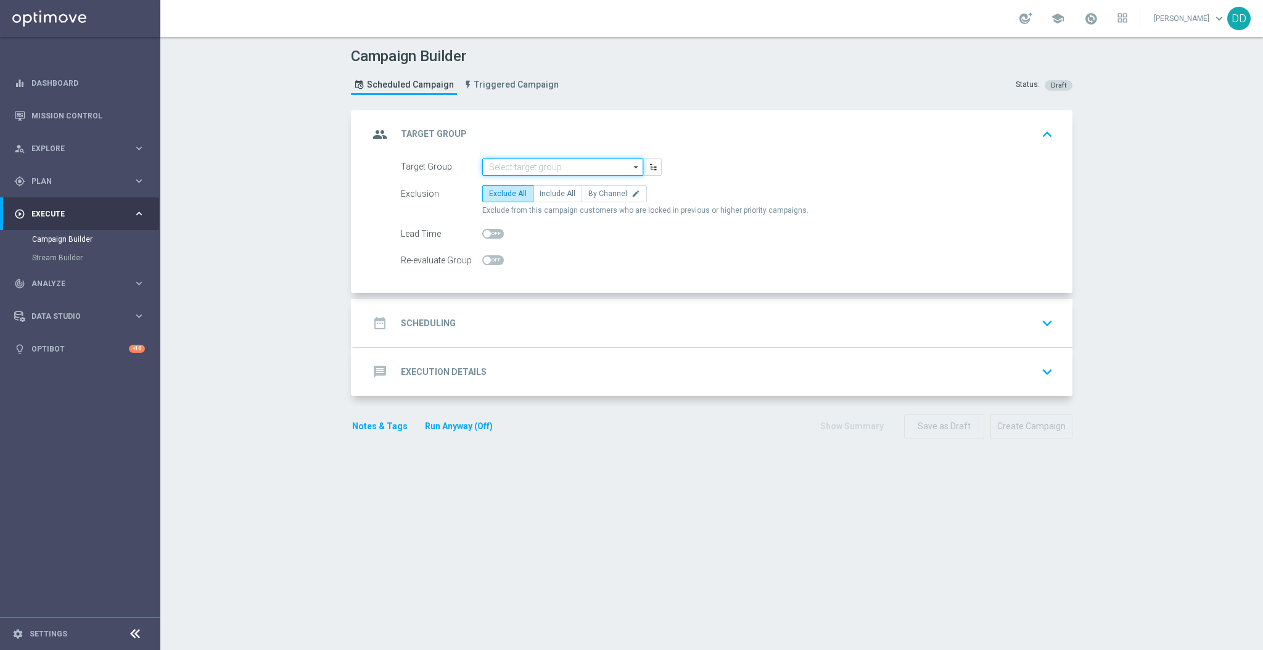
click at [510, 165] on input at bounding box center [562, 166] width 161 height 17
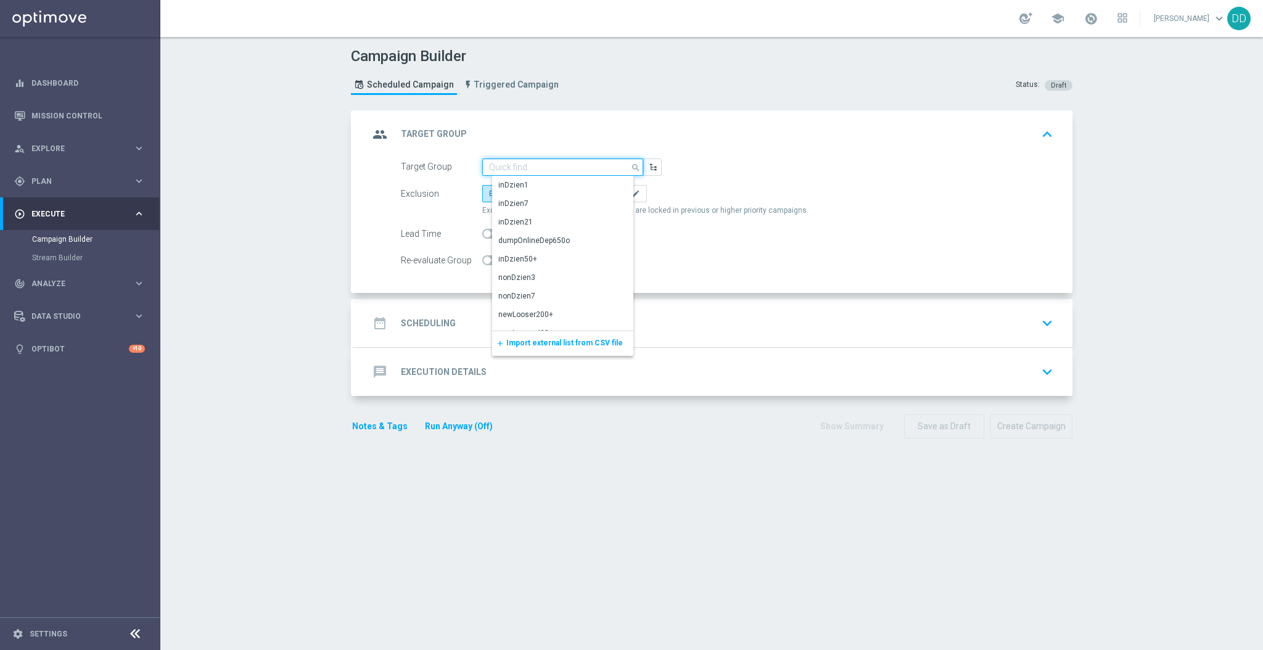
paste input "Czas na SUPERPUCHAR! :trophy:"
type input "Czas na SUPERPUCHAR! :trophy:"
paste input "A_ALL_TARGET_PRODUCT_WIZJONER_130825"
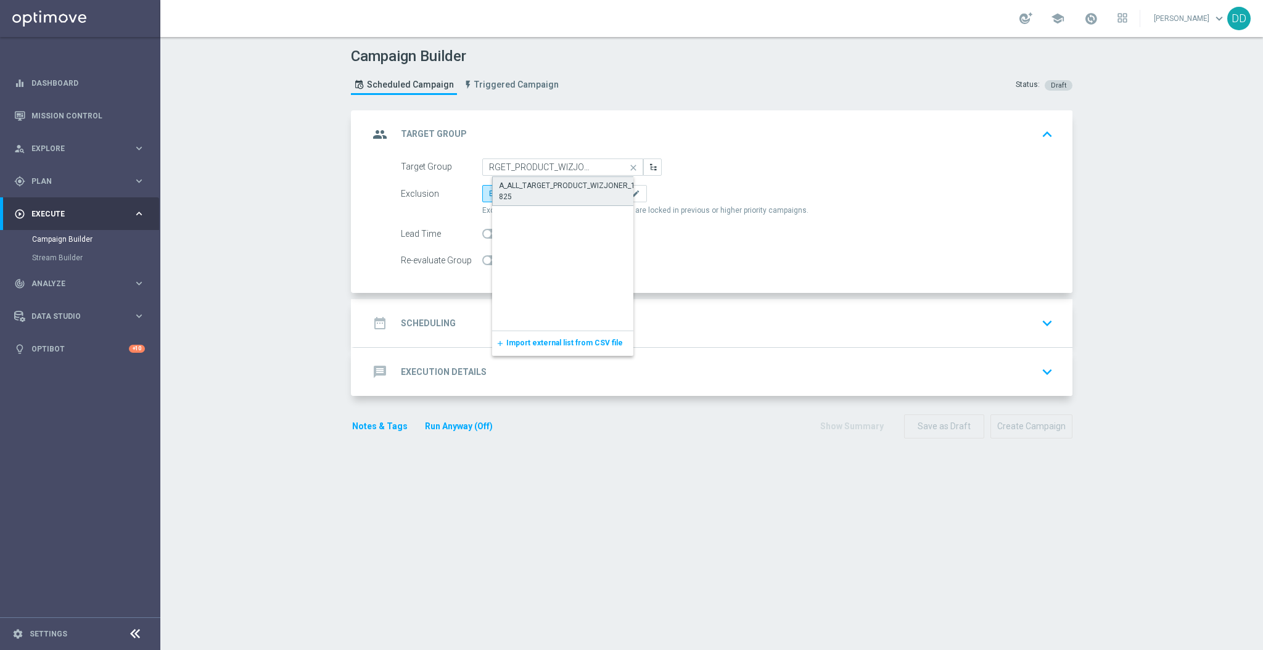
click at [549, 184] on div "A_ALL_TARGET_PRODUCT_WIZJONER_130825" at bounding box center [573, 191] width 148 height 22
type input "A_ALL_TARGET_PRODUCT_WIZJONER_130825"
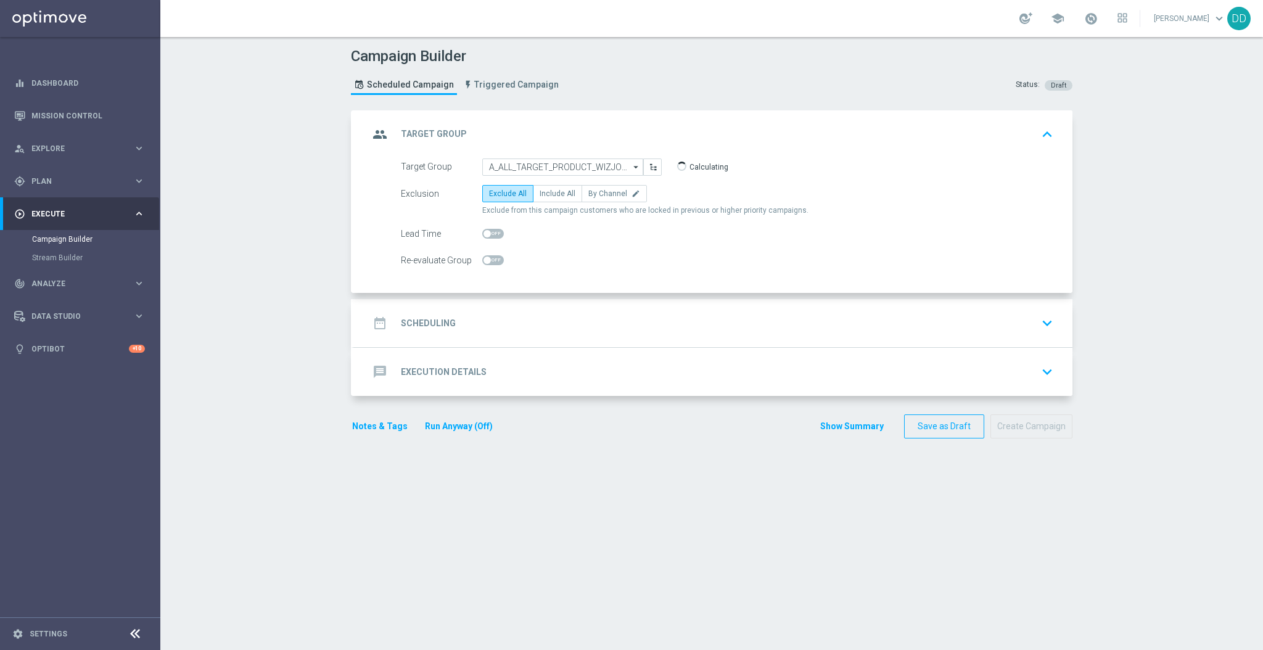
click at [589, 202] on div "Exclusion Exclude All Include All By Channel edit Exclude from this campaign cu…" at bounding box center [727, 200] width 652 height 31
click at [590, 194] on span "By Channel" at bounding box center [607, 193] width 39 height 9
click at [590, 194] on input "By Channel edit" at bounding box center [592, 196] width 8 height 8
radio input "true"
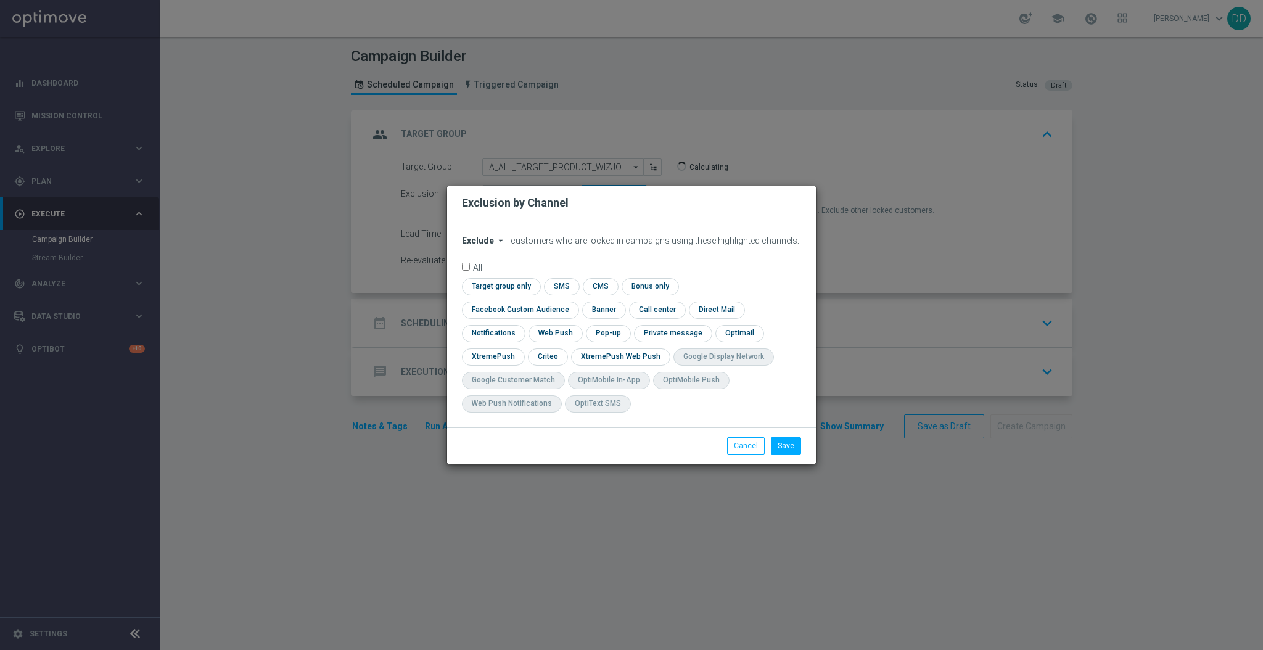
click at [497, 245] on icon "arrow_drop_down" at bounding box center [501, 240] width 10 height 10
click at [490, 276] on div "Include" at bounding box center [485, 268] width 46 height 15
drag, startPoint x: 499, startPoint y: 296, endPoint x: 498, endPoint y: 312, distance: 16.0
click at [498, 295] on input "checkbox" at bounding box center [499, 286] width 75 height 17
checkbox input "true"
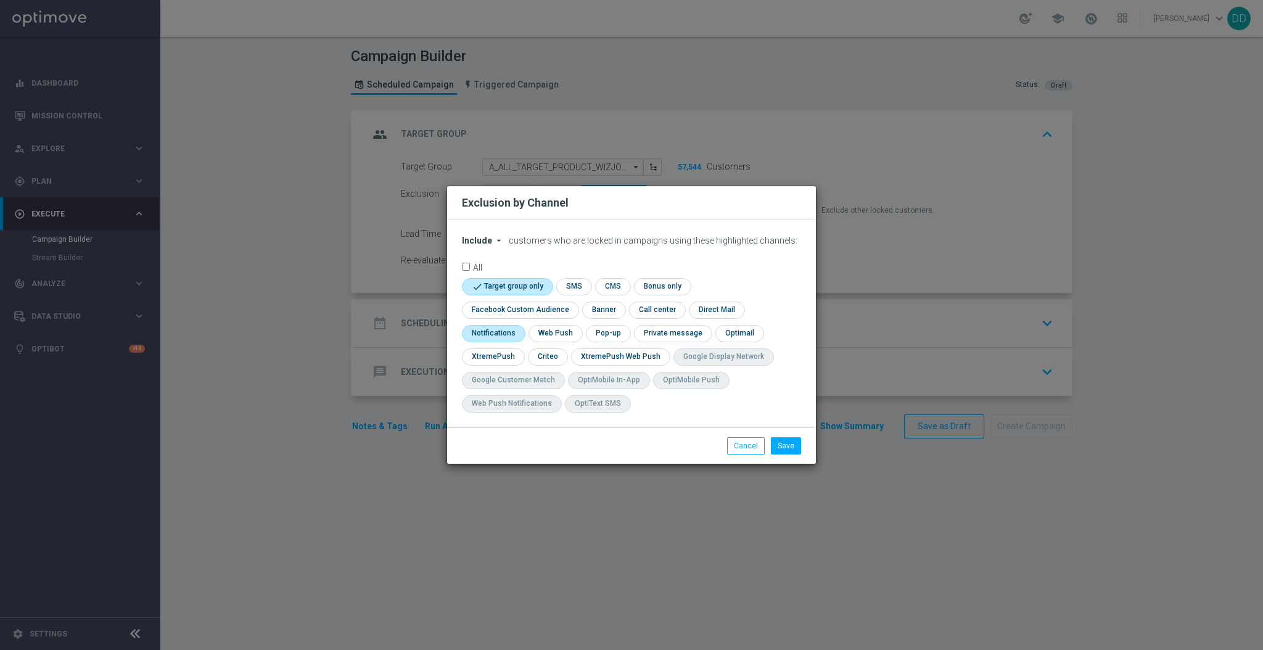
click at [497, 338] on input "checkbox" at bounding box center [492, 333] width 60 height 17
drag, startPoint x: 494, startPoint y: 338, endPoint x: 499, endPoint y: 354, distance: 16.4
click at [497, 341] on input "checkbox" at bounding box center [498, 333] width 72 height 17
checkbox input "false"
click at [500, 354] on input "checkbox" at bounding box center [492, 356] width 60 height 17
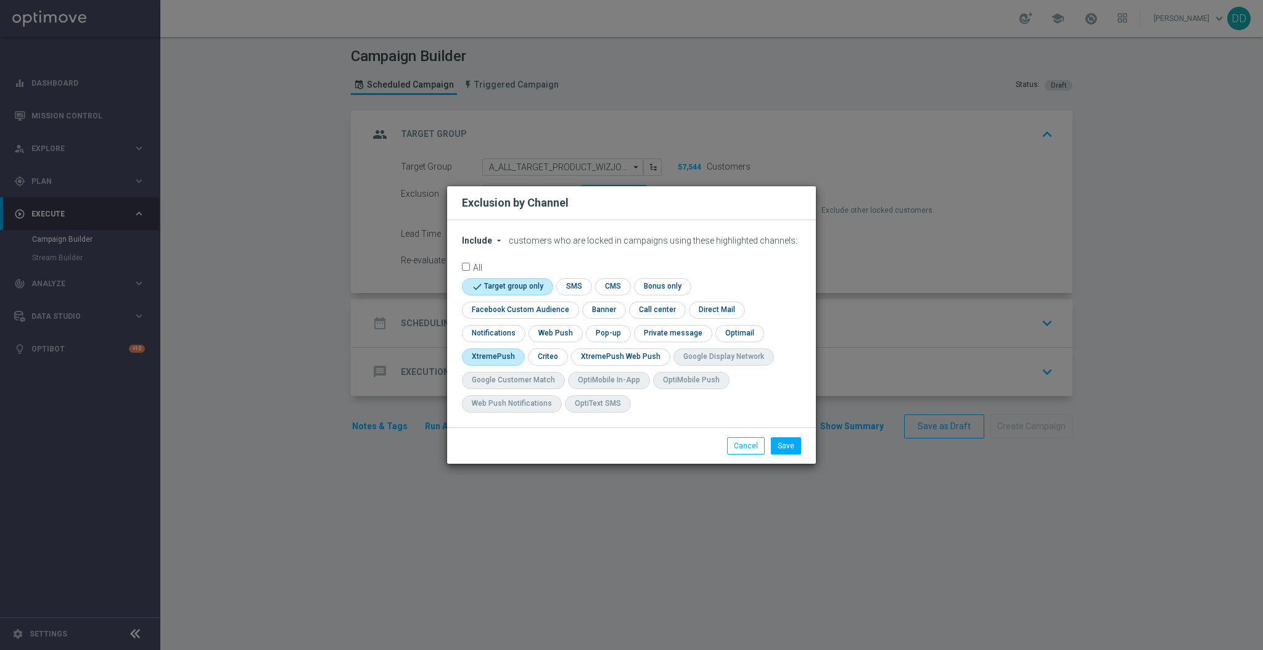
checkbox input "true"
click at [554, 358] on input "checkbox" at bounding box center [559, 356] width 38 height 17
checkbox input "true"
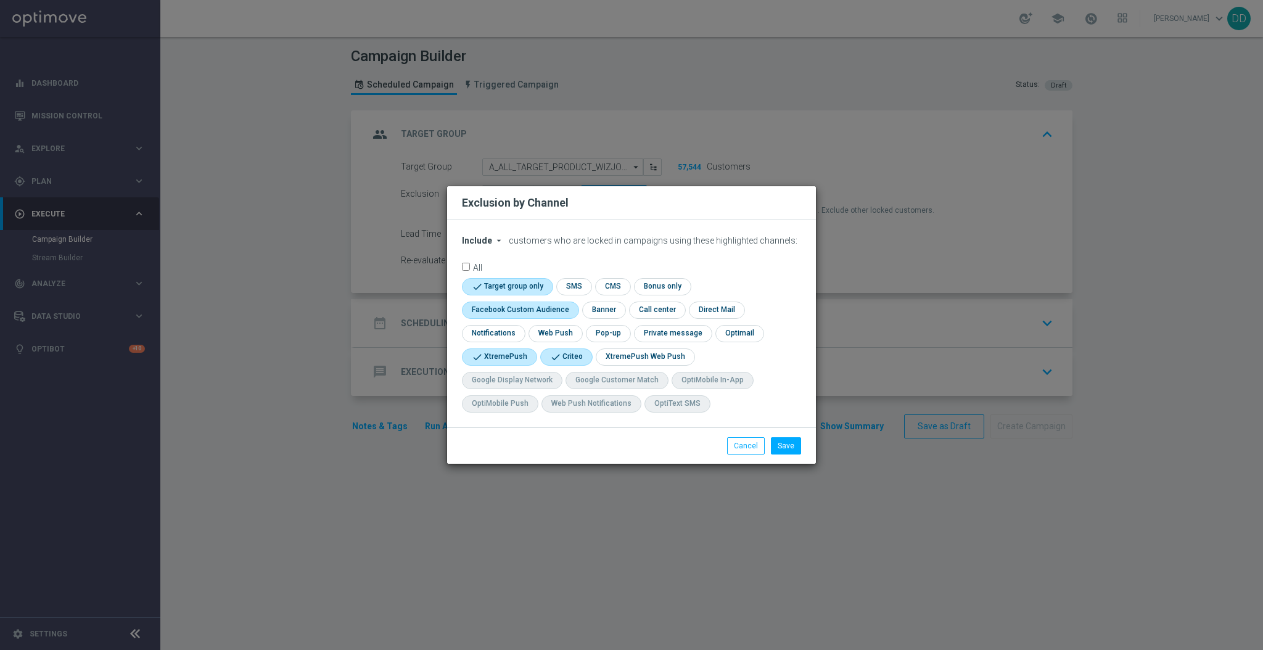
click at [535, 311] on input "checkbox" at bounding box center [518, 309] width 112 height 17
checkbox input "true"
drag, startPoint x: 509, startPoint y: 359, endPoint x: 599, endPoint y: 358, distance: 90.0
click at [509, 358] on input "checkbox" at bounding box center [498, 356] width 72 height 17
checkbox input "false"
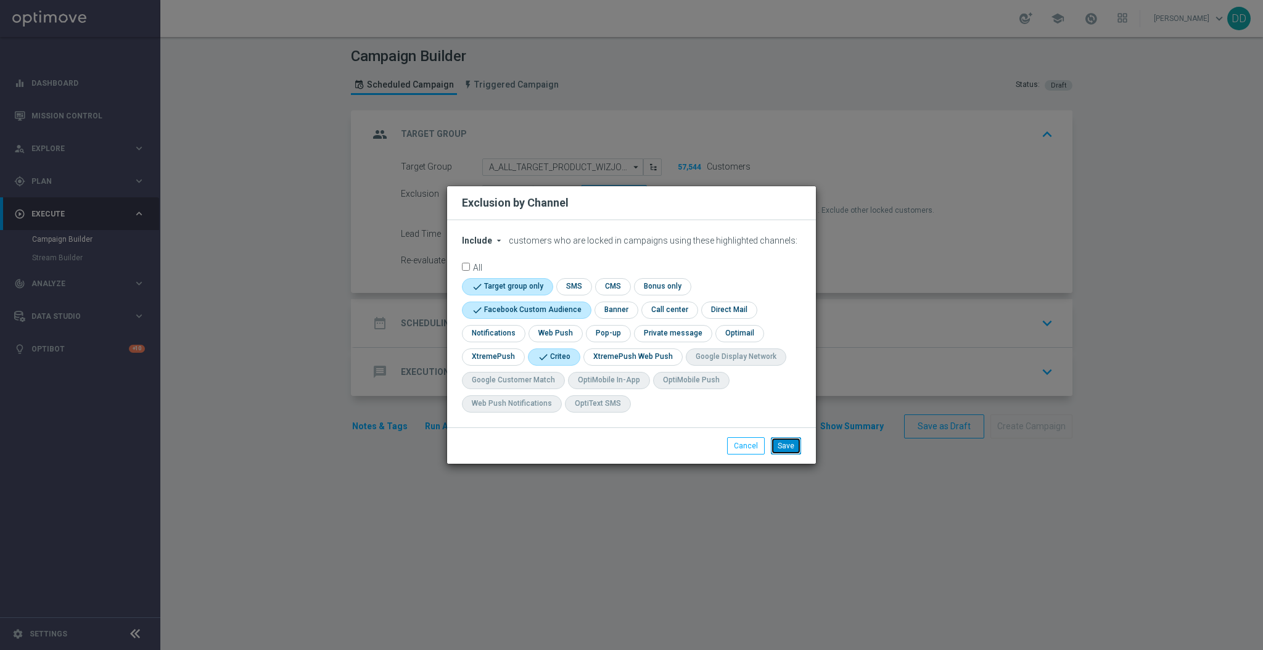
click at [789, 449] on button "Save" at bounding box center [786, 445] width 30 height 17
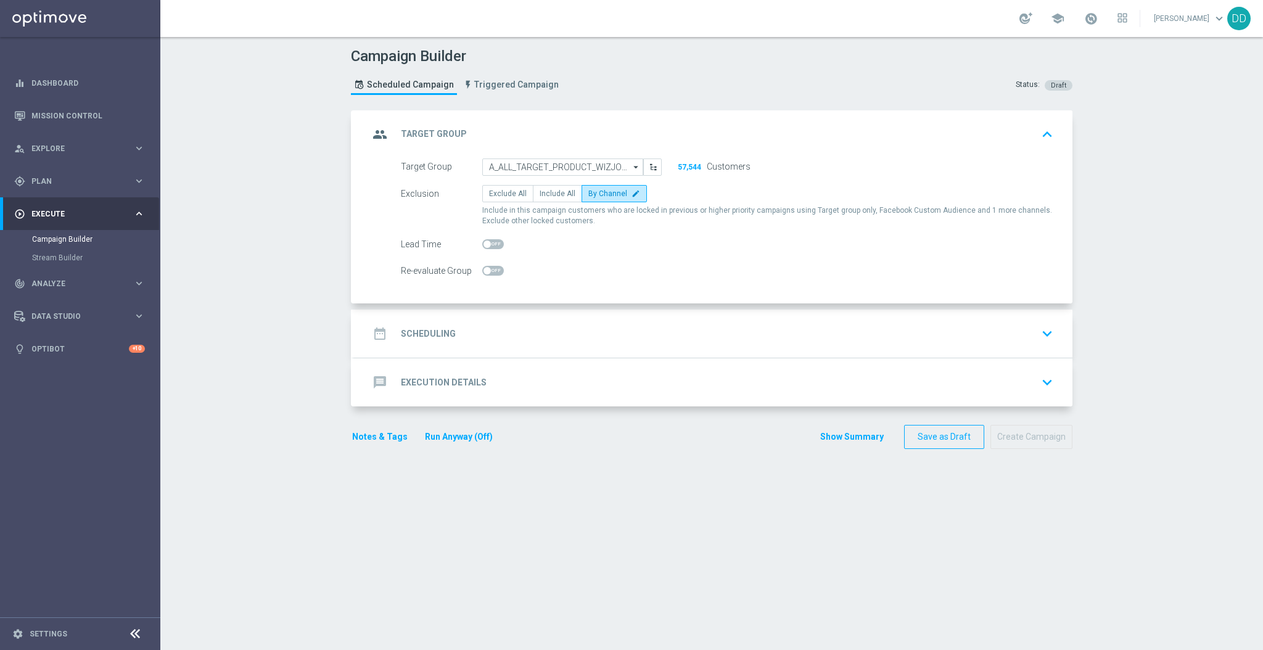
click at [618, 317] on div "date_range Scheduling keyboard_arrow_down" at bounding box center [713, 333] width 718 height 48
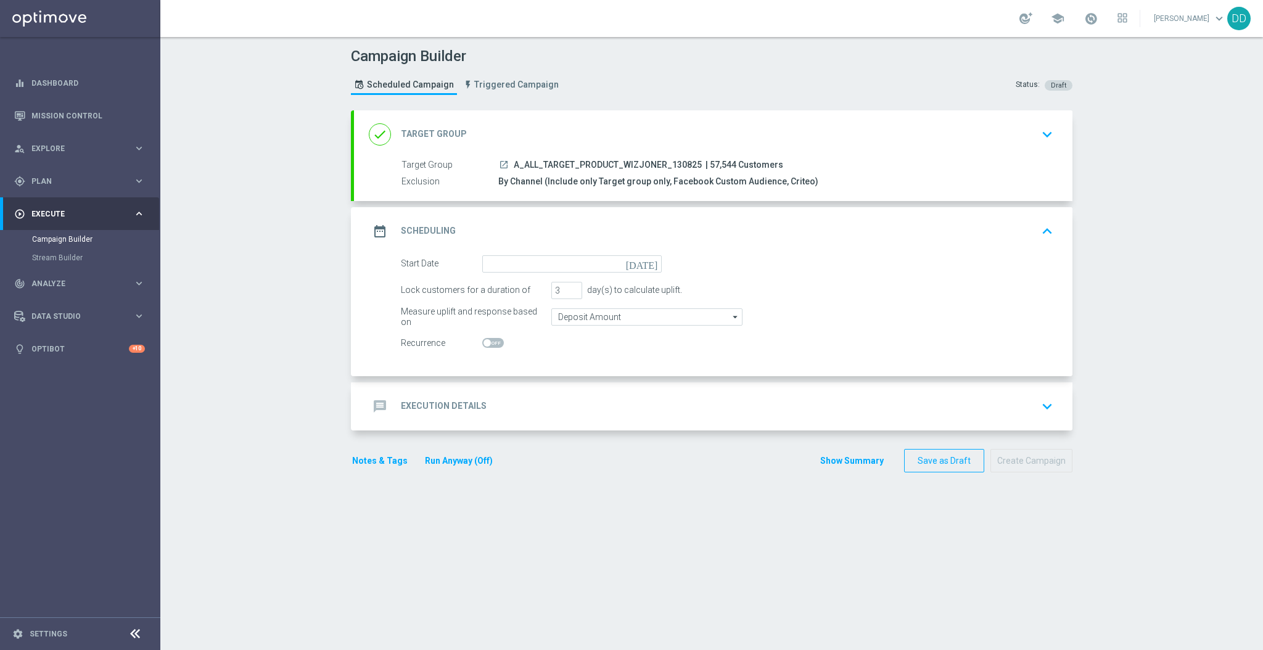
click at [502, 252] on div "date_range Scheduling keyboard_arrow_up" at bounding box center [713, 231] width 718 height 48
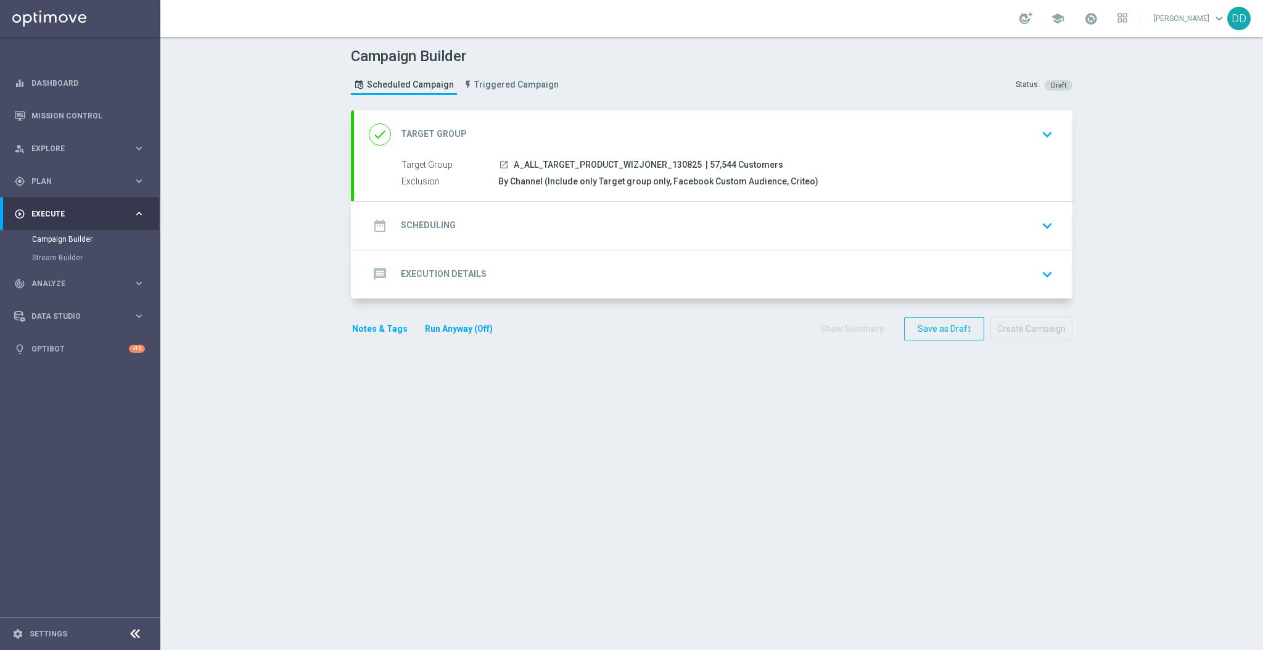
click at [491, 227] on div "date_range Scheduling keyboard_arrow_down Start Date [DATE] Lock customers for …" at bounding box center [713, 226] width 718 height 48
click at [488, 214] on div "date_range Scheduling keyboard_arrow_down" at bounding box center [713, 225] width 689 height 23
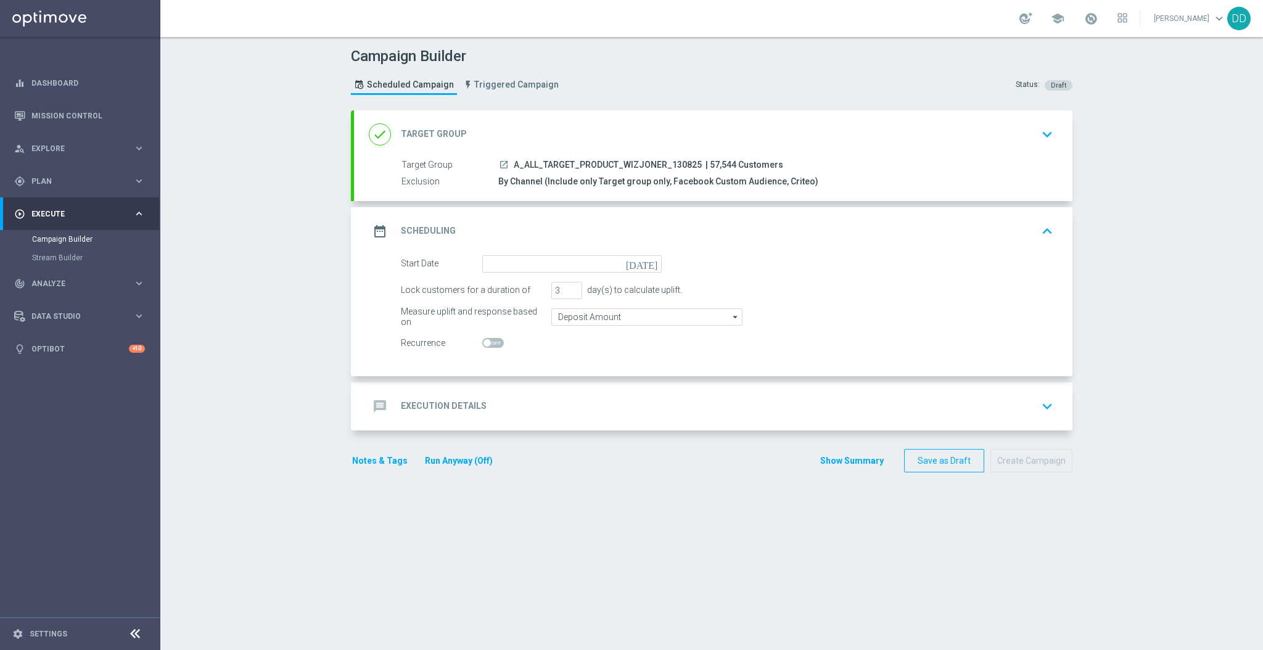
click at [492, 247] on div "date_range Scheduling keyboard_arrow_up Start Date [DATE] Lock customers for a …" at bounding box center [713, 291] width 718 height 169
click at [505, 263] on input at bounding box center [571, 263] width 179 height 17
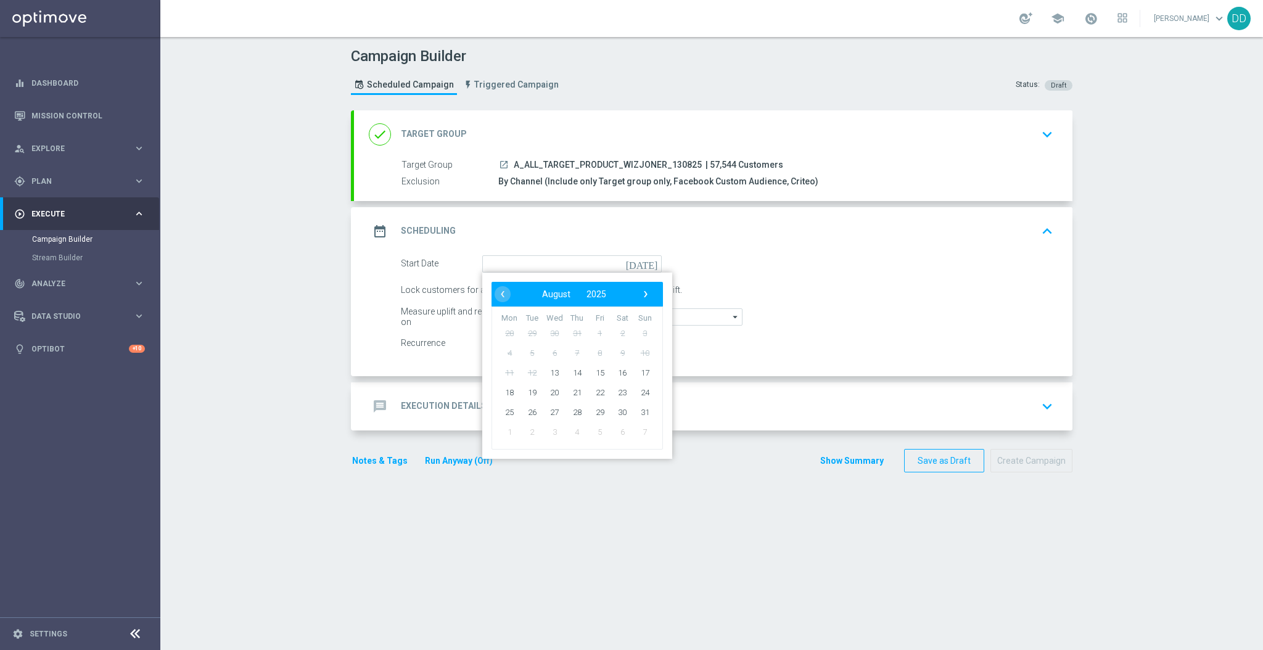
type input "[DATE]"
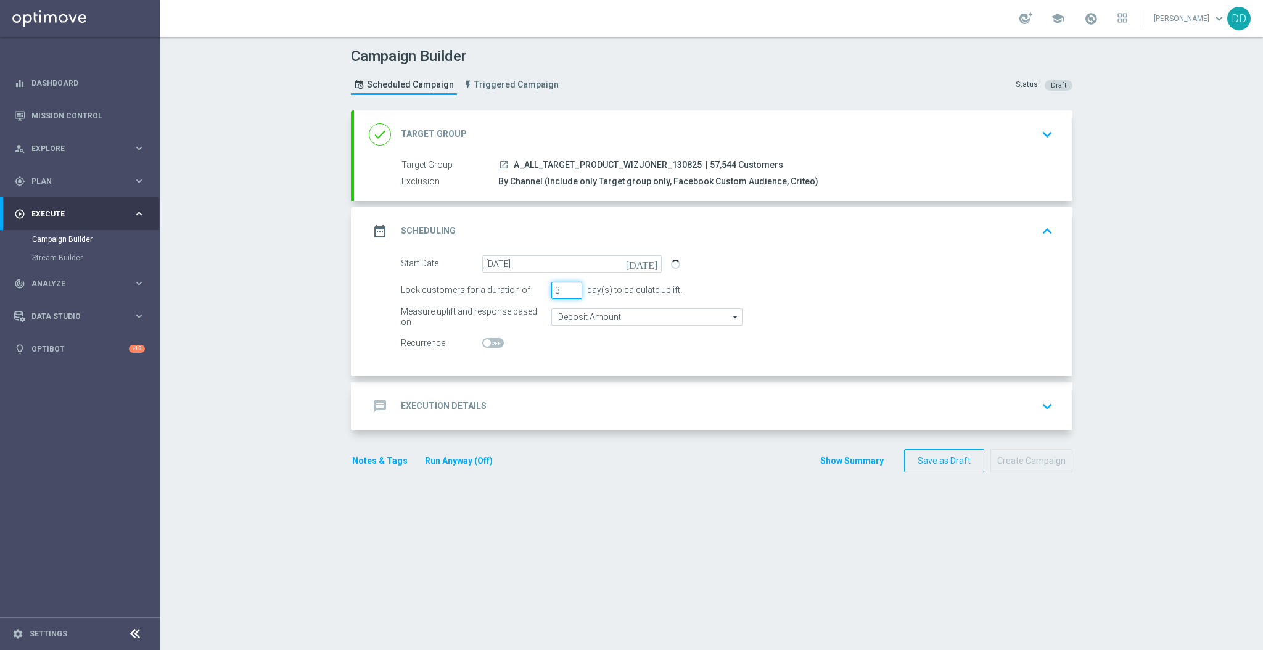
drag, startPoint x: 552, startPoint y: 282, endPoint x: 530, endPoint y: 280, distance: 22.9
click at [531, 282] on div "Lock customers for a duration of 3 day(s) to calculate uplift." at bounding box center [726, 290] width 671 height 17
type input "1"
click at [569, 313] on input "Deposit Amount" at bounding box center [646, 316] width 191 height 17
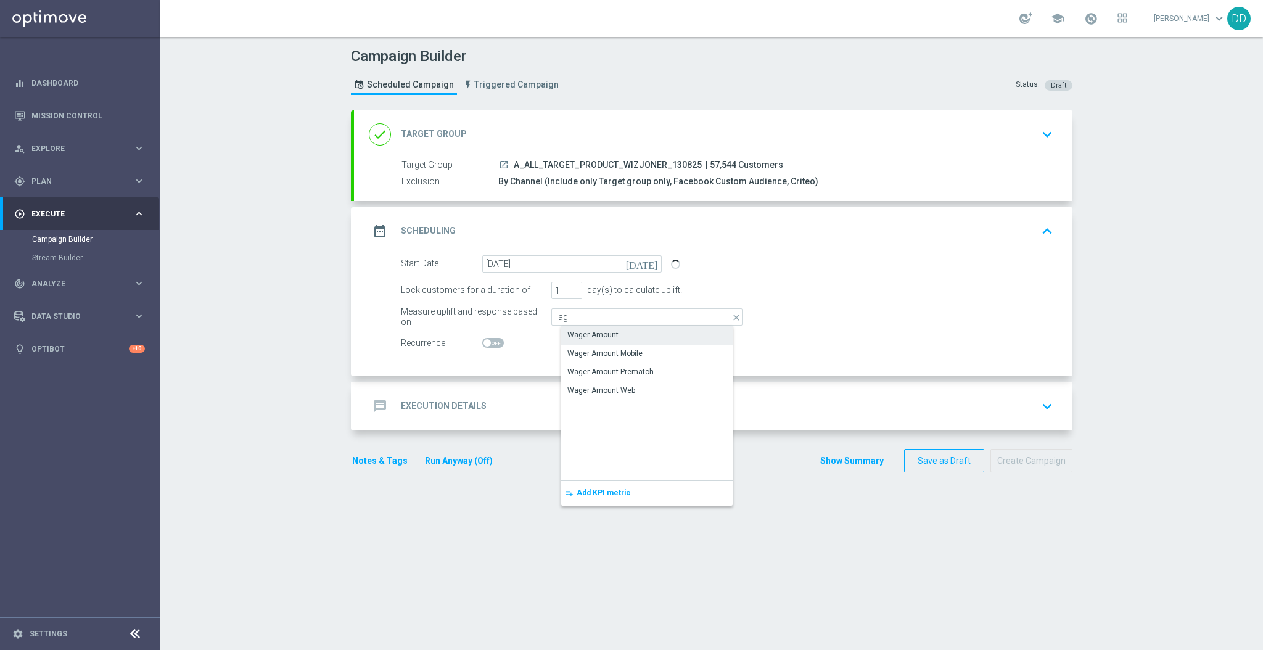
click at [567, 338] on div "Wager Amount" at bounding box center [592, 334] width 51 height 11
type input "Wager Amount"
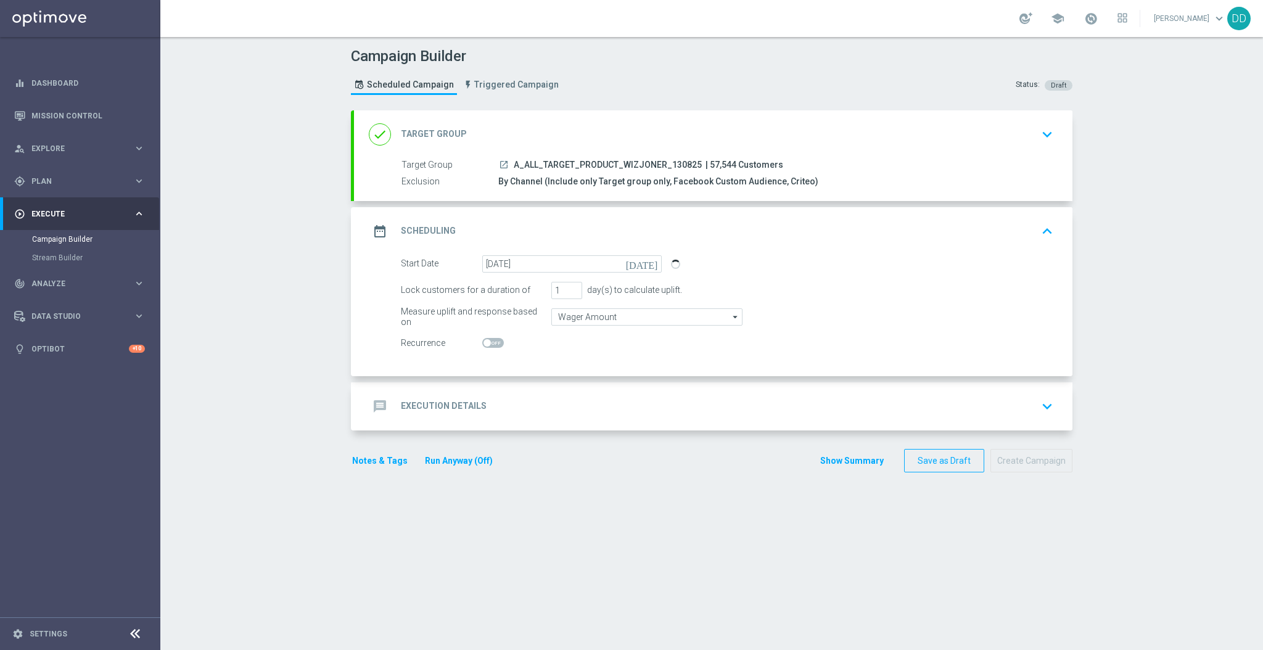
click at [513, 423] on div "message Execution Details keyboard_arrow_down" at bounding box center [713, 406] width 718 height 48
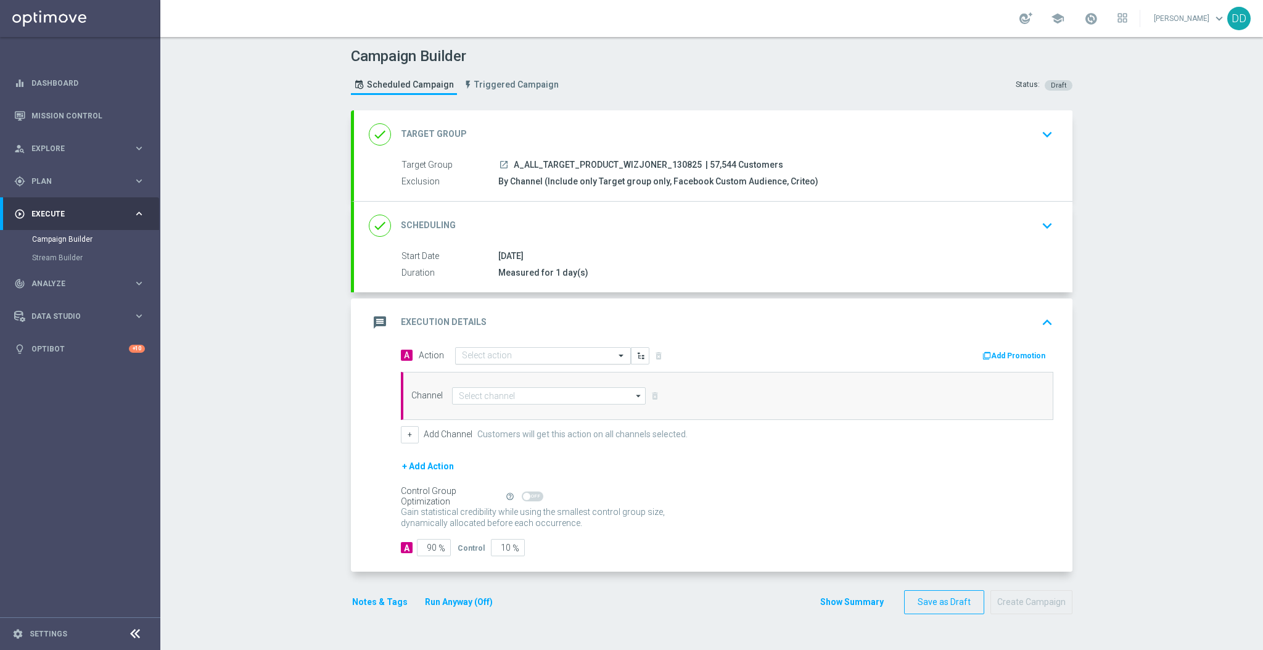
click at [479, 358] on input "text" at bounding box center [530, 356] width 137 height 10
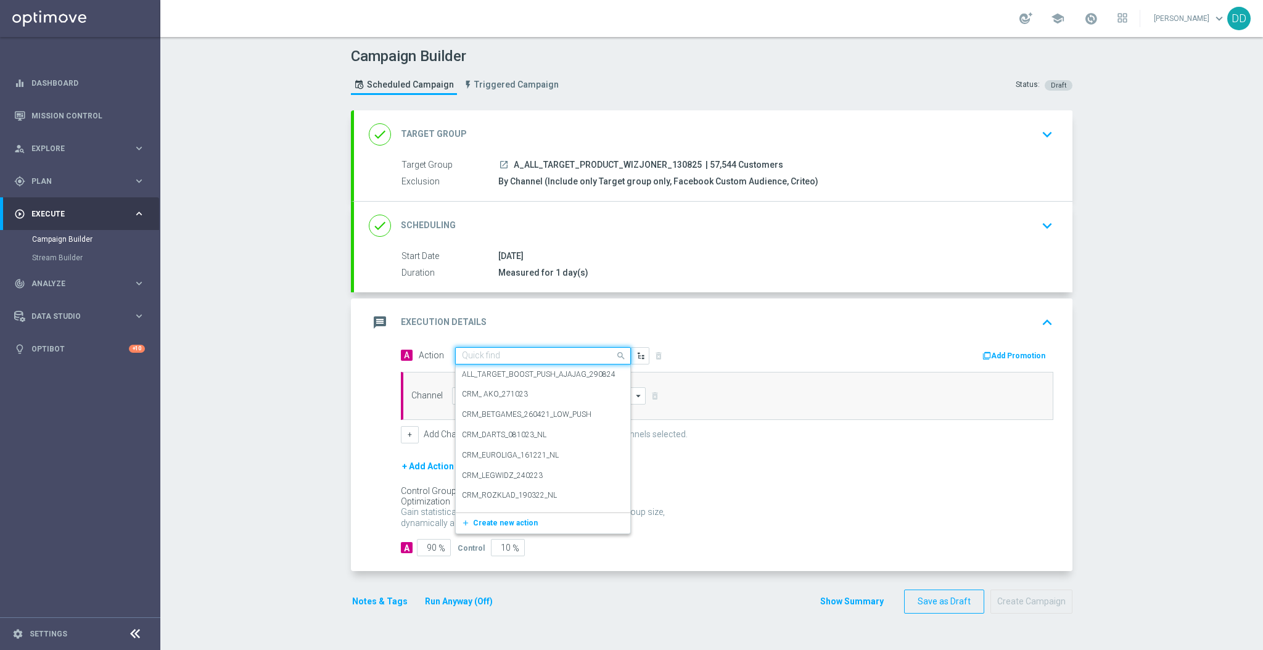
paste input "A_ALL_TARGET_PRODUCT_WIZJONER_130825"
type input "A_ALL_TARGET_PRODUCT_WIZJONER_130825"
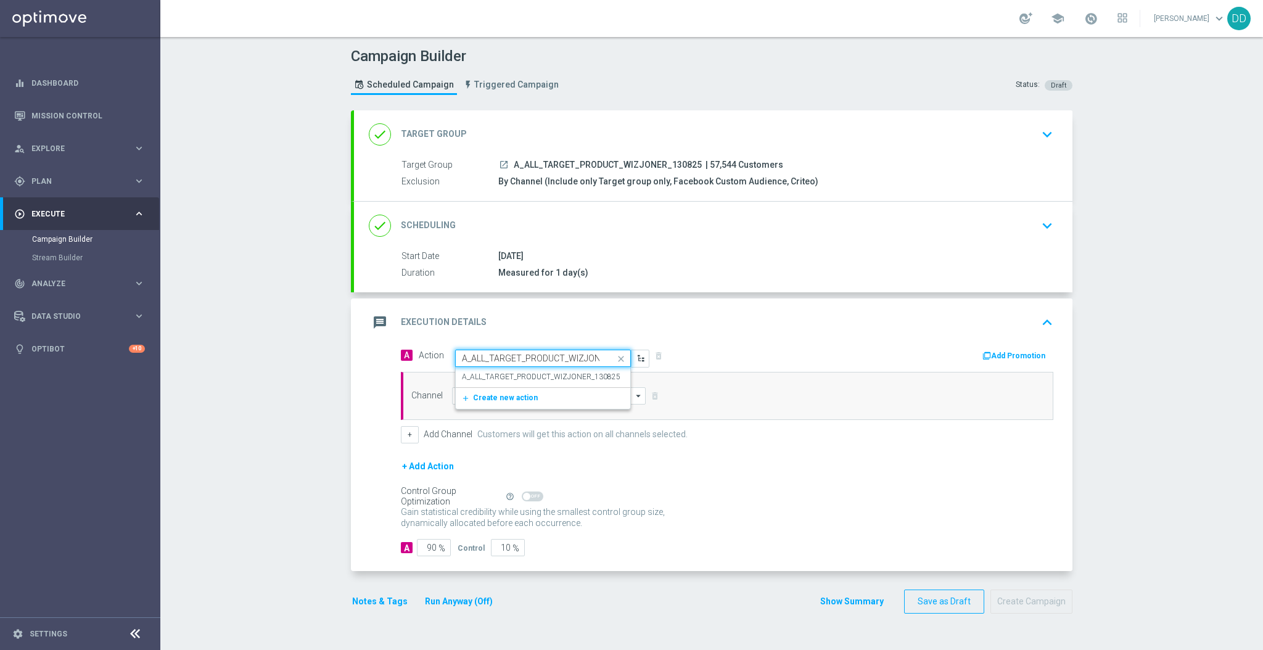
scroll to position [0, 42]
click at [493, 367] on div "A_ALL_TARGET_PRODUCT_WIZJONER_130825 edit" at bounding box center [543, 377] width 162 height 20
click at [501, 395] on input at bounding box center [549, 395] width 194 height 17
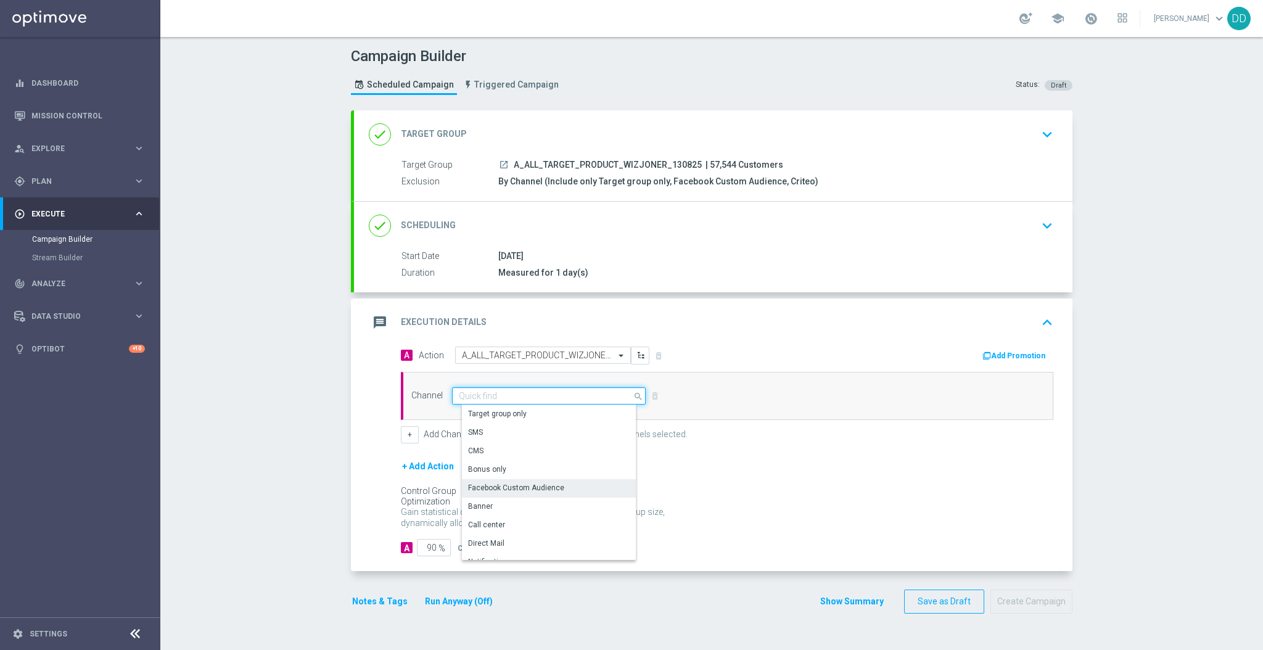
scroll to position [82, 0]
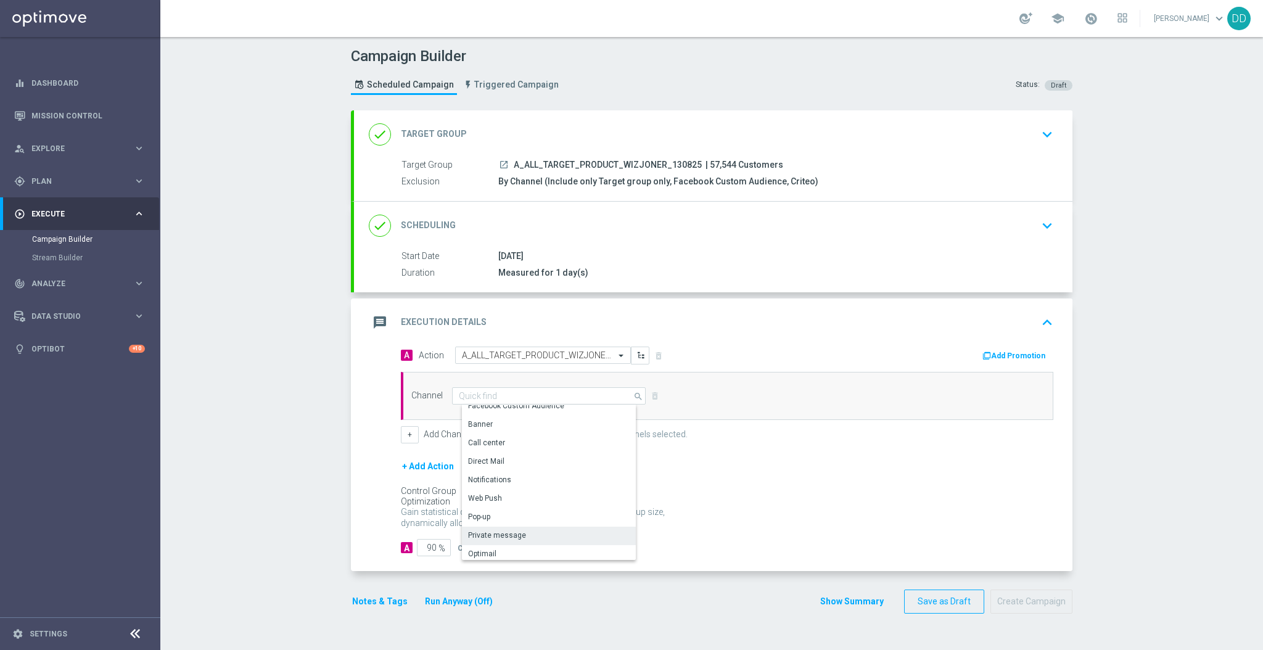
click at [525, 529] on div "Private message" at bounding box center [554, 534] width 184 height 17
type input "Private message"
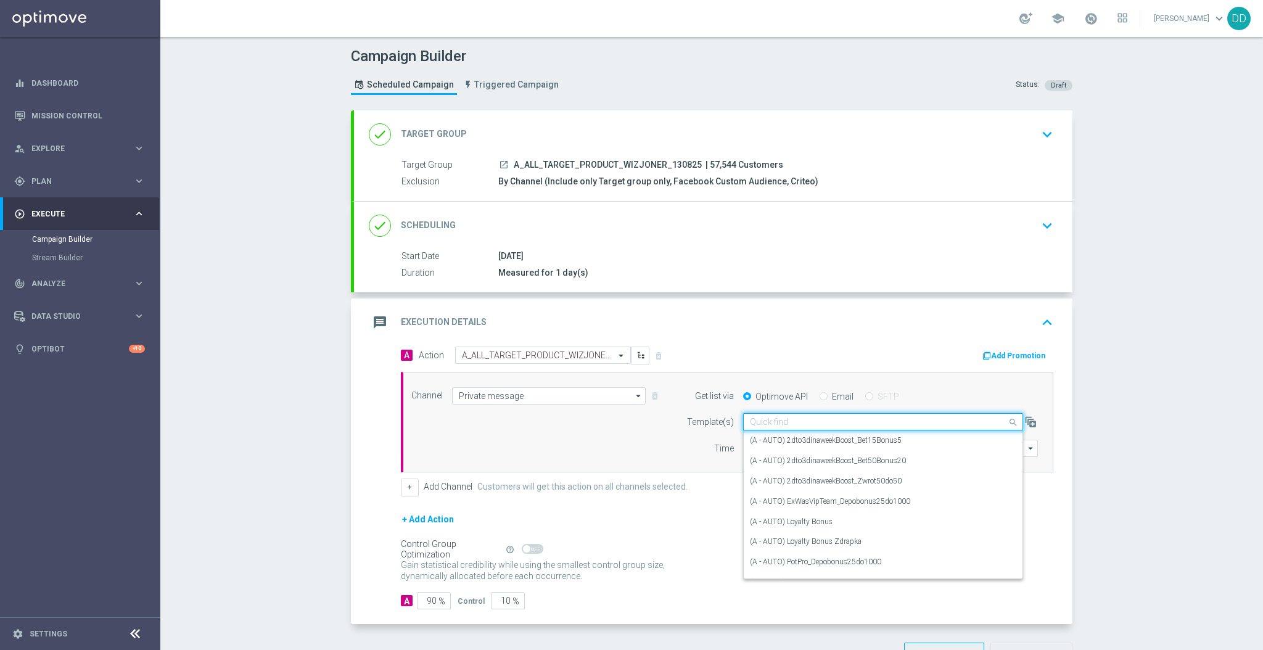
click at [761, 419] on input "text" at bounding box center [871, 422] width 242 height 10
paste input "A_ALL_TARGET_PRODUCT_WIZJONER_130825"
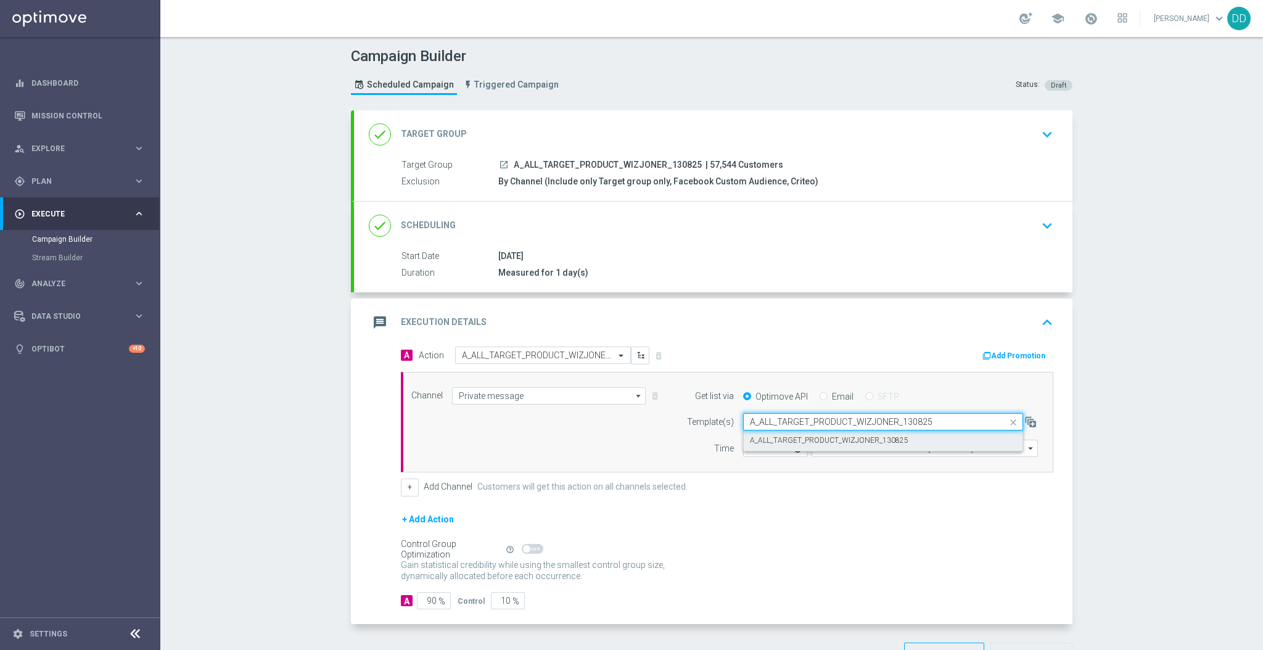
click at [777, 443] on label "A_ALL_TARGET_PRODUCT_WIZJONER_130825" at bounding box center [829, 440] width 158 height 10
type input "A_ALL_TARGET_PRODUCT_WIZJONER_130825"
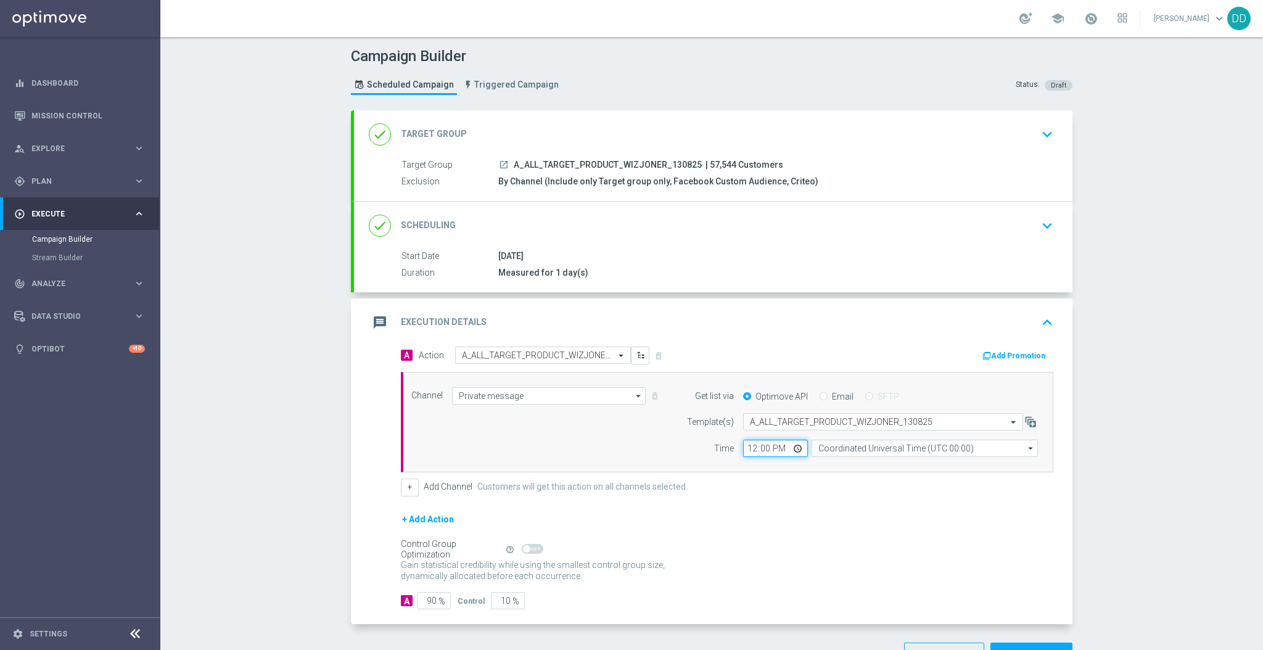
click at [756, 445] on input "12:00" at bounding box center [775, 448] width 65 height 17
click at [747, 448] on input "12:00" at bounding box center [775, 448] width 65 height 17
type input "14:24"
click at [862, 446] on input "Coordinated Universal Time (UTC 00:00)" at bounding box center [924, 448] width 226 height 17
click at [854, 462] on div "Central European Time ([GEOGRAPHIC_DATA]) (UTC +02:00)" at bounding box center [929, 466] width 202 height 11
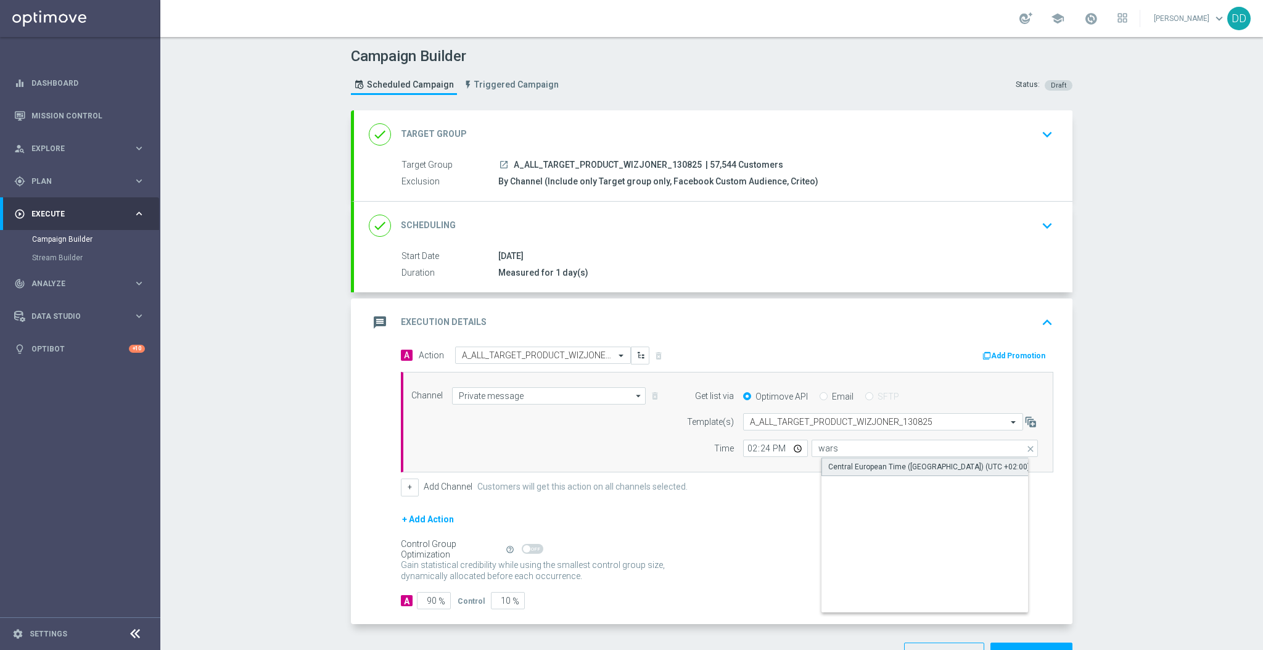
type input "Central European Time ([GEOGRAPHIC_DATA]) (UTC +02:00)"
drag, startPoint x: 424, startPoint y: 599, endPoint x: 399, endPoint y: 598, distance: 25.3
click at [401, 598] on div "A 90 %" at bounding box center [424, 600] width 47 height 17
type input "10"
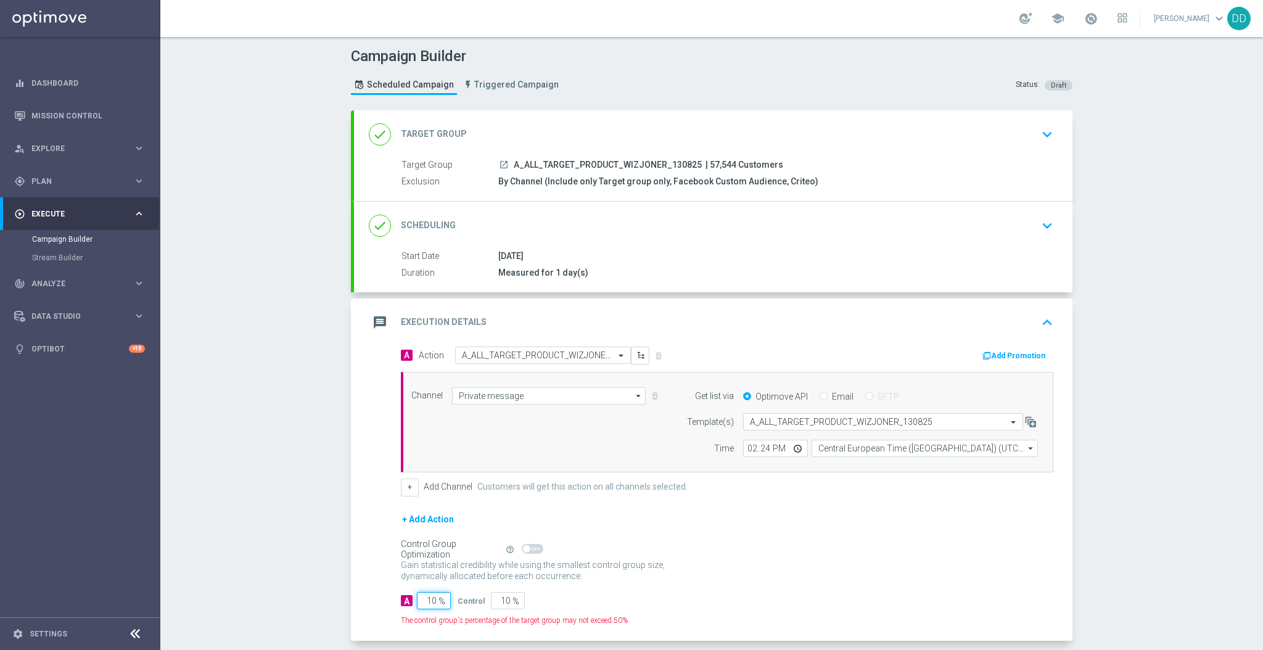
type input "90"
type input "100"
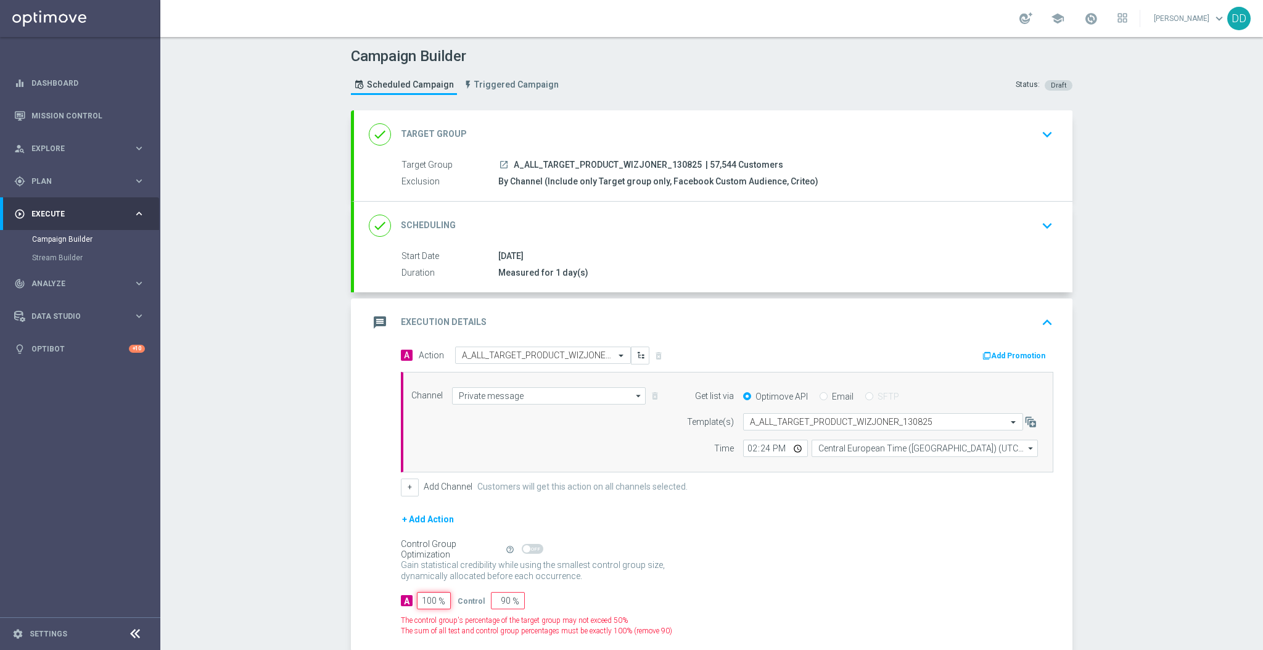
type input "0"
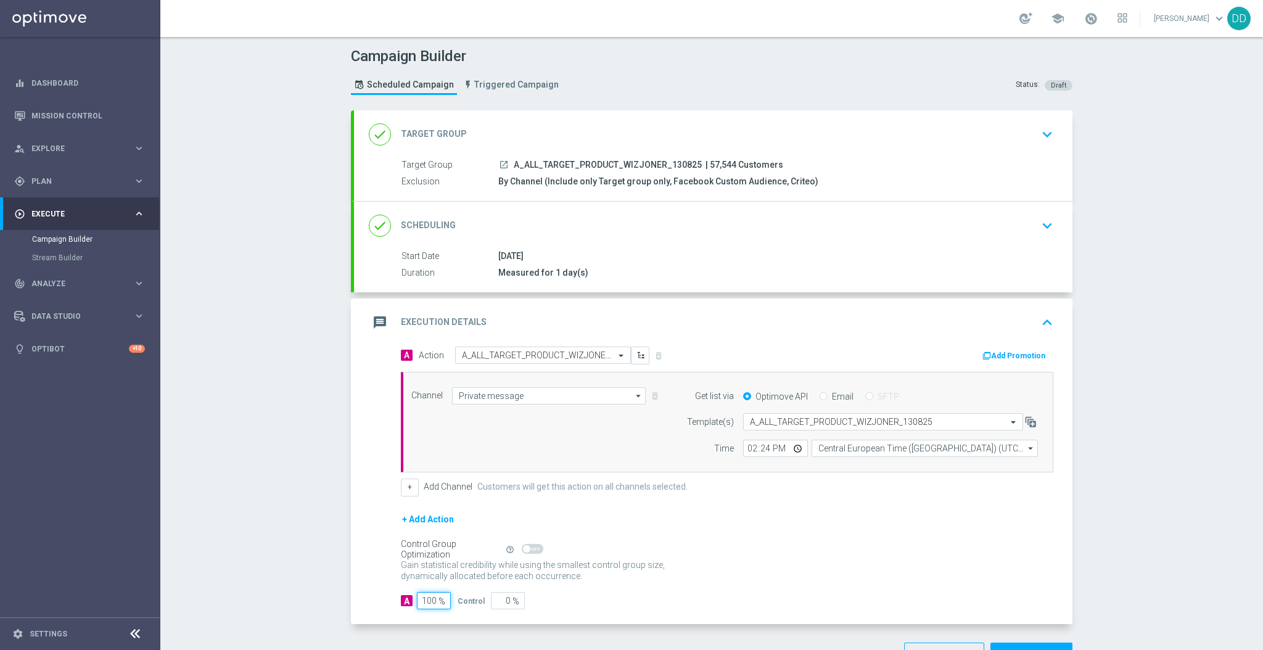
type input "100"
click at [866, 543] on div "Control Group Optimization Self Optimizing Campaign help_outline" at bounding box center [727, 549] width 652 height 14
click at [755, 215] on div "done Scheduling keyboard_arrow_down" at bounding box center [713, 225] width 689 height 23
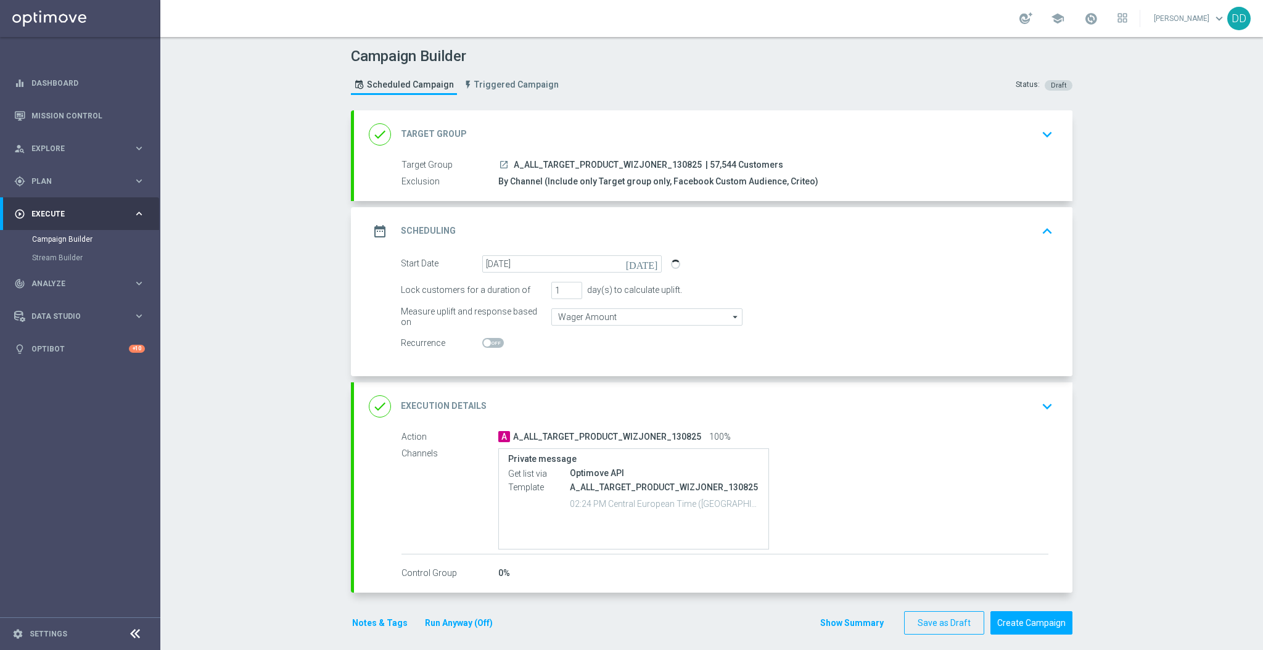
click at [839, 401] on div "done Execution Details keyboard_arrow_down" at bounding box center [713, 406] width 689 height 23
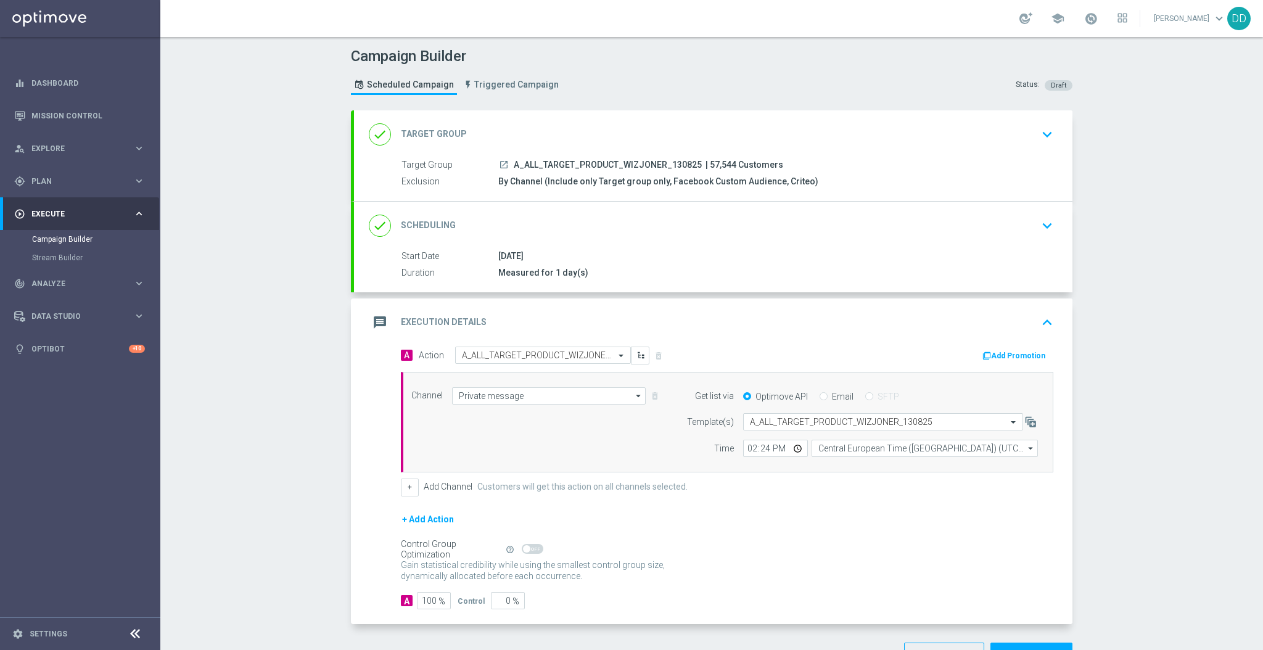
scroll to position [40, 0]
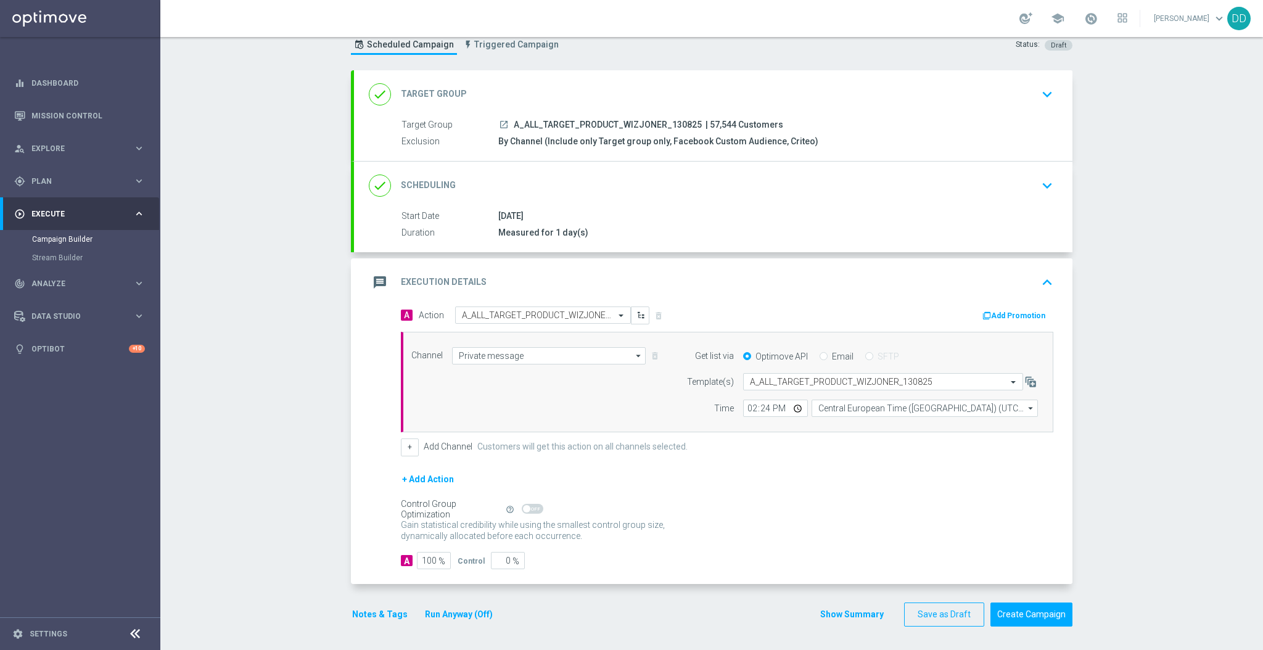
click at [802, 192] on div "done Scheduling keyboard_arrow_down" at bounding box center [713, 185] width 689 height 23
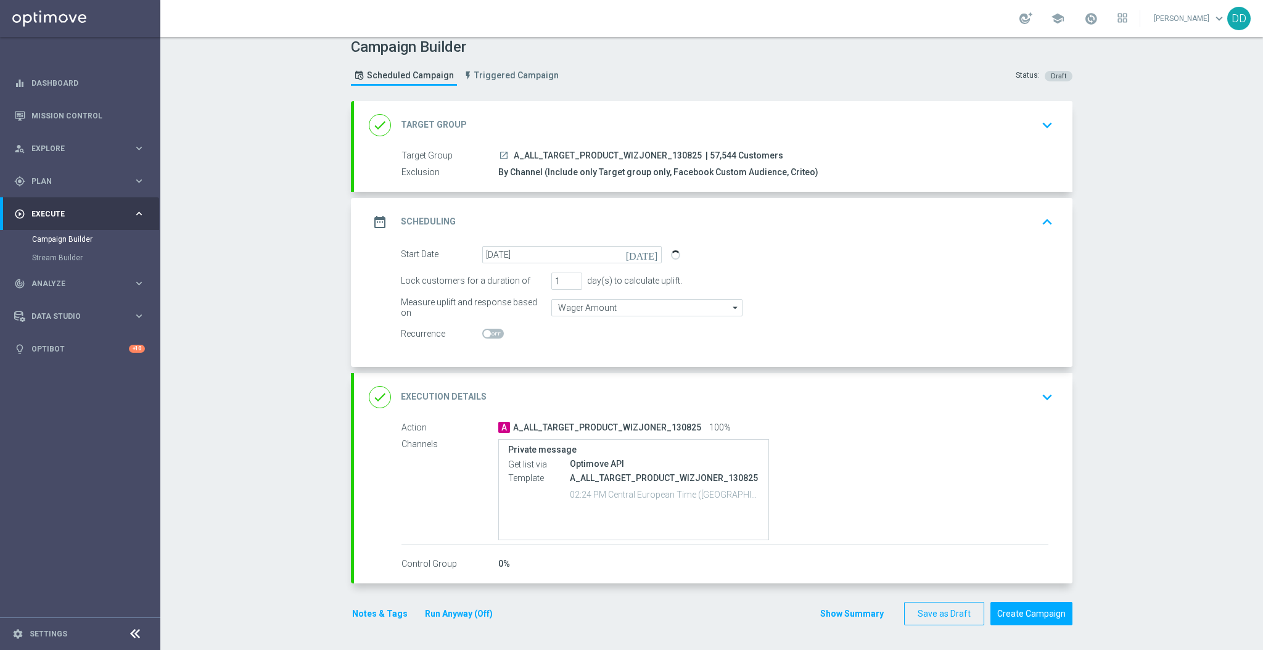
scroll to position [7, 0]
click at [830, 407] on div "done Execution Details keyboard_arrow_down" at bounding box center [713, 398] width 689 height 23
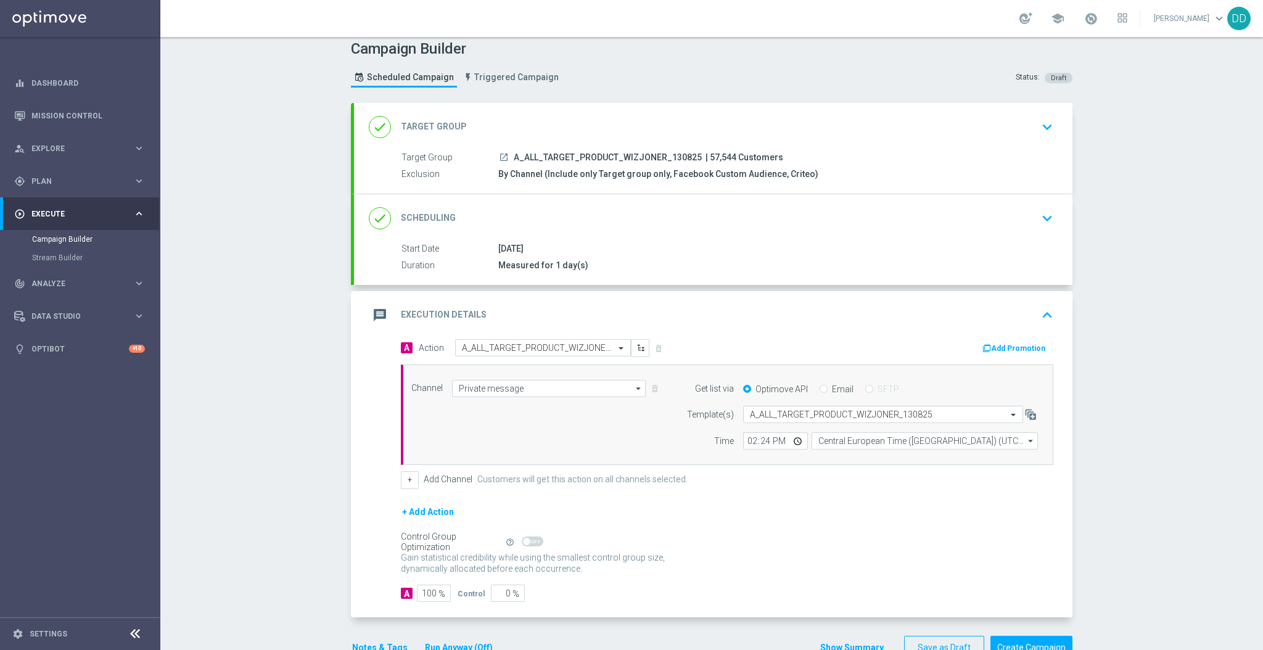
scroll to position [0, 0]
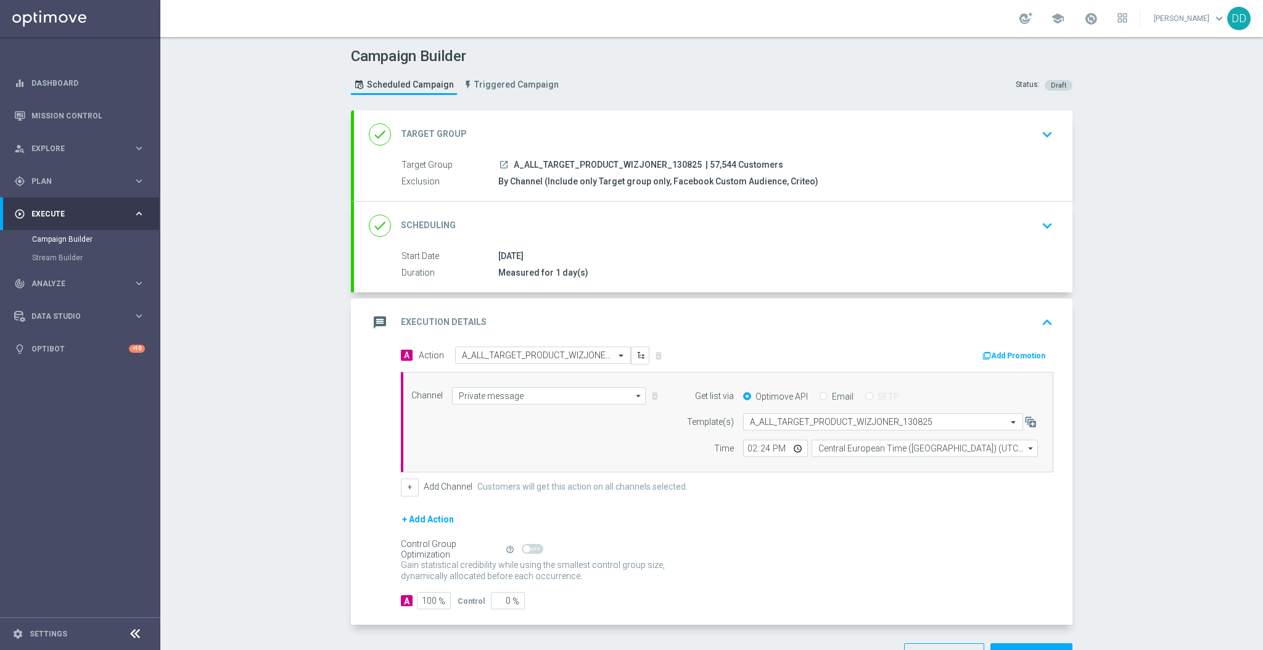
click at [774, 234] on div "done Scheduling keyboard_arrow_down" at bounding box center [713, 225] width 689 height 23
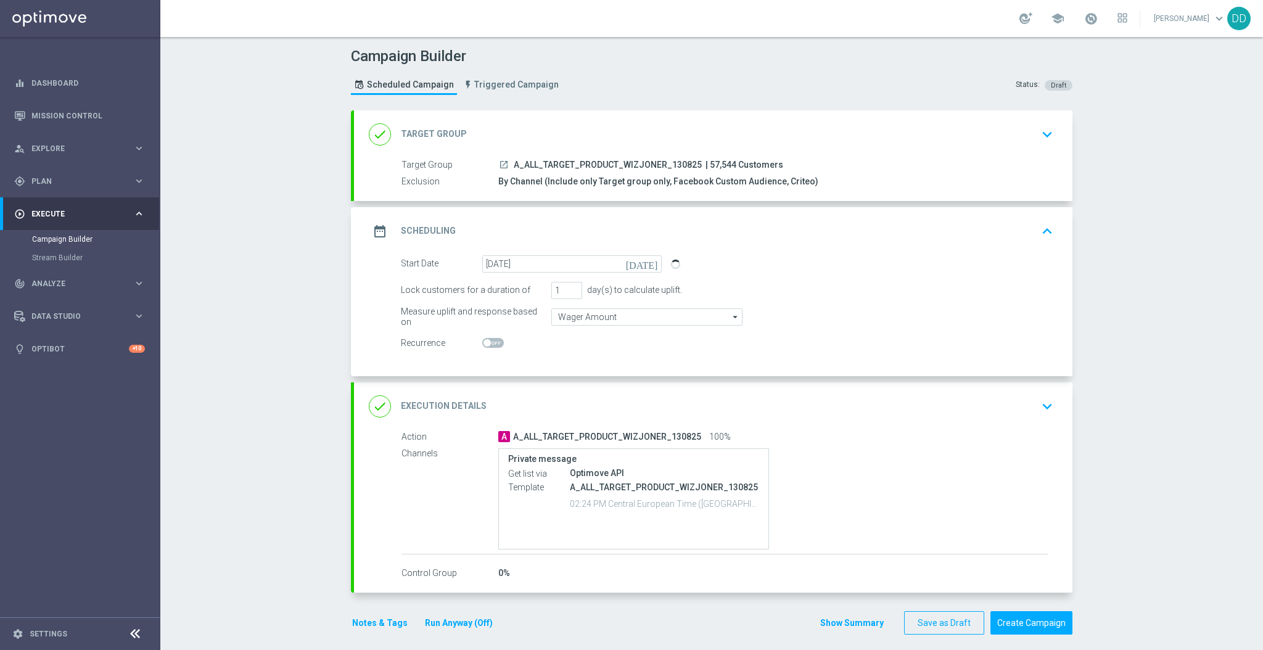
scroll to position [7, 0]
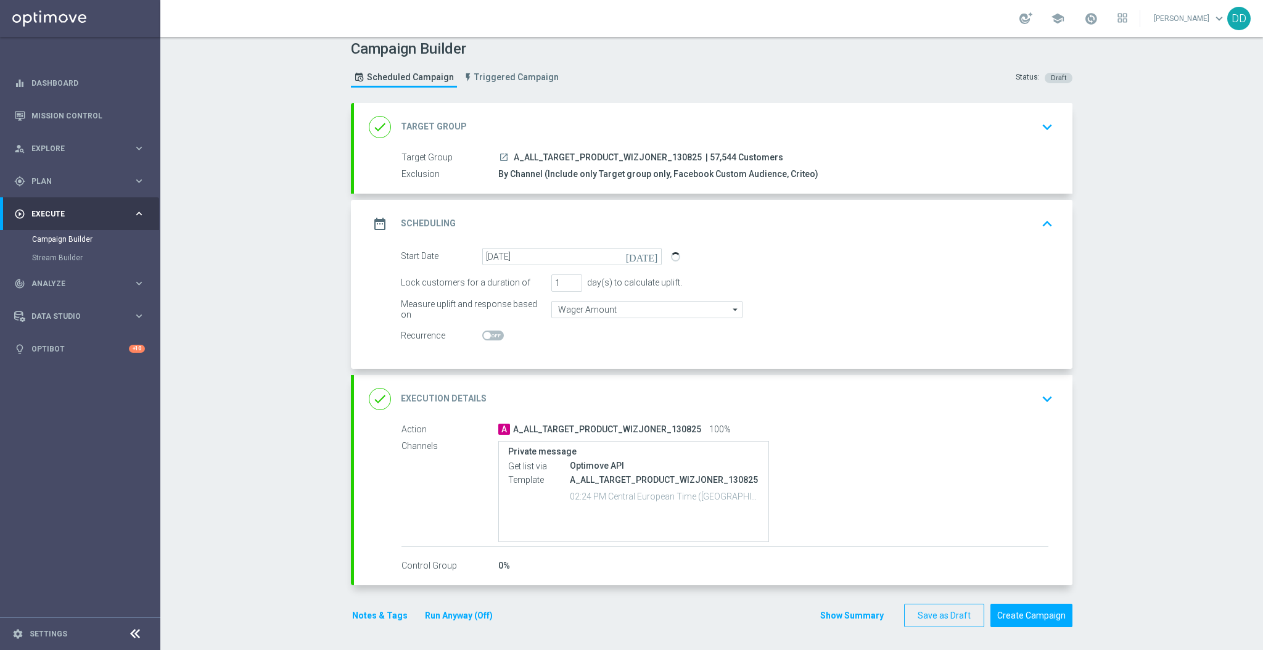
click at [809, 390] on div "done Execution Details keyboard_arrow_down" at bounding box center [713, 398] width 689 height 23
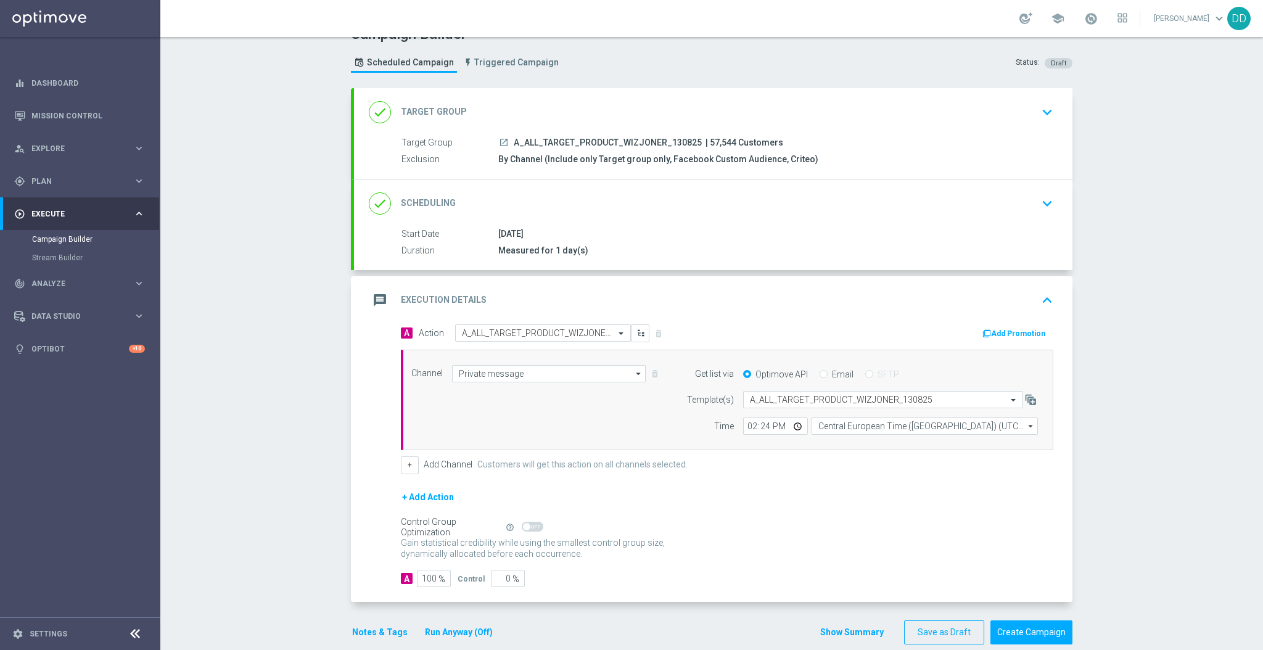
scroll to position [40, 0]
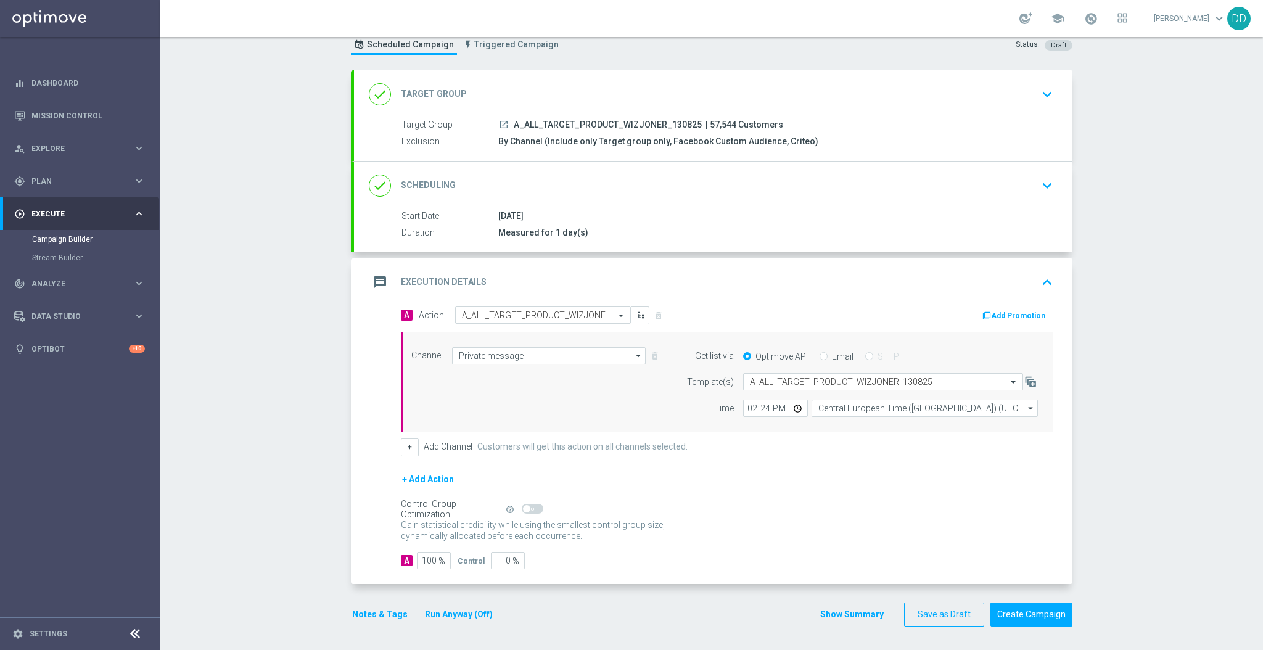
click at [816, 205] on div "done Scheduling keyboard_arrow_down" at bounding box center [713, 186] width 718 height 48
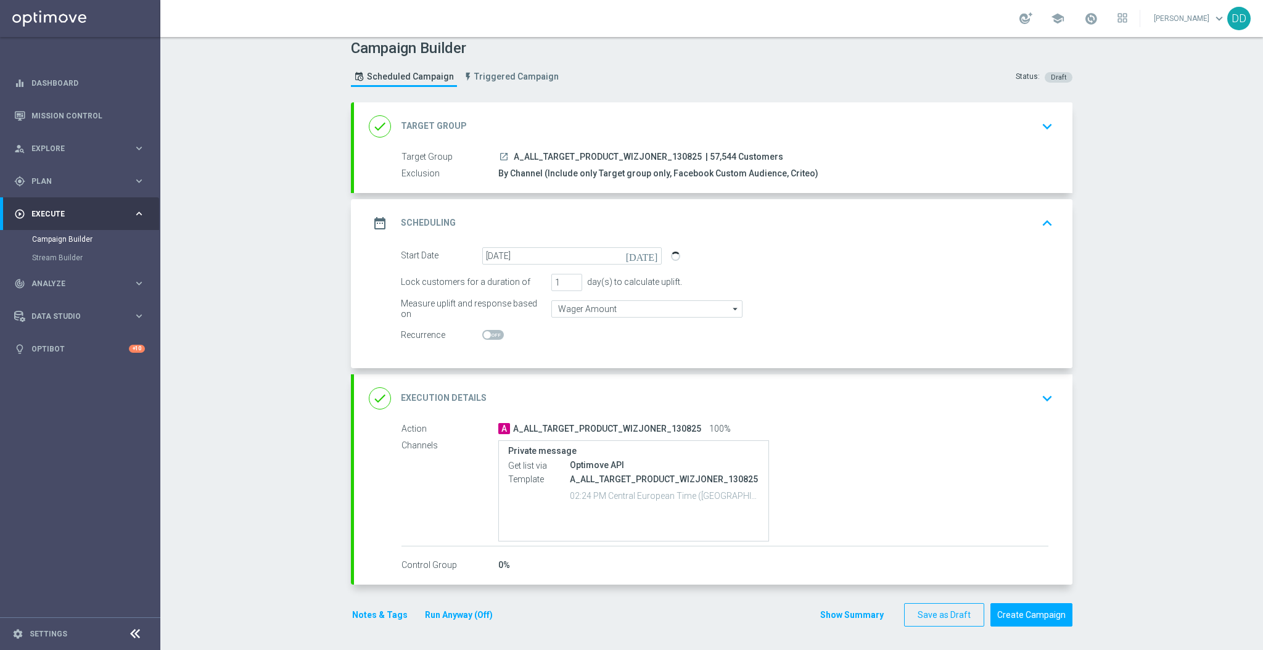
scroll to position [7, 0]
click at [941, 394] on div "done Execution Details keyboard_arrow_down" at bounding box center [713, 398] width 689 height 23
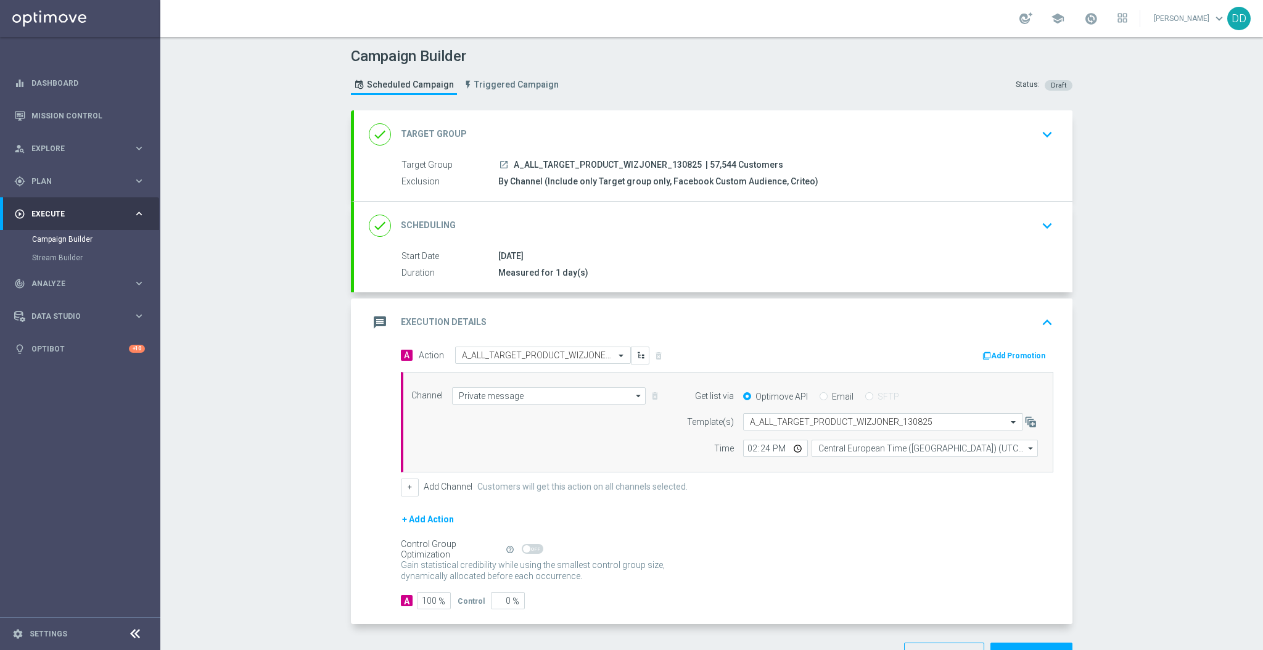
click at [745, 231] on div "done Scheduling keyboard_arrow_down" at bounding box center [713, 225] width 689 height 23
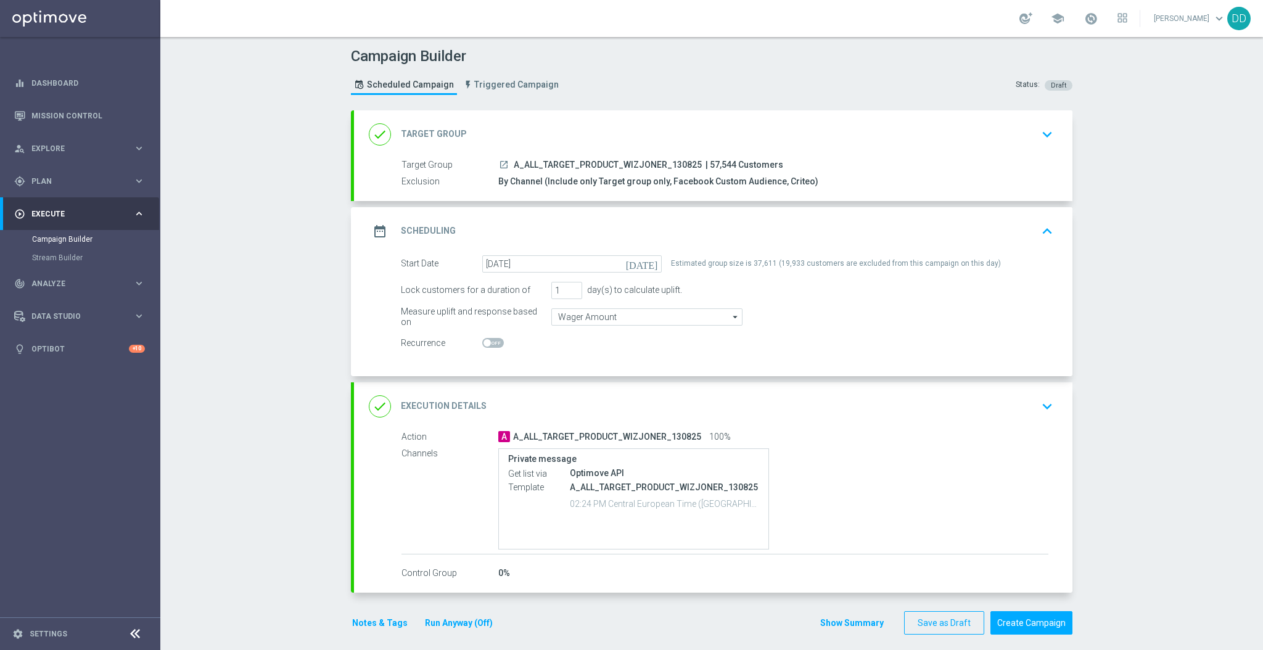
click at [827, 414] on div "done Execution Details keyboard_arrow_down" at bounding box center [713, 406] width 689 height 23
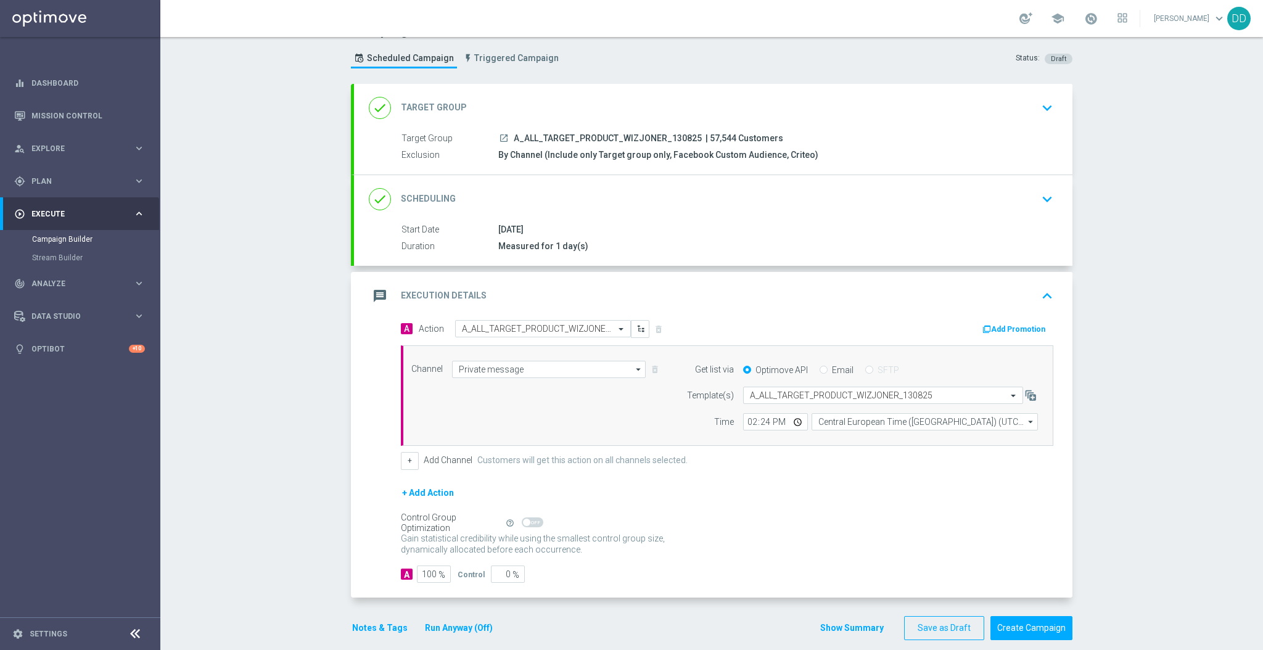
scroll to position [40, 0]
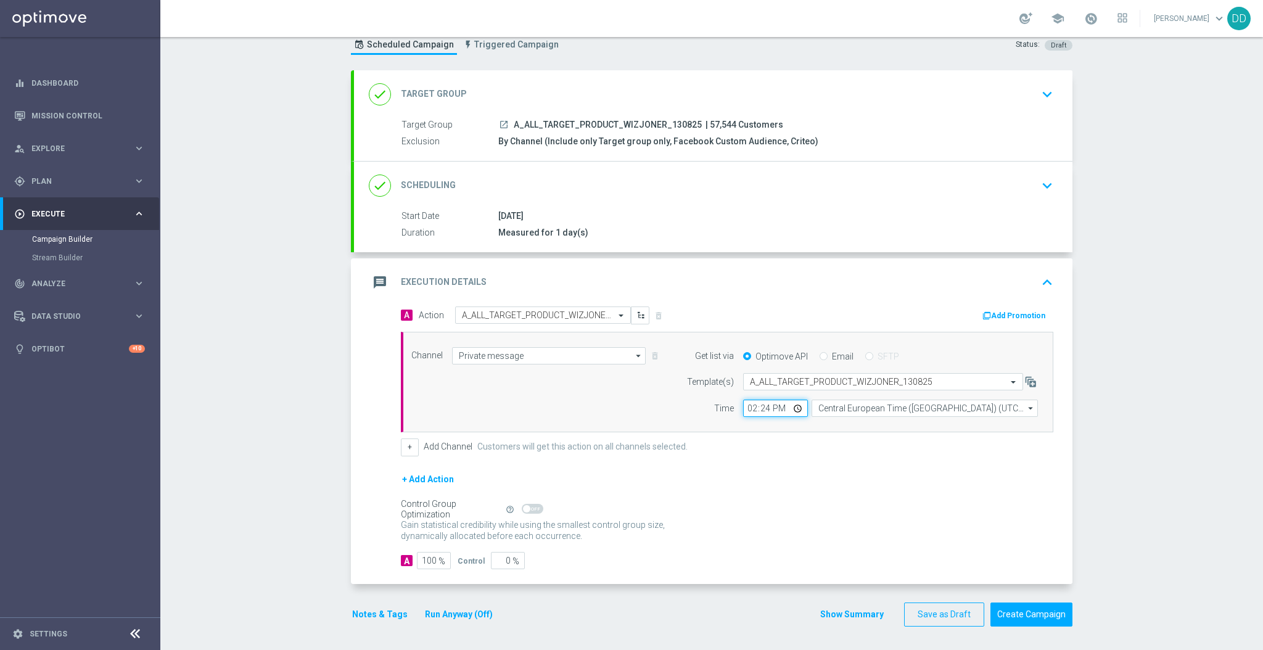
click at [757, 409] on input "14:24" at bounding box center [775, 407] width 65 height 17
type input "14:34"
click at [1085, 449] on div "Campaign Builder Scheduled Campaign Triggered Campaign Status: Draft done Targe…" at bounding box center [711, 343] width 1102 height 613
click at [1038, 616] on button "Create Campaign" at bounding box center [1031, 614] width 82 height 24
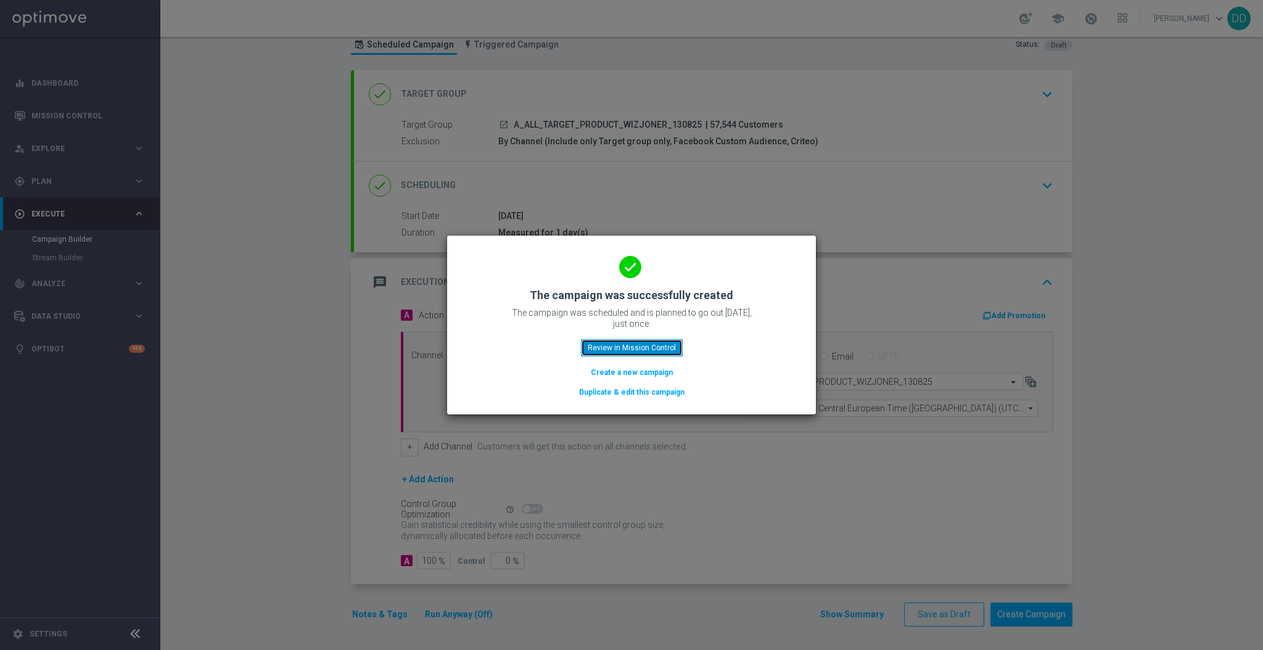
click at [618, 353] on button "Review in Mission Control" at bounding box center [632, 347] width 102 height 17
